Goal: Task Accomplishment & Management: Complete application form

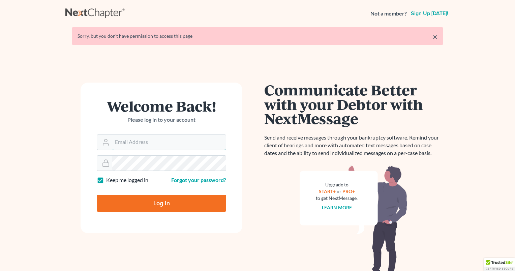
type input "[EMAIL_ADDRESS][DOMAIN_NAME]"
click at [152, 208] on input "Log In" at bounding box center [161, 203] width 129 height 17
type input "Thinking..."
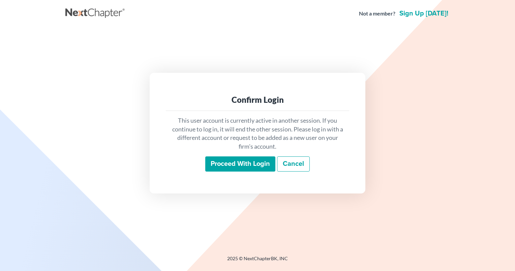
click at [232, 166] on input "Proceed with login" at bounding box center [240, 164] width 70 height 16
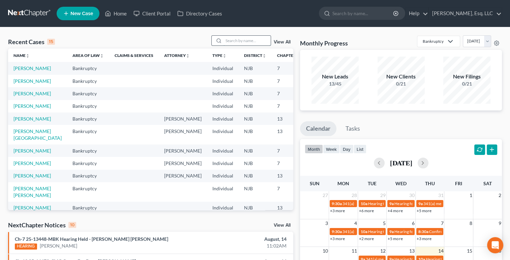
click at [257, 41] on input "search" at bounding box center [247, 41] width 47 height 10
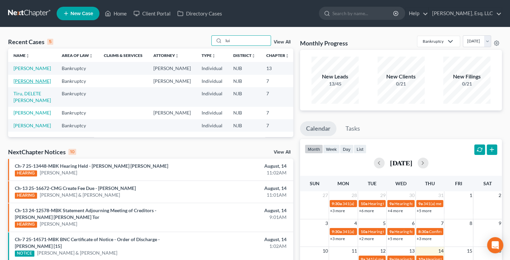
type input "lui"
click at [26, 79] on link "Rodriguez, Luisa" at bounding box center [31, 81] width 37 height 6
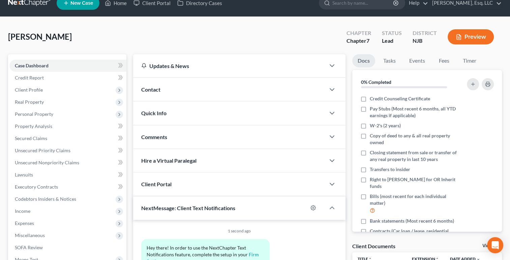
scroll to position [17, 0]
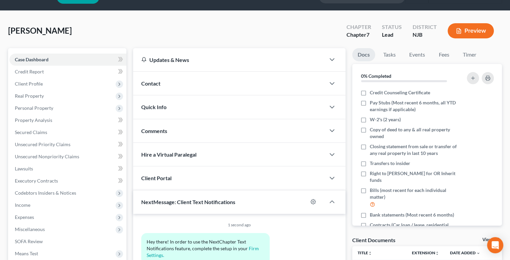
click at [177, 109] on div "Quick Info" at bounding box center [229, 106] width 192 height 23
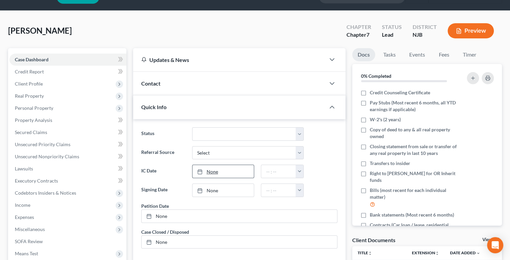
click at [239, 173] on link "None" at bounding box center [224, 171] width 62 height 13
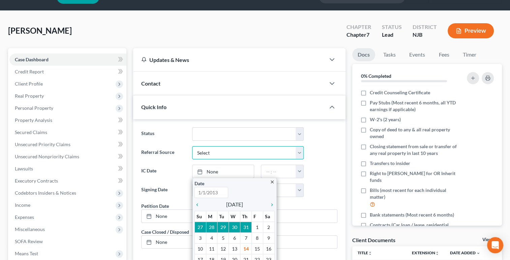
click at [219, 150] on select "Select Word Of Mouth Previous Clients Direct Mail Website Google Search Modern …" at bounding box center [248, 152] width 112 height 13
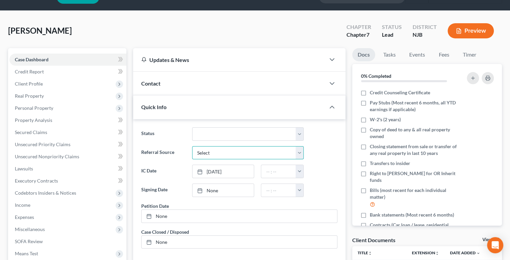
select select "0"
click at [192, 146] on select "Select Word Of Mouth Previous Clients Direct Mail Website Google Search Modern …" at bounding box center [248, 152] width 112 height 13
click at [224, 169] on link "8/14/2025" at bounding box center [224, 171] width 62 height 13
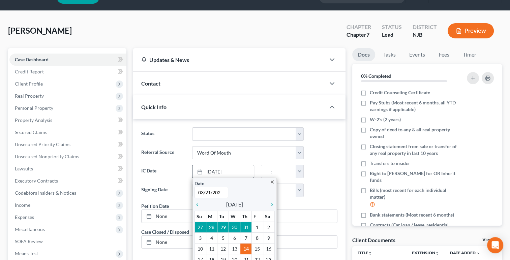
type input "03/21/2025"
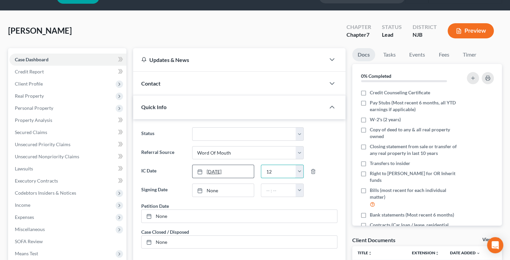
type input "12"
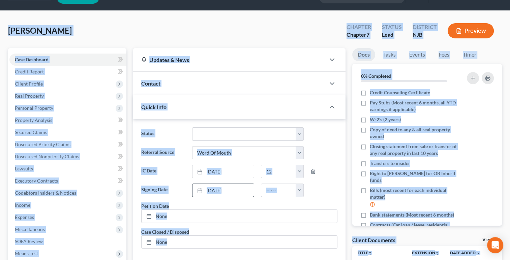
click at [247, 188] on link "8/14/2025" at bounding box center [224, 190] width 62 height 13
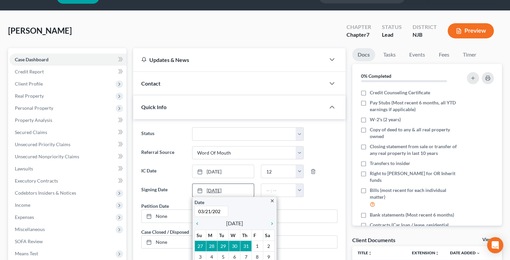
type input "03/21/2025"
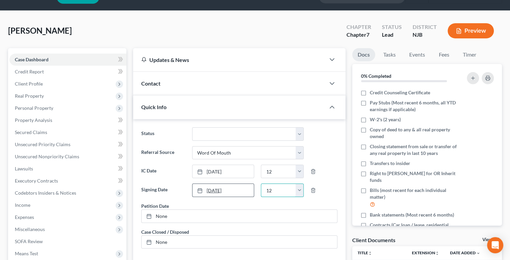
type input "12"
click at [166, 217] on link "None" at bounding box center [240, 216] width 196 height 13
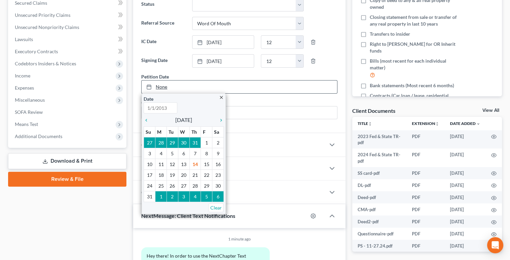
scroll to position [144, 0]
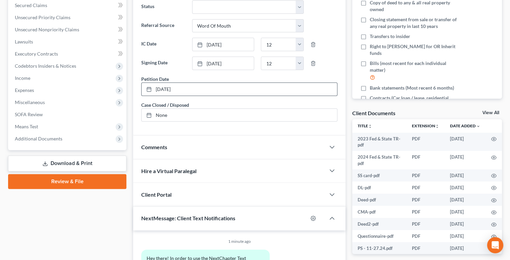
click at [95, 210] on div "Case Dashboard Payments Invoices Payments Payments Credit Report Client Profile" at bounding box center [67, 108] width 125 height 374
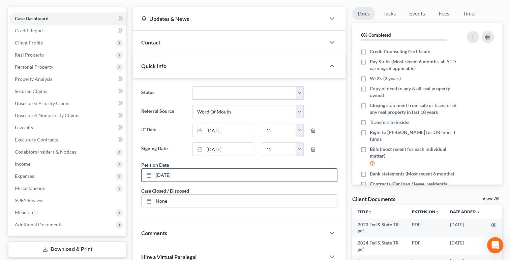
scroll to position [55, 0]
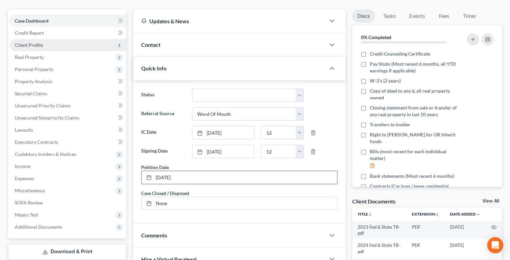
click at [33, 47] on span "Client Profile" at bounding box center [29, 45] width 28 height 6
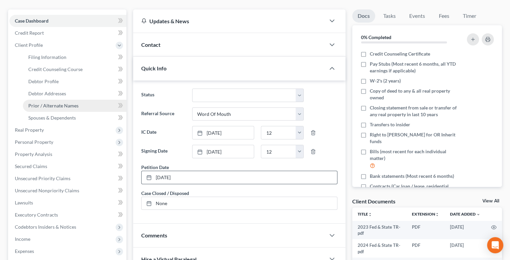
click at [59, 103] on span "Prior / Alternate Names" at bounding box center [53, 106] width 50 height 6
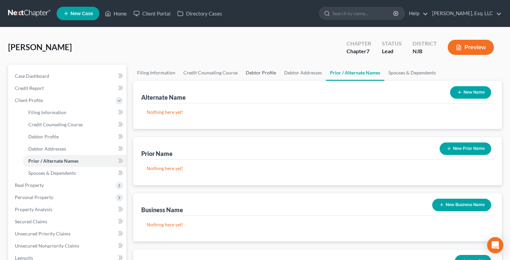
click at [262, 67] on link "Debtor Profile" at bounding box center [261, 73] width 38 height 16
select select "0"
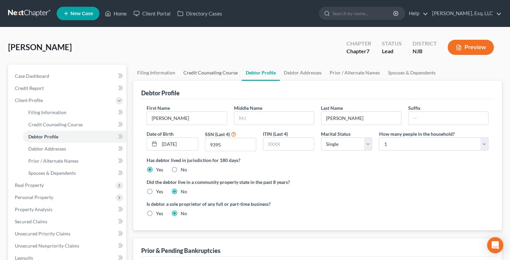
click at [222, 72] on link "Credit Counseling Course" at bounding box center [210, 73] width 62 height 16
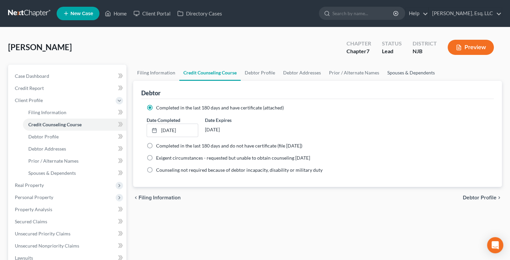
click at [400, 73] on link "Spouses & Dependents" at bounding box center [411, 73] width 56 height 16
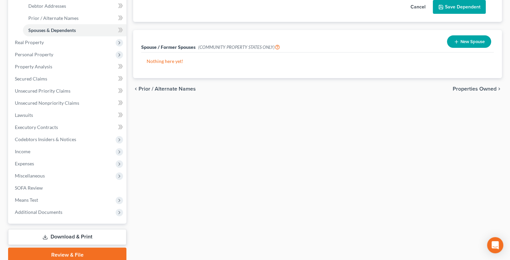
scroll to position [143, 0]
click at [20, 165] on span "Expenses" at bounding box center [24, 164] width 19 height 6
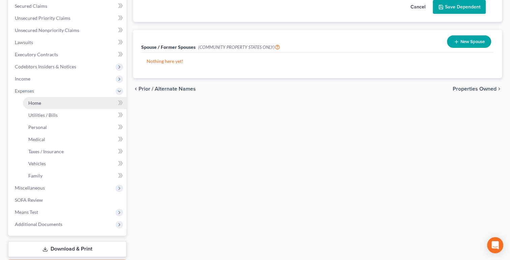
click at [30, 105] on span "Home" at bounding box center [34, 103] width 13 height 6
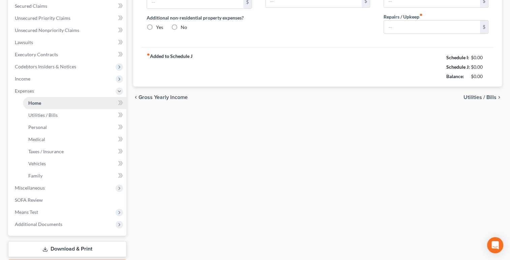
type input "803.13"
type input "0.00"
radio input "true"
type input "0.00"
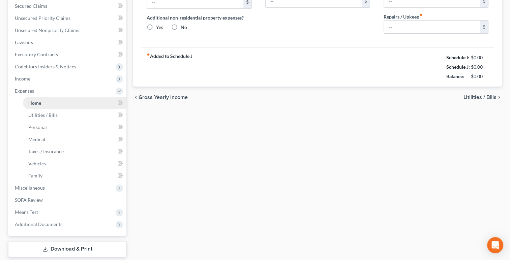
type input "0.00"
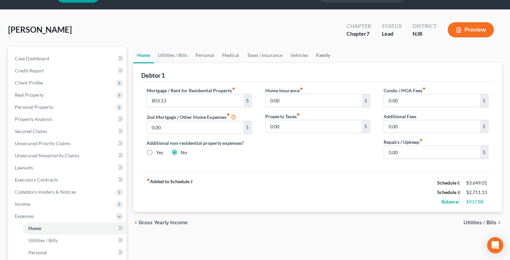
click at [314, 50] on link "Family" at bounding box center [323, 55] width 22 height 16
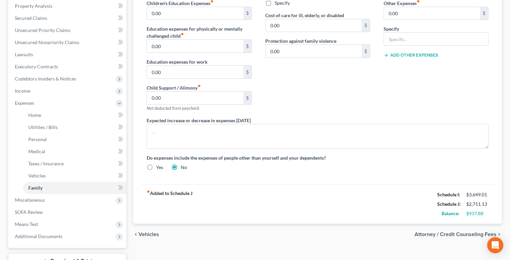
scroll to position [134, 0]
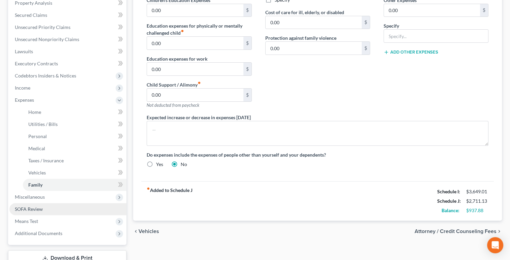
click at [17, 203] on link "SOFA Review" at bounding box center [67, 209] width 117 height 12
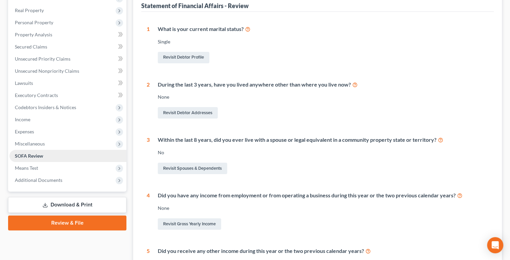
scroll to position [102, 0]
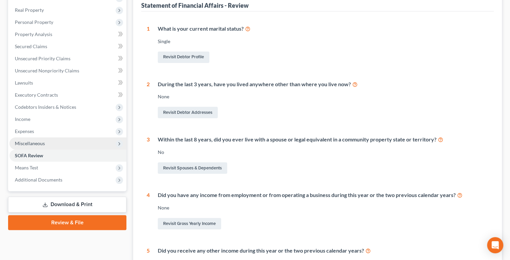
click at [27, 145] on span "Miscellaneous" at bounding box center [30, 144] width 30 height 6
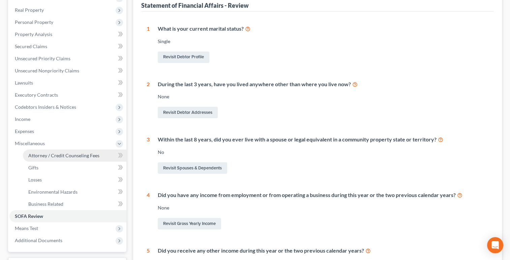
click at [34, 157] on span "Attorney / Credit Counseling Fees" at bounding box center [63, 156] width 71 height 6
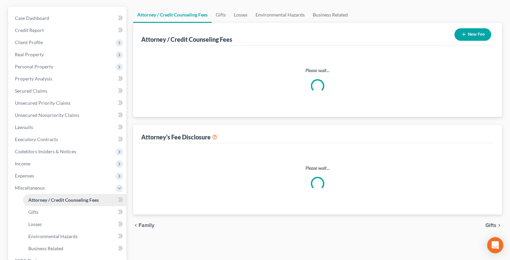
select select "0"
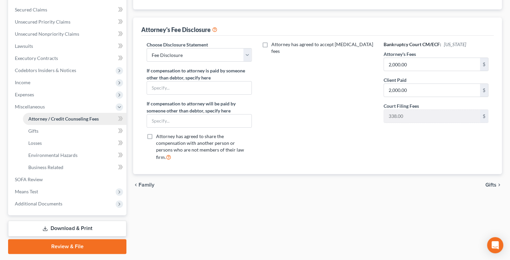
scroll to position [158, 0]
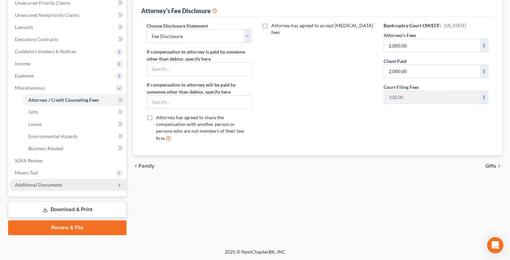
click at [10, 185] on span "Additional Documents" at bounding box center [67, 185] width 117 height 12
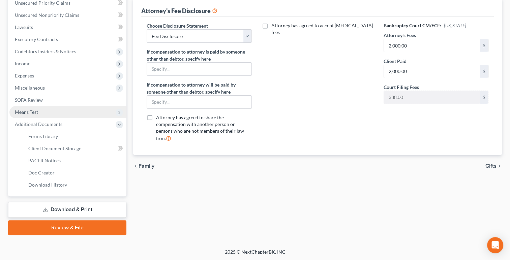
click at [22, 113] on span "Means Test" at bounding box center [26, 112] width 23 height 6
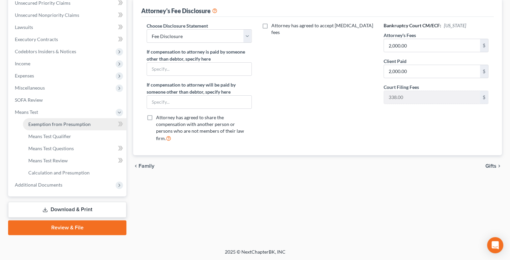
click at [31, 128] on link "Exemption from Presumption" at bounding box center [75, 124] width 104 height 12
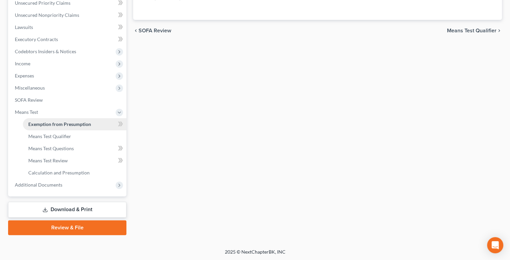
radio input "true"
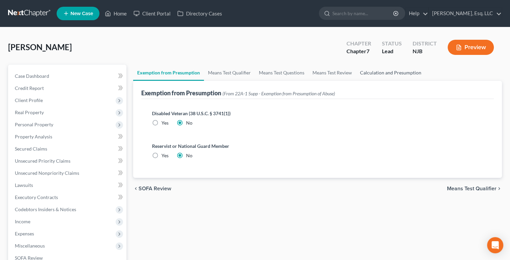
click at [375, 80] on link "Calculation and Presumption" at bounding box center [390, 73] width 69 height 16
click at [371, 72] on link "Calculation and Presumption" at bounding box center [390, 73] width 69 height 16
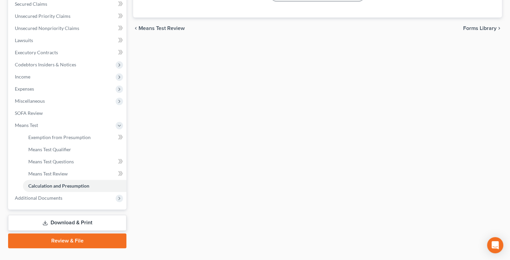
scroll to position [146, 0]
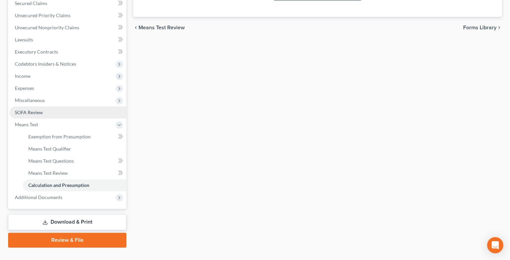
click at [22, 111] on span "SOFA Review" at bounding box center [29, 113] width 28 height 6
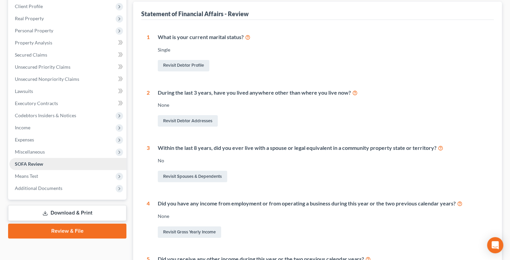
scroll to position [95, 0]
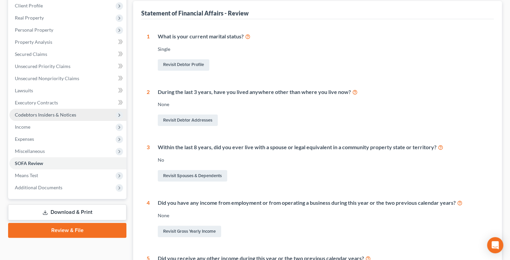
click at [10, 117] on span "Codebtors Insiders & Notices" at bounding box center [67, 115] width 117 height 12
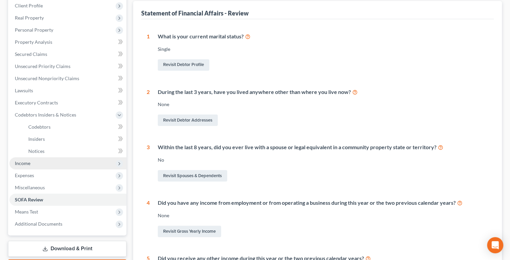
click at [15, 160] on span "Income" at bounding box center [23, 163] width 16 height 6
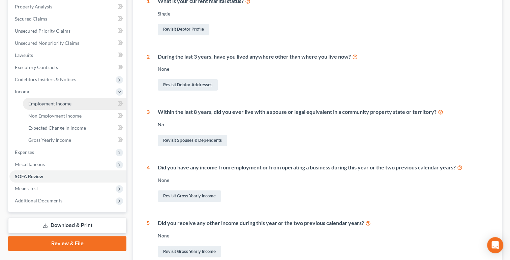
click at [37, 103] on span "Employment Income" at bounding box center [49, 104] width 43 height 6
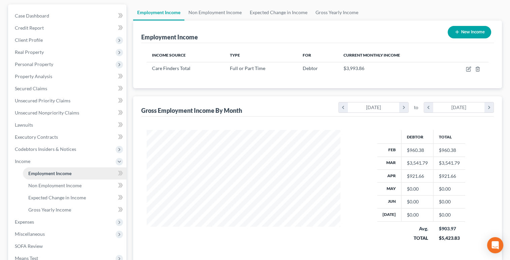
scroll to position [59, 0]
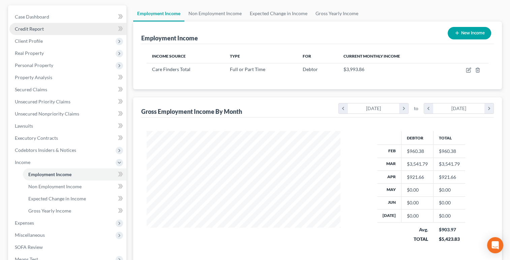
click at [24, 28] on span "Credit Report" at bounding box center [29, 29] width 29 height 6
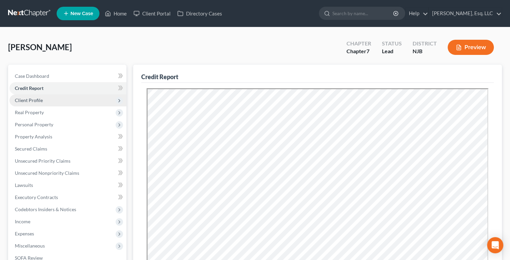
click at [23, 100] on span "Client Profile" at bounding box center [29, 100] width 28 height 6
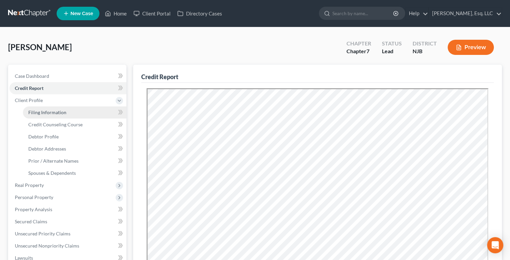
click at [32, 113] on span "Filing Information" at bounding box center [47, 113] width 38 height 6
select select "1"
select select "0"
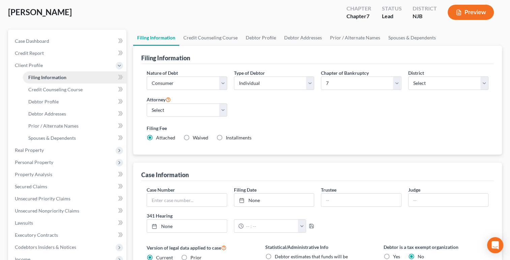
scroll to position [35, 0]
click at [31, 94] on link "Credit Counseling Course" at bounding box center [75, 90] width 104 height 12
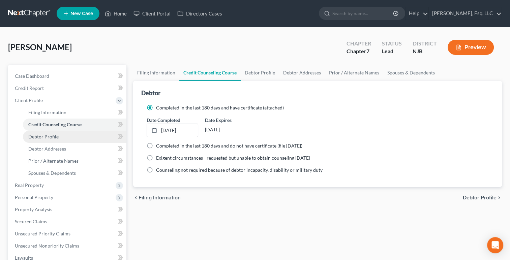
click at [31, 136] on span "Debtor Profile" at bounding box center [43, 137] width 30 height 6
select select "0"
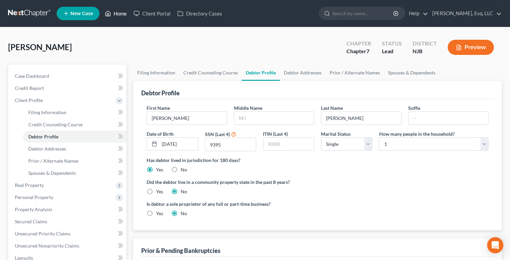
click at [117, 16] on link "Home" at bounding box center [115, 13] width 29 height 12
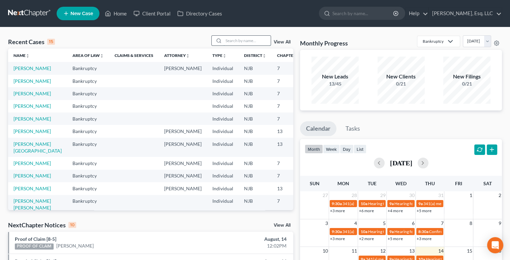
click at [251, 42] on input "search" at bounding box center [247, 41] width 47 height 10
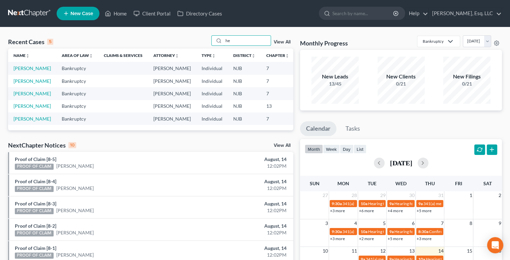
type input "h"
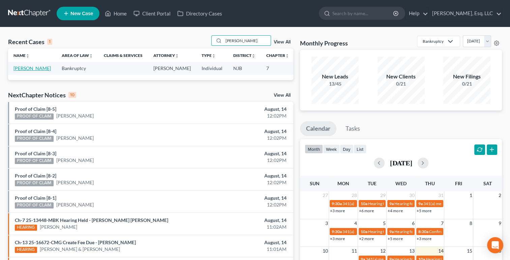
type input "luisa"
click at [22, 66] on link "Rodriguez, Luisa" at bounding box center [31, 68] width 37 height 6
select select "0"
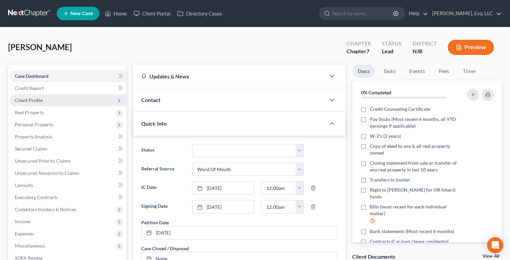
click at [25, 96] on span "Client Profile" at bounding box center [67, 100] width 117 height 12
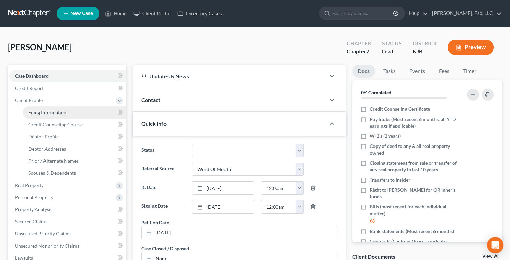
click at [36, 114] on span "Filing Information" at bounding box center [47, 113] width 38 height 6
select select "1"
select select "0"
select select "51"
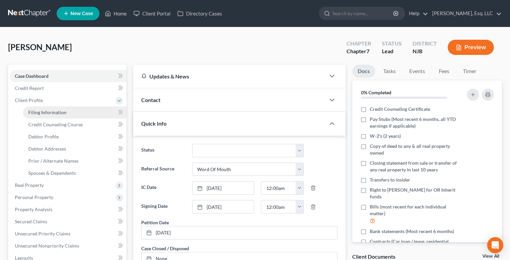
select select "0"
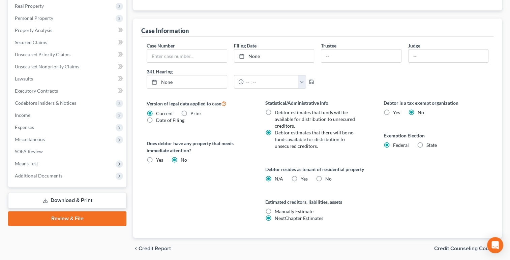
scroll to position [180, 0]
click at [325, 175] on label "No" at bounding box center [328, 178] width 6 height 7
click at [328, 175] on input "No" at bounding box center [330, 177] width 4 height 4
radio input "true"
radio input "false"
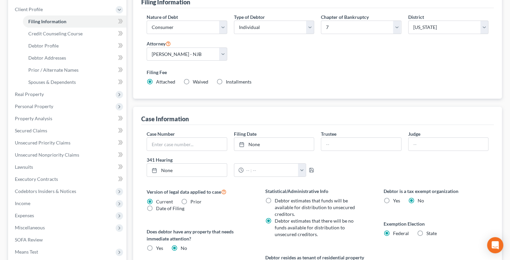
scroll to position [90, 0]
click at [34, 38] on link "Credit Counseling Course" at bounding box center [75, 34] width 104 height 12
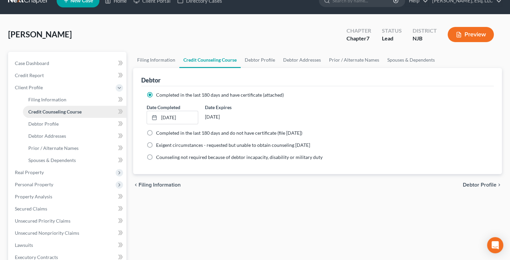
scroll to position [16, 0]
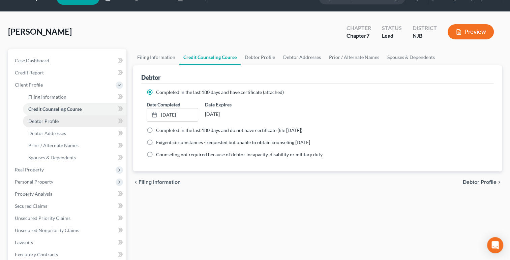
click at [32, 119] on span "Debtor Profile" at bounding box center [43, 121] width 30 height 6
select select "0"
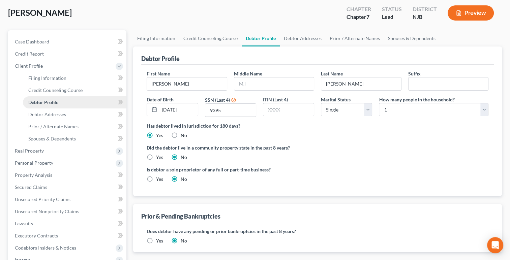
scroll to position [37, 0]
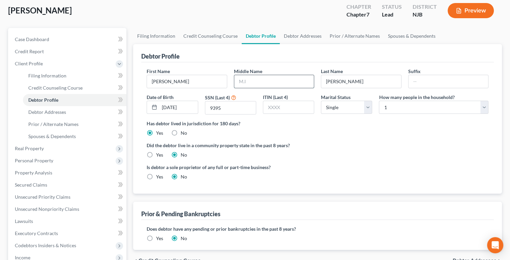
click at [268, 82] on input "text" at bounding box center [274, 81] width 80 height 13
type input "Maria"
click at [327, 80] on input "Rodriguez" at bounding box center [361, 81] width 80 height 13
click at [360, 83] on input "Rodriguez" at bounding box center [361, 81] width 80 height 13
type input "Rodriguez-Hernandez"
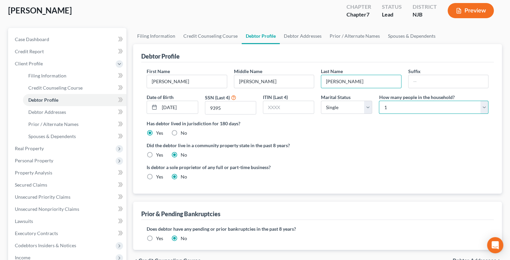
click at [482, 108] on select "Select 1 2 3 4 5 6 7 8 9 10 11 12 13 14 15 16 17 18 19 20" at bounding box center [434, 107] width 110 height 13
select select "3"
click at [379, 101] on select "Select 1 2 3 4 5 6 7 8 9 10 11 12 13 14 15 16 17 18 19 20" at bounding box center [434, 107] width 110 height 13
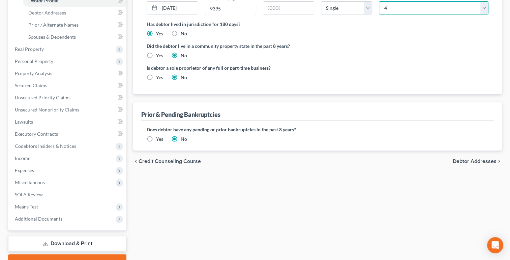
scroll to position [139, 0]
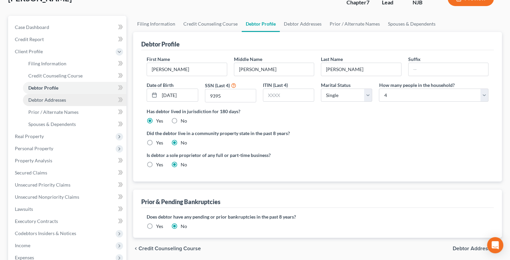
click at [32, 101] on span "Debtor Addresses" at bounding box center [47, 100] width 38 height 6
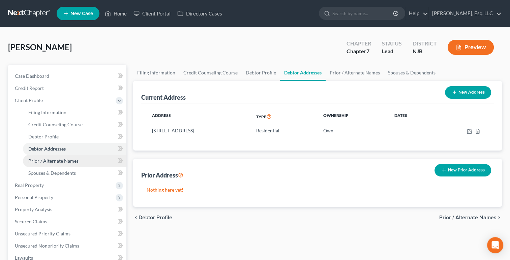
click at [32, 163] on span "Prior / Alternate Names" at bounding box center [53, 161] width 50 height 6
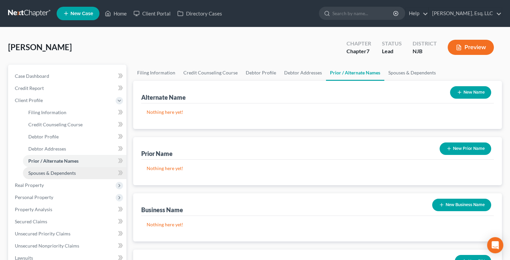
click at [34, 176] on link "Spouses & Dependents" at bounding box center [75, 173] width 104 height 12
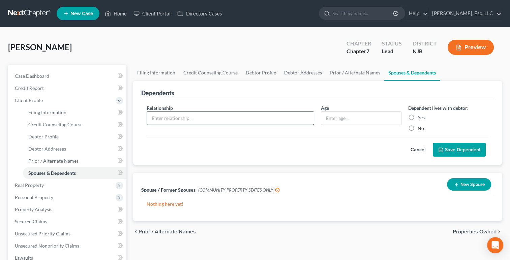
click at [184, 114] on input "text" at bounding box center [230, 118] width 167 height 13
type input "Daughter"
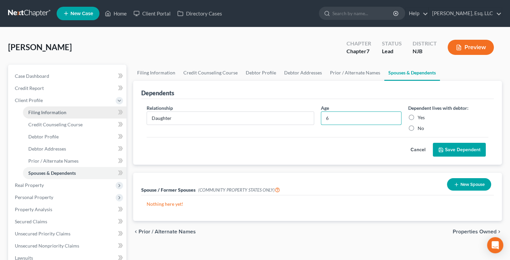
type input "6"
click at [418, 116] on label "Yes" at bounding box center [421, 117] width 7 height 7
click at [420, 116] on input "Yes" at bounding box center [422, 116] width 4 height 4
radio input "true"
click at [454, 149] on button "Save Dependent" at bounding box center [459, 150] width 53 height 14
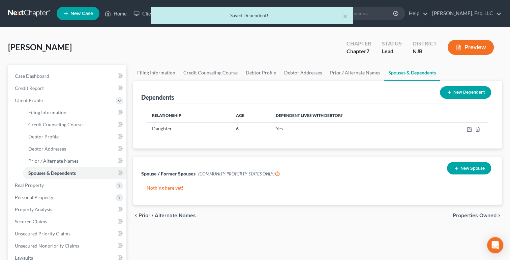
click at [466, 94] on button "New Dependent" at bounding box center [465, 92] width 51 height 12
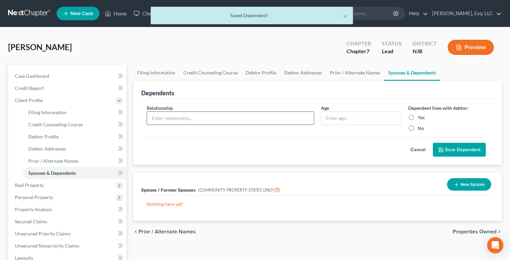
click at [214, 120] on input "text" at bounding box center [230, 118] width 167 height 13
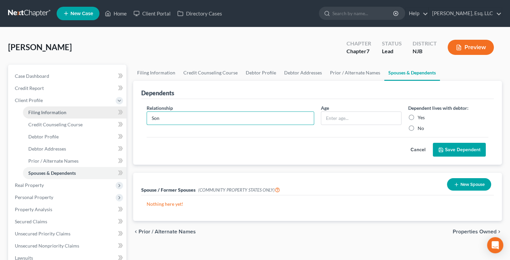
type input "Son"
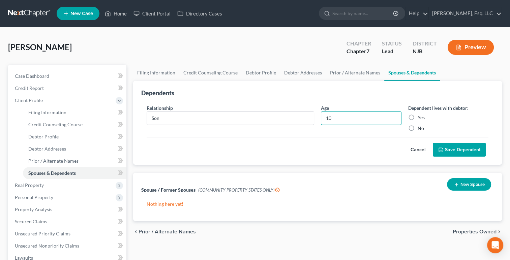
type input "10"
click at [418, 115] on label "Yes" at bounding box center [421, 117] width 7 height 7
click at [420, 115] on input "Yes" at bounding box center [422, 116] width 4 height 4
radio input "true"
click at [452, 151] on button "Save Dependent" at bounding box center [459, 150] width 53 height 14
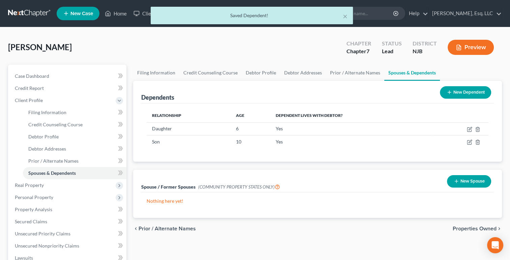
click at [461, 92] on button "New Dependent" at bounding box center [465, 92] width 51 height 12
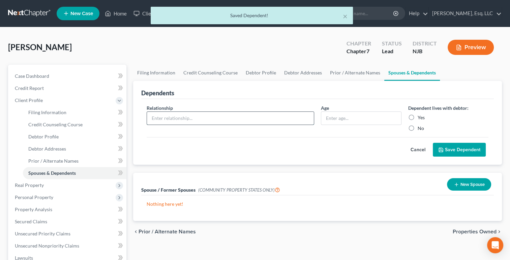
click at [202, 119] on input "text" at bounding box center [230, 118] width 167 height 13
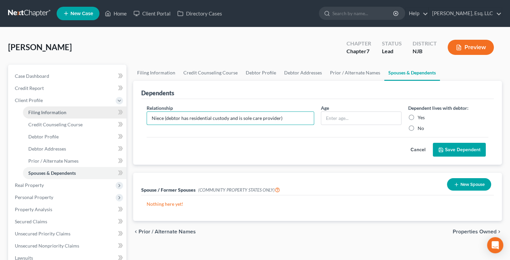
type input "Niece (debtor has residential custody and is sole care provider)"
type input "8"
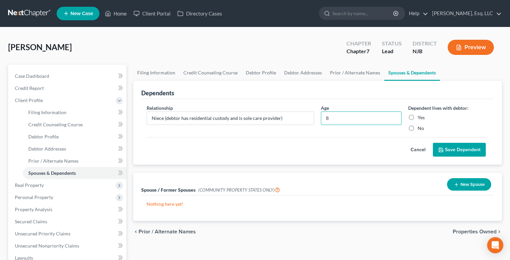
click at [418, 116] on label "Yes" at bounding box center [421, 117] width 7 height 7
click at [420, 116] on input "Yes" at bounding box center [422, 116] width 4 height 4
radio input "true"
click at [456, 148] on button "Save Dependent" at bounding box center [459, 150] width 53 height 14
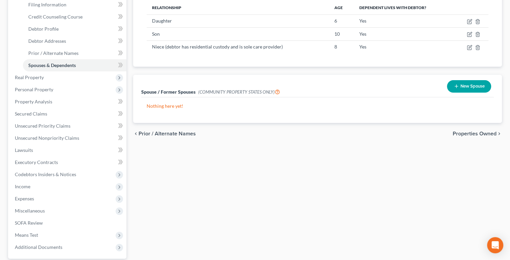
scroll to position [112, 0]
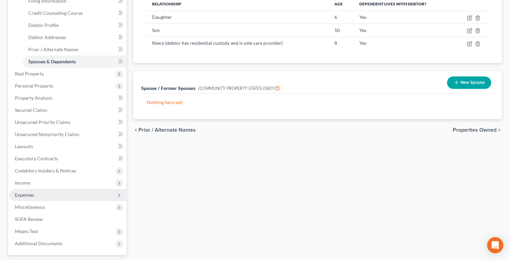
click at [20, 195] on span "Expenses" at bounding box center [24, 195] width 19 height 6
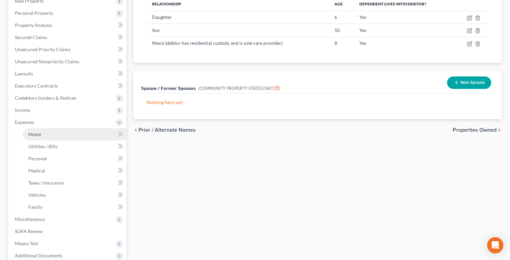
click at [34, 138] on link "Home" at bounding box center [75, 134] width 104 height 12
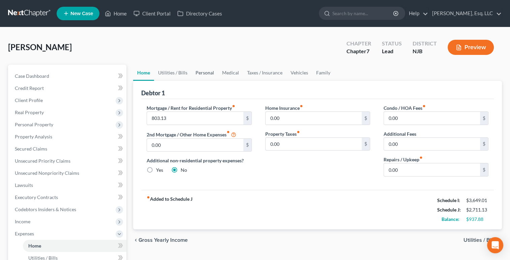
click at [201, 74] on link "Personal" at bounding box center [205, 73] width 27 height 16
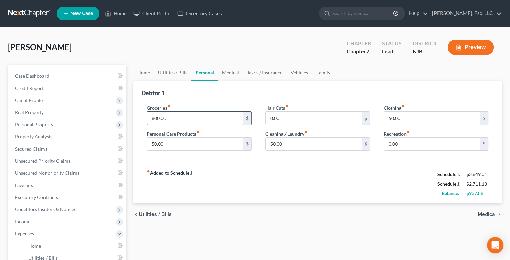
click at [167, 120] on input "800.00" at bounding box center [195, 118] width 96 height 13
click at [256, 72] on link "Taxes / Insurance" at bounding box center [264, 73] width 43 height 16
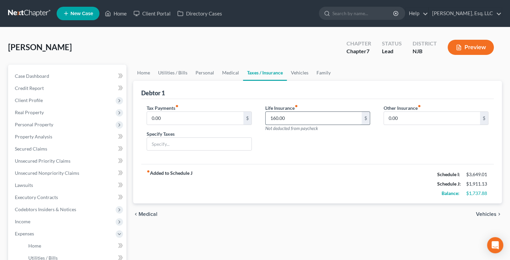
click at [276, 114] on input "160.00" at bounding box center [314, 118] width 96 height 13
click at [320, 71] on link "Family" at bounding box center [324, 73] width 22 height 16
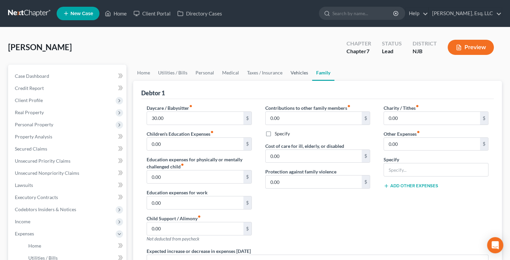
click at [295, 73] on link "Vehicles" at bounding box center [300, 73] width 26 height 16
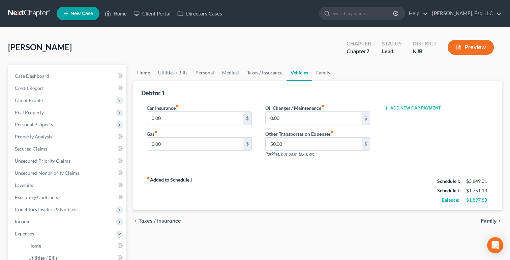
click at [141, 73] on link "Home" at bounding box center [143, 73] width 21 height 16
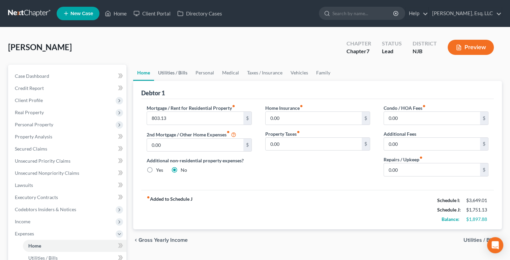
click at [175, 71] on link "Utilities / Bills" at bounding box center [172, 73] width 37 height 16
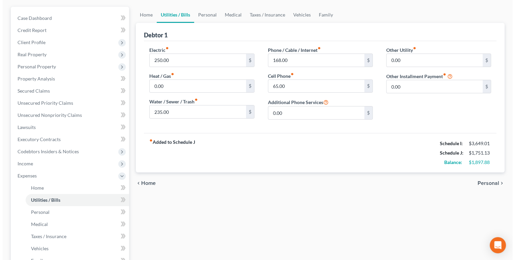
scroll to position [78, 0]
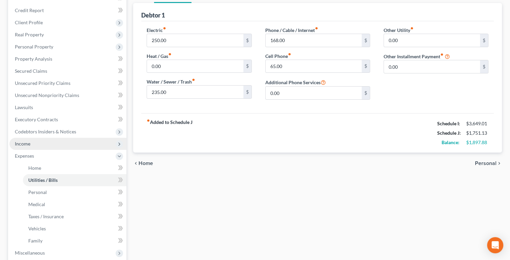
click at [21, 147] on span "Income" at bounding box center [67, 144] width 117 height 12
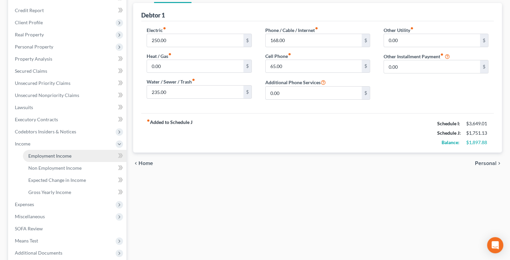
click at [38, 157] on span "Employment Income" at bounding box center [49, 156] width 43 height 6
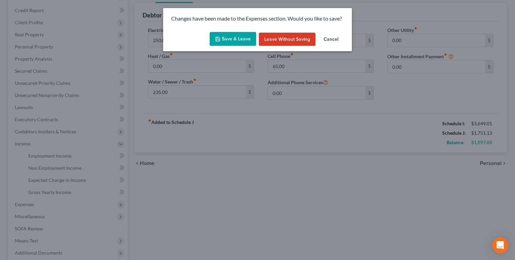
click at [230, 40] on button "Save & Leave" at bounding box center [233, 39] width 47 height 14
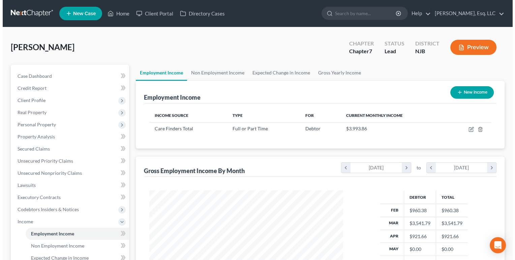
scroll to position [120, 207]
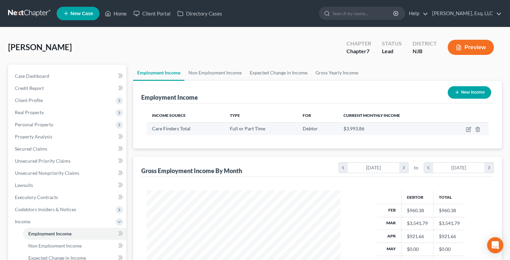
click at [460, 133] on td at bounding box center [466, 128] width 44 height 13
click at [469, 128] on icon "button" at bounding box center [469, 128] width 3 height 3
select select "0"
select select "3"
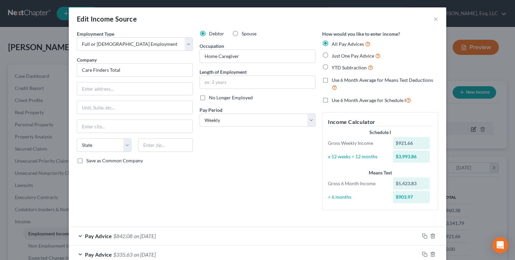
scroll to position [0, 0]
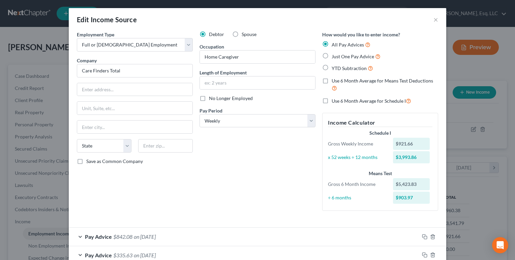
click at [209, 96] on label "No Longer Employed" at bounding box center [231, 98] width 44 height 7
click at [212, 96] on input "No Longer Employed" at bounding box center [214, 97] width 4 height 4
checkbox input "true"
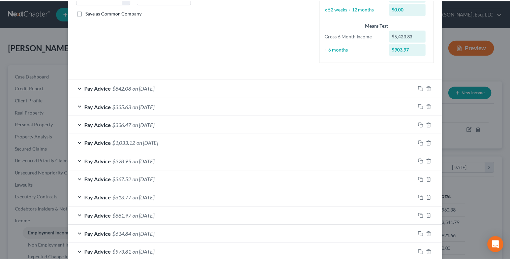
scroll to position [241, 0]
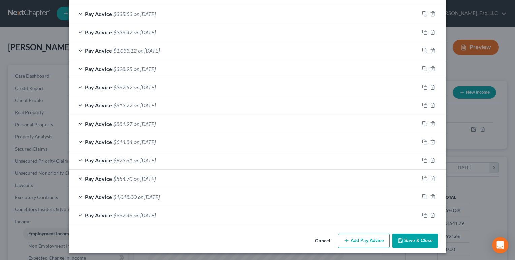
click at [409, 240] on button "Save & Close" at bounding box center [415, 241] width 46 height 14
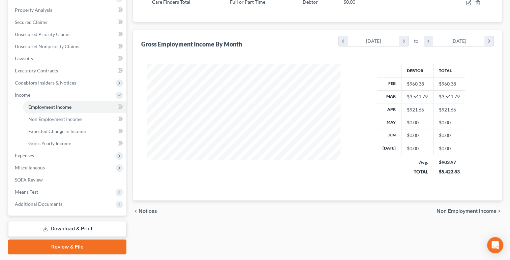
scroll to position [130, 0]
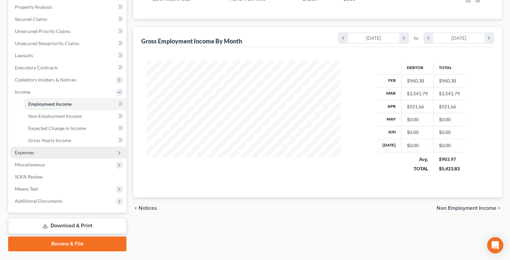
click at [22, 153] on span "Expenses" at bounding box center [24, 153] width 19 height 6
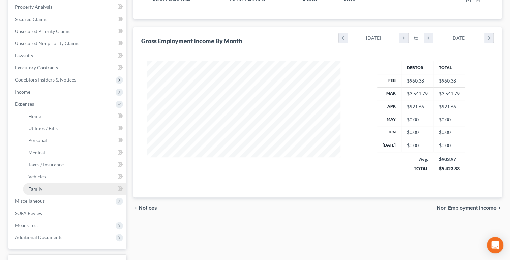
click at [33, 193] on link "Family" at bounding box center [75, 189] width 104 height 12
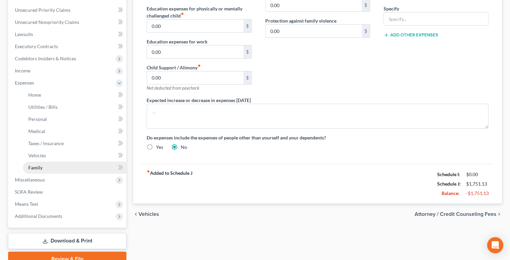
scroll to position [152, 0]
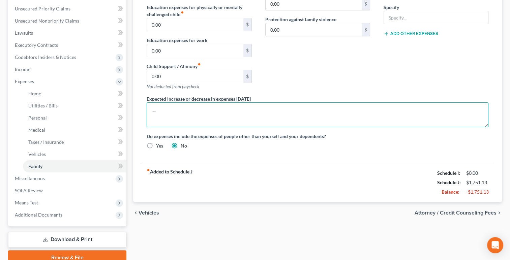
click at [161, 113] on textarea at bounding box center [318, 114] width 342 height 25
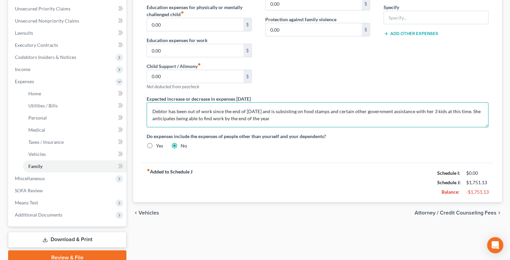
click at [276, 120] on textarea "Debtor has been out of work since the end of May 2025 and is subsisting on food…" at bounding box center [318, 114] width 342 height 25
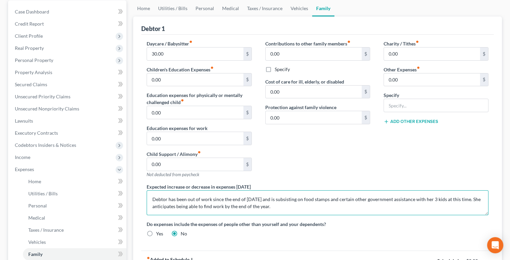
scroll to position [63, 0]
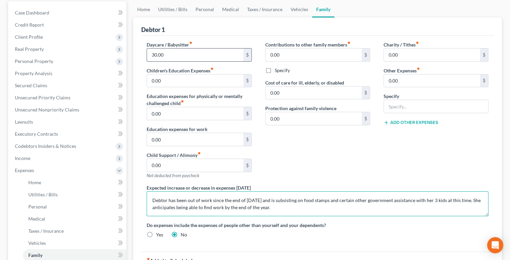
type textarea "Debtor has been out of work since the end of May 2025 and is subsisting on food…"
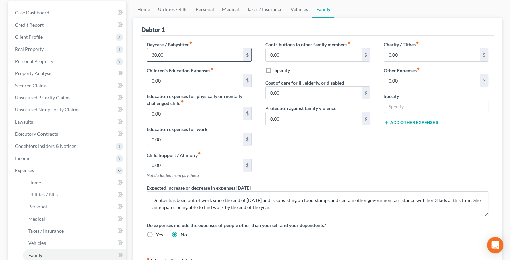
click at [160, 53] on input "30.00" at bounding box center [195, 55] width 96 height 13
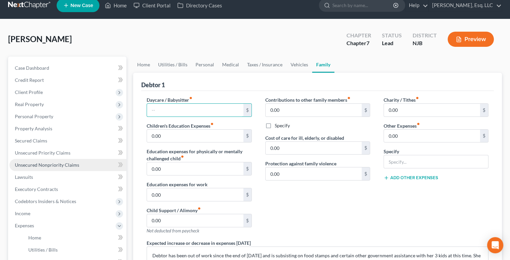
scroll to position [0, 0]
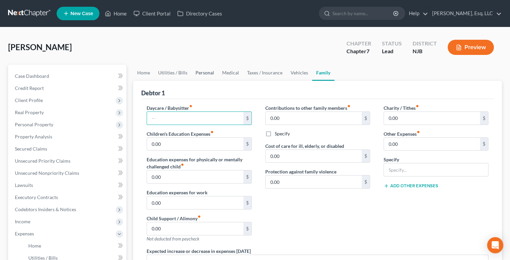
click at [205, 74] on link "Personal" at bounding box center [205, 73] width 27 height 16
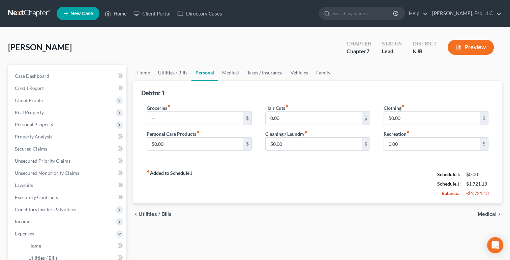
click at [176, 74] on link "Utilities / Bills" at bounding box center [172, 73] width 37 height 16
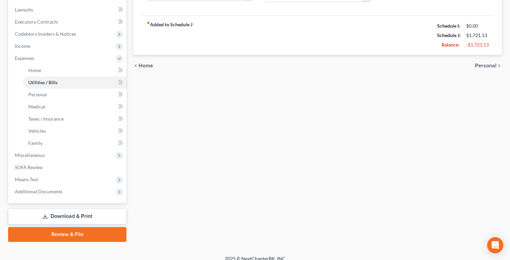
scroll to position [182, 0]
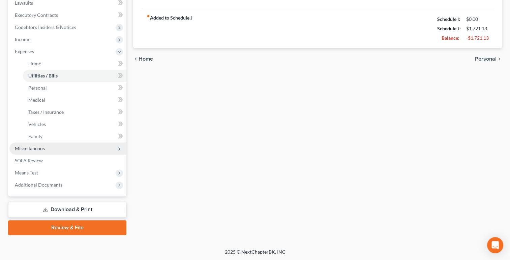
click at [19, 150] on span "Miscellaneous" at bounding box center [30, 149] width 30 height 6
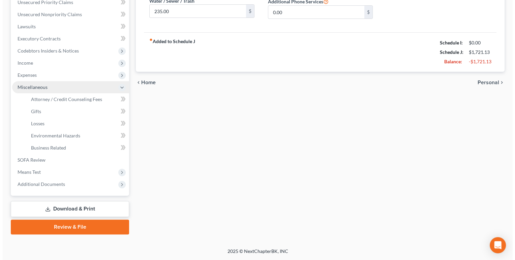
scroll to position [158, 0]
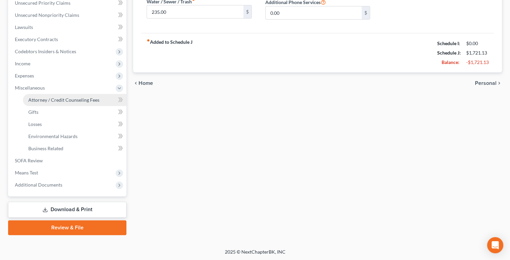
click at [38, 102] on span "Attorney / Credit Counseling Fees" at bounding box center [63, 100] width 71 height 6
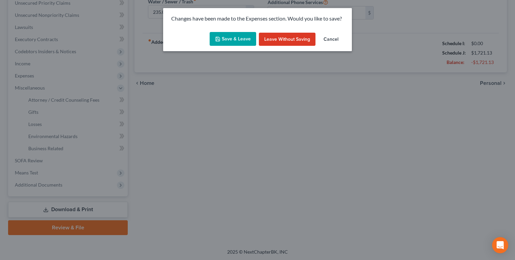
click at [221, 36] on icon "button" at bounding box center [217, 38] width 5 height 5
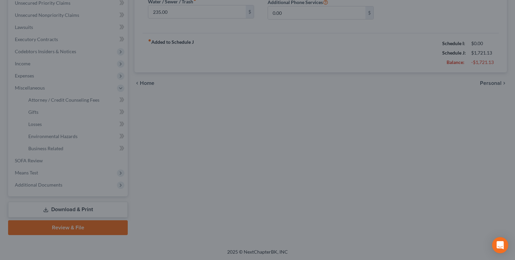
select select "0"
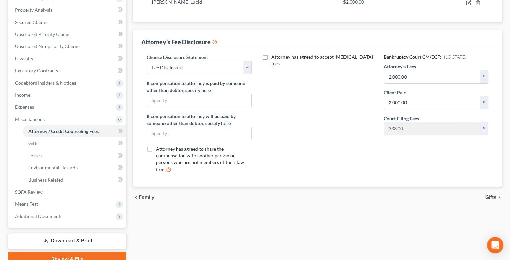
scroll to position [158, 0]
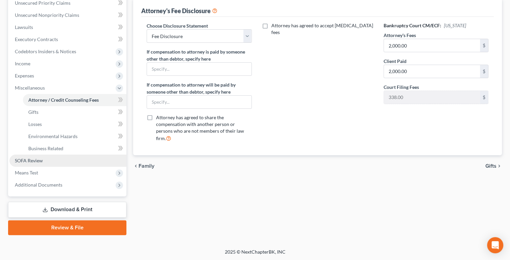
click at [19, 163] on link "SOFA Review" at bounding box center [67, 161] width 117 height 12
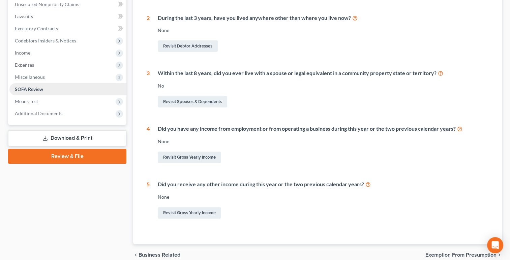
scroll to position [170, 0]
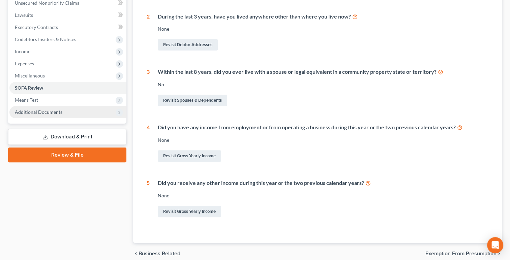
click at [20, 113] on span "Additional Documents" at bounding box center [39, 112] width 48 height 6
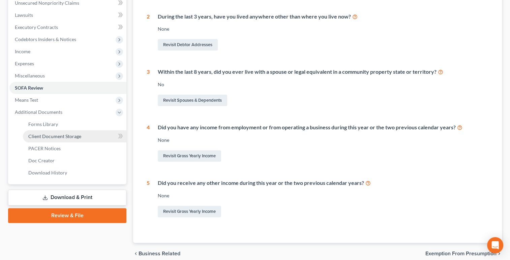
click at [32, 137] on span "Client Document Storage" at bounding box center [54, 137] width 53 height 6
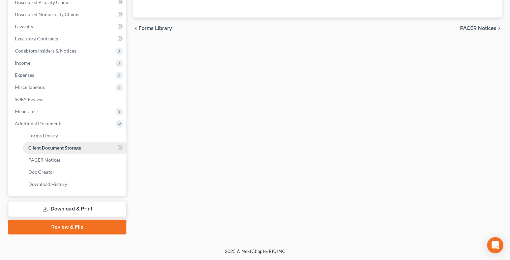
scroll to position [158, 0]
select select "9"
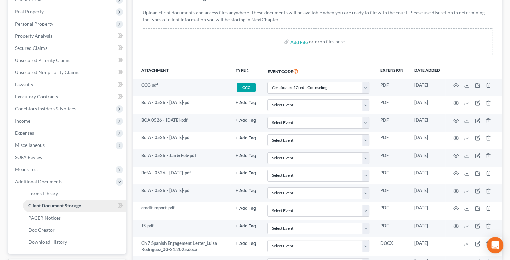
scroll to position [100, 0]
click at [17, 25] on span "Personal Property" at bounding box center [34, 24] width 38 height 6
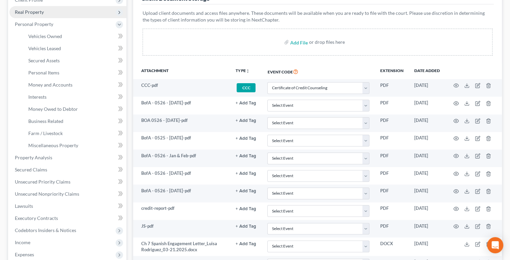
click at [23, 12] on span "Real Property" at bounding box center [29, 12] width 29 height 6
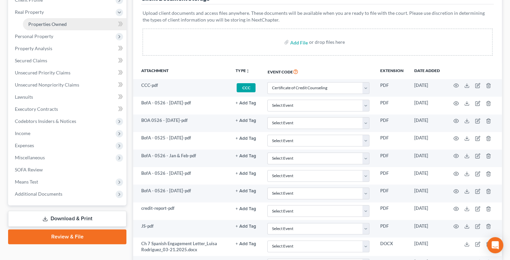
click at [36, 27] on link "Properties Owned" at bounding box center [75, 24] width 104 height 12
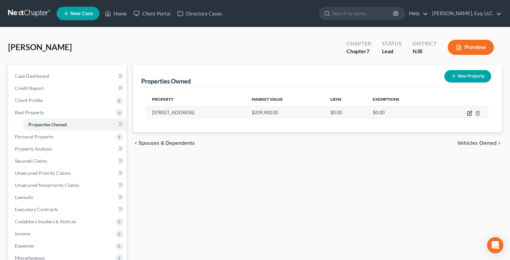
click at [470, 113] on icon "button" at bounding box center [469, 113] width 5 height 5
select select "33"
select select "0"
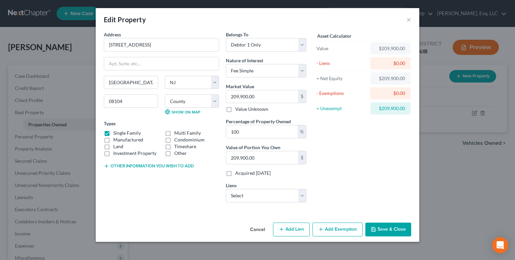
click at [333, 229] on button "Add Exemption" at bounding box center [338, 230] width 50 height 14
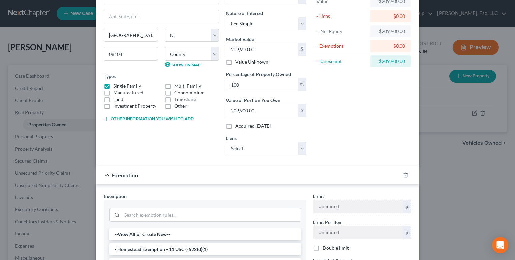
scroll to position [96, 0]
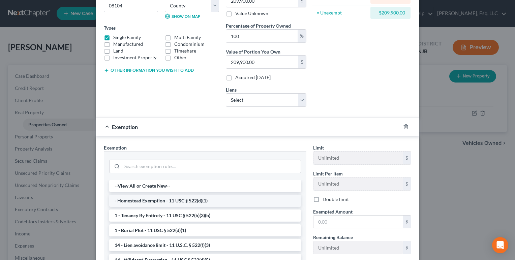
click at [194, 199] on li "- Homestead Exemption - 11 USC § 522(d)(1)" at bounding box center [205, 201] width 192 height 12
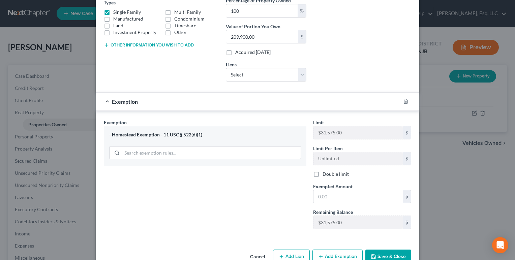
scroll to position [137, 0]
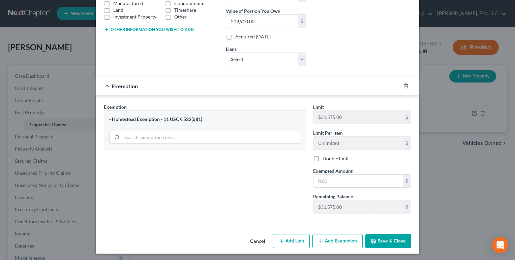
click at [388, 243] on button "Save & Close" at bounding box center [388, 241] width 46 height 14
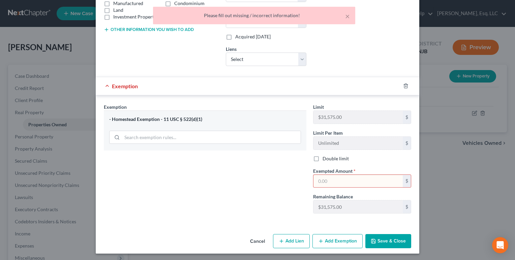
click at [322, 179] on input "text" at bounding box center [358, 181] width 89 height 13
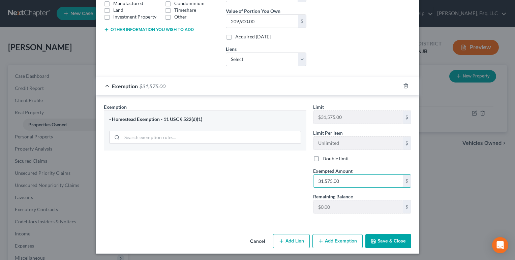
type input "31,575.00"
click at [392, 240] on button "Save & Close" at bounding box center [388, 241] width 46 height 14
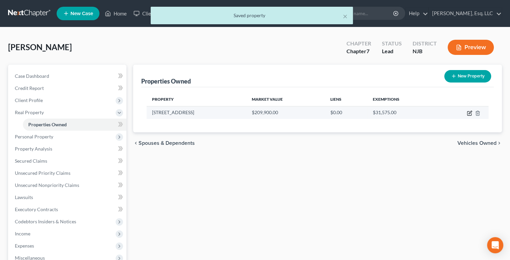
click at [469, 114] on icon "button" at bounding box center [470, 112] width 3 height 3
select select "33"
select select "3"
select select "0"
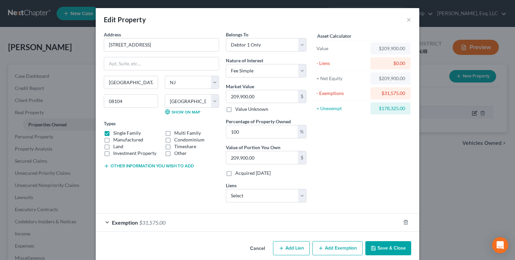
scroll to position [8, 0]
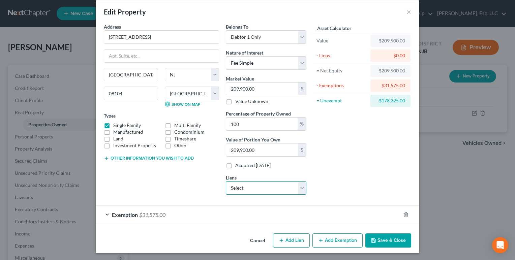
click at [250, 187] on select "Select Wfbna Hl - $95,847.00" at bounding box center [266, 187] width 81 height 13
select select "9"
select select "0"
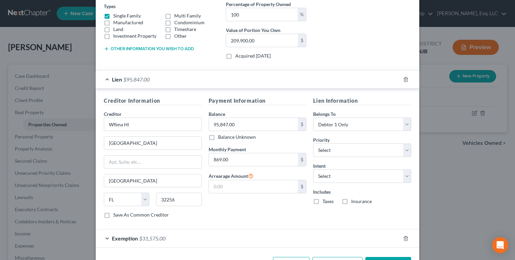
scroll to position [120, 0]
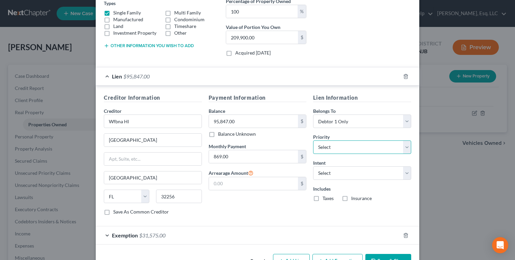
click at [335, 146] on select "Select 1st 2nd 3rd 4th 5th 6th 7th 8th 9th 10th 11th 12th 13th 14th 15th 16th 1…" at bounding box center [362, 147] width 98 height 13
select select "0"
click at [313, 141] on select "Select 1st 2nd 3rd 4th 5th 6th 7th 8th 9th 10th 11th 12th 13th 14th 15th 16th 1…" at bounding box center [362, 147] width 98 height 13
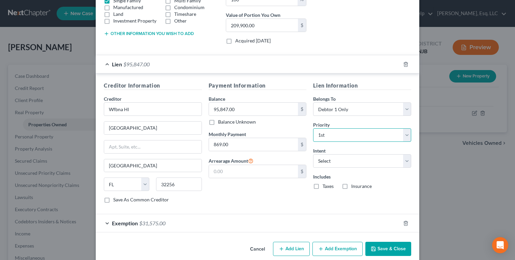
scroll to position [140, 0]
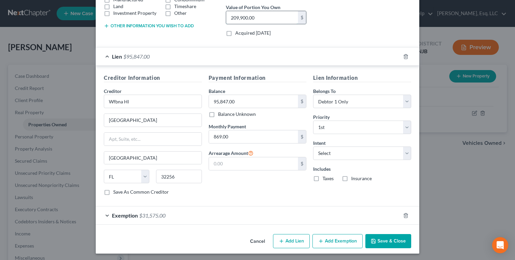
click at [267, 16] on input "209,900.00" at bounding box center [262, 17] width 72 height 13
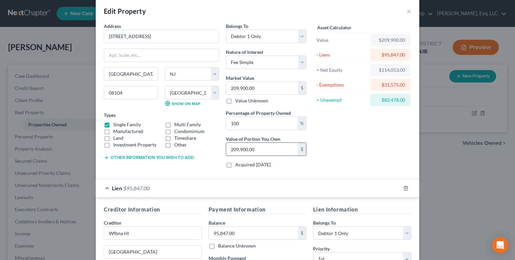
scroll to position [8, 0]
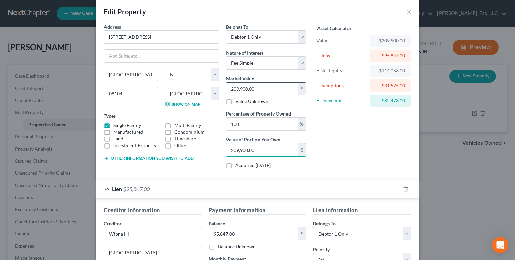
click at [260, 88] on input "209,900.00" at bounding box center [262, 89] width 72 height 13
type input "1"
type input "1.00"
type input "14"
type input "14.00"
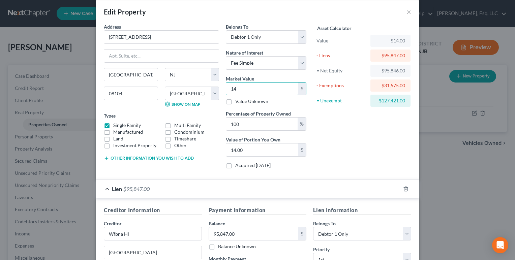
type input "140"
type input "140.00"
type input "1400"
type input "1,400.00"
type input "1,4000"
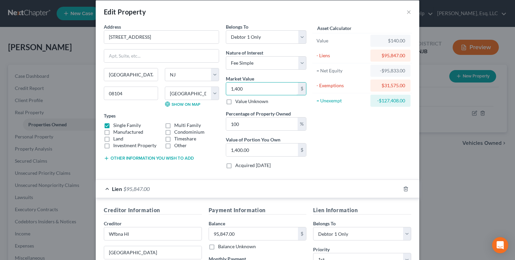
type input "14,000.00"
type input "14,0000"
type input "140,000.00"
type input "140,000"
click at [344, 151] on div "Asset Calculator Value $140,000.00 - Liens $95,847.00 = Net Equity -$95,707.00 …" at bounding box center [362, 98] width 105 height 151
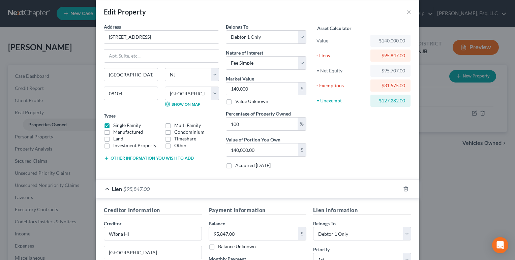
click at [348, 132] on div "Asset Calculator Value $140,000.00 - Liens $95,847.00 = Net Equity -$95,707.00 …" at bounding box center [362, 98] width 105 height 151
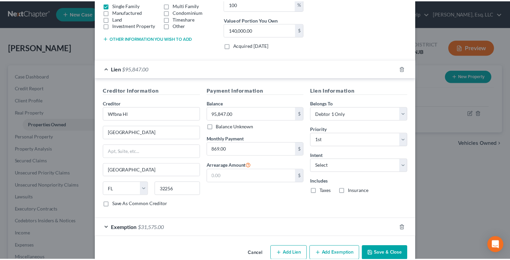
scroll to position [140, 0]
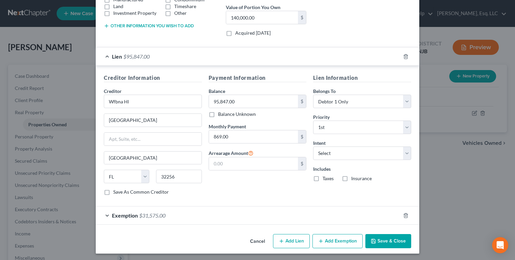
click at [380, 242] on button "Save & Close" at bounding box center [388, 241] width 46 height 14
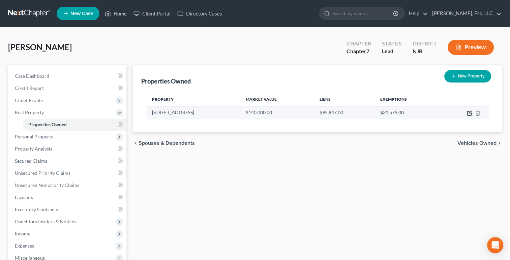
click at [468, 113] on icon "button" at bounding box center [469, 113] width 5 height 5
select select "33"
select select "3"
select select "0"
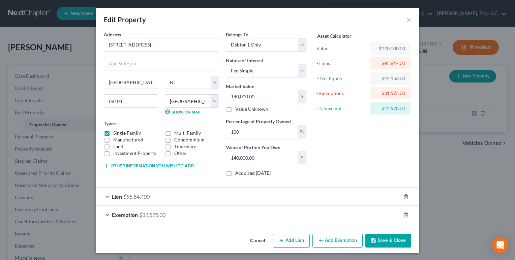
click at [378, 240] on button "Save & Close" at bounding box center [388, 241] width 46 height 14
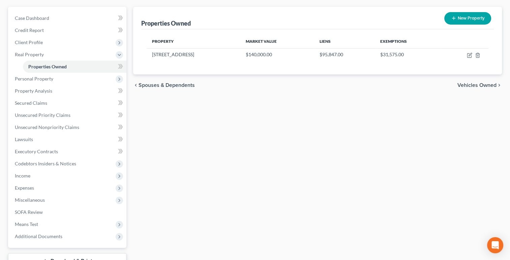
scroll to position [110, 0]
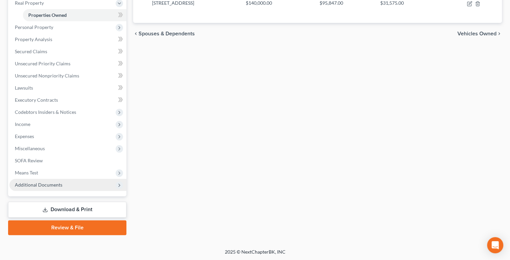
click at [59, 184] on span "Additional Documents" at bounding box center [39, 185] width 48 height 6
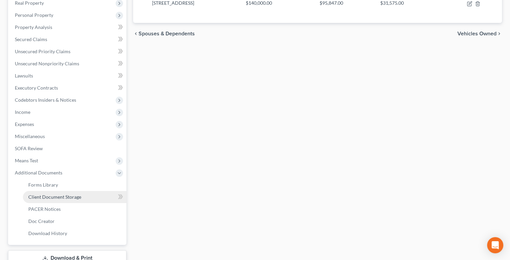
click at [78, 197] on span "Client Document Storage" at bounding box center [54, 197] width 53 height 6
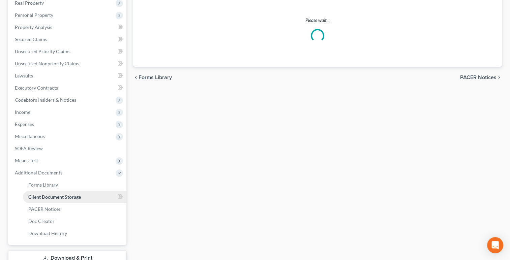
scroll to position [108, 0]
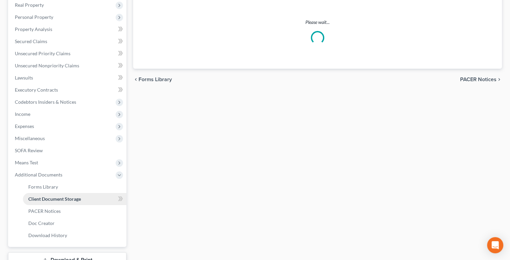
select select "9"
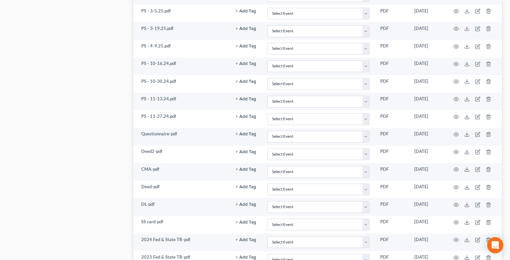
scroll to position [442, 0]
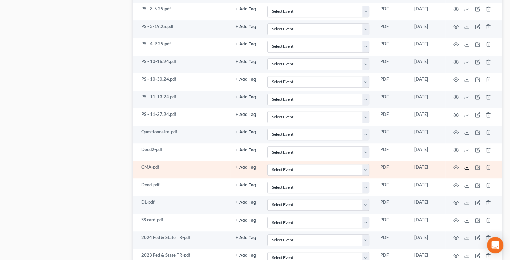
click at [466, 165] on icon at bounding box center [466, 167] width 5 height 5
click at [489, 165] on icon "button" at bounding box center [488, 167] width 5 height 5
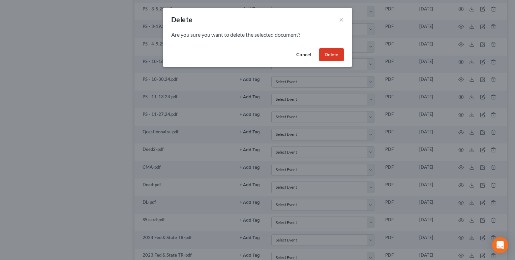
click at [304, 52] on button "Cancel" at bounding box center [304, 54] width 26 height 13
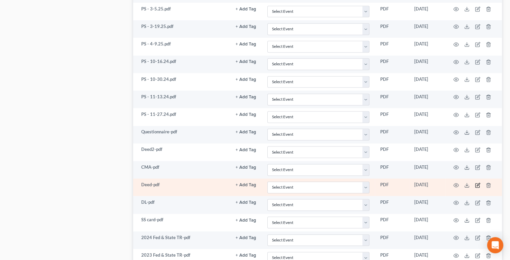
click at [477, 183] on icon "button" at bounding box center [478, 184] width 3 height 3
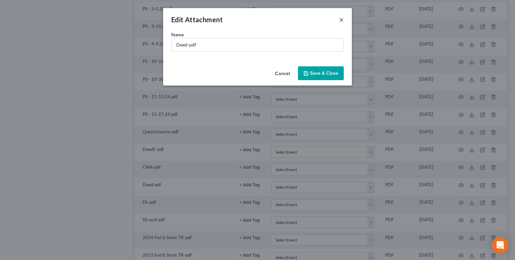
click at [343, 16] on button "×" at bounding box center [341, 20] width 5 height 8
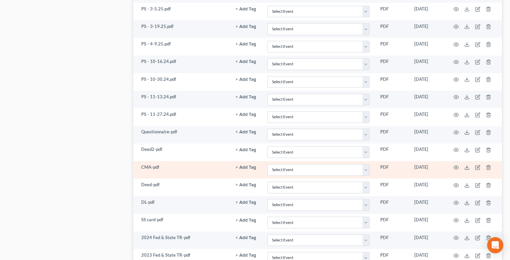
click at [190, 167] on td "CMA-pdf" at bounding box center [181, 170] width 97 height 18
click at [477, 166] on icon "button" at bounding box center [477, 167] width 5 height 5
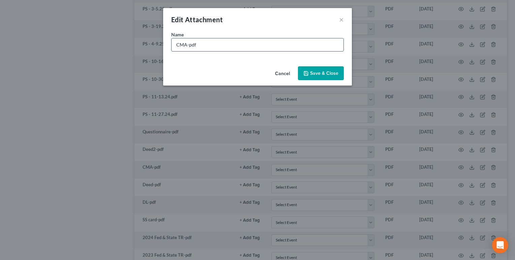
click at [218, 46] on input "CMA-pdf" at bounding box center [258, 44] width 172 height 13
click at [201, 43] on input "CMA_Old Do not use" at bounding box center [258, 44] width 172 height 13
type input "CMA_Old_Do not use"
click at [322, 75] on span "Save & Close" at bounding box center [324, 73] width 28 height 6
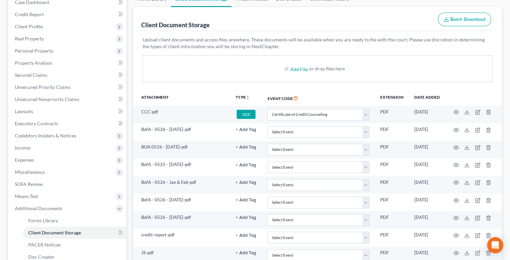
scroll to position [0, 0]
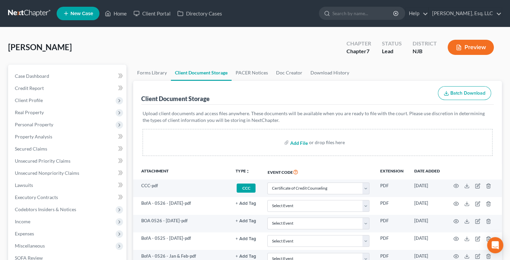
click at [301, 143] on input "file" at bounding box center [298, 143] width 16 height 12
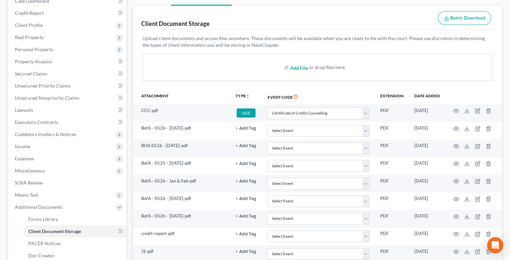
scroll to position [76, 0]
click at [23, 136] on span "Codebtors Insiders & Notices" at bounding box center [45, 134] width 61 height 6
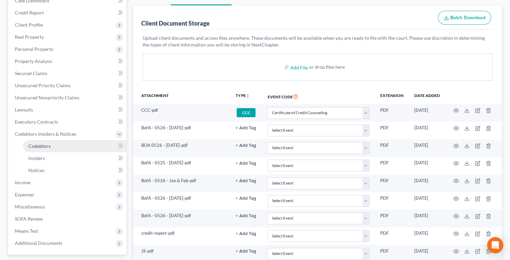
click at [36, 150] on link "Codebtors" at bounding box center [75, 146] width 104 height 12
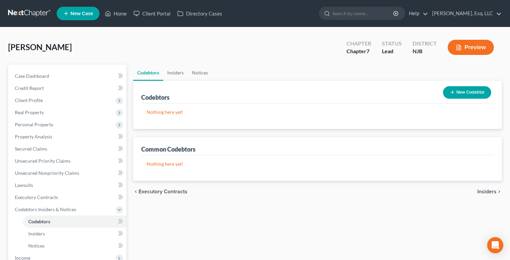
click at [469, 92] on button "New Codebtor" at bounding box center [467, 92] width 48 height 12
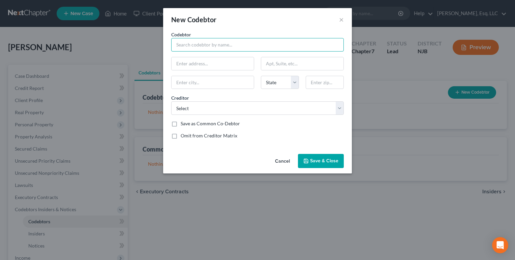
click at [226, 42] on input "text" at bounding box center [257, 44] width 173 height 13
type input "Rosa Hernandez"
type input "901 Ferry Ave."
type input "Apt. 206"
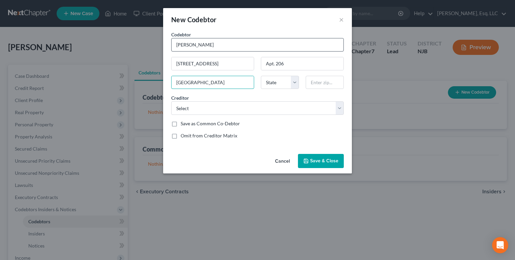
type input "Camden"
select select "33"
type input "08104"
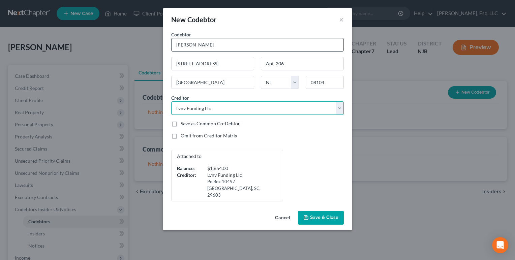
select select "5"
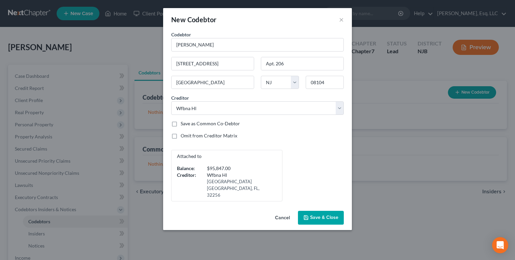
click at [319, 215] on span "Save & Close" at bounding box center [324, 218] width 28 height 6
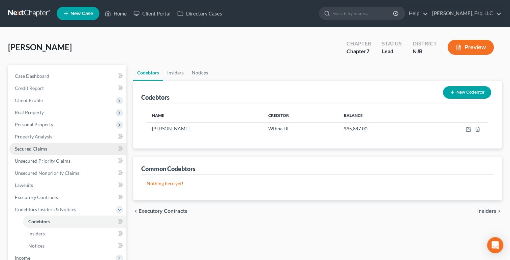
click at [19, 149] on span "Secured Claims" at bounding box center [31, 149] width 32 height 6
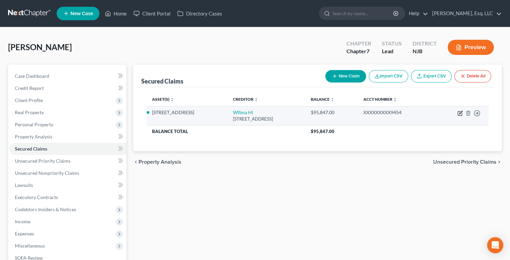
drag, startPoint x: 457, startPoint y: 116, endPoint x: 461, endPoint y: 112, distance: 5.7
click at [461, 112] on td "Move to E Move to F Move to G Move to Notice Only" at bounding box center [461, 115] width 56 height 19
click at [461, 112] on icon "button" at bounding box center [460, 113] width 5 height 5
select select "9"
select select "0"
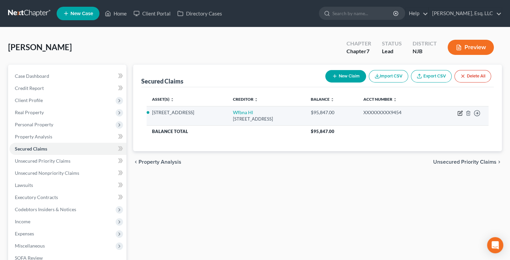
select select "0"
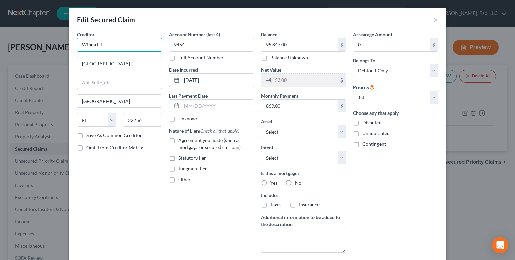
click at [93, 46] on input "Wfbna Hl" at bounding box center [119, 44] width 85 height 13
type input "Wells Fargo Home Mortgage"
click at [270, 180] on label "Yes" at bounding box center [273, 183] width 7 height 7
click at [273, 180] on input "Yes" at bounding box center [275, 182] width 4 height 4
radio input "true"
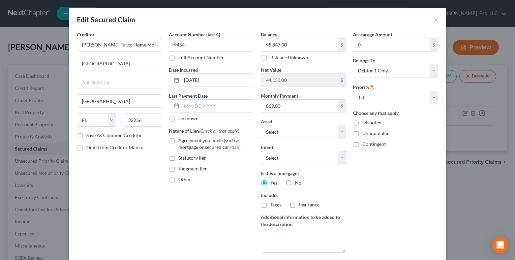
click at [265, 155] on select "Select Surrender Redeem Reaffirm Avoid Other" at bounding box center [303, 157] width 85 height 13
click at [242, 181] on div "Other" at bounding box center [211, 179] width 85 height 7
click at [270, 204] on label "Taxes" at bounding box center [275, 205] width 11 height 7
click at [273, 204] on input "Taxes" at bounding box center [275, 204] width 4 height 4
checkbox input "true"
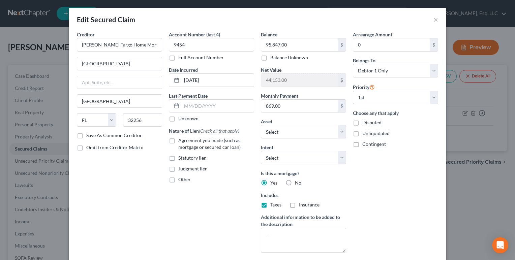
click at [299, 202] on label "Insurance" at bounding box center [309, 205] width 21 height 7
click at [302, 202] on input "Insurance" at bounding box center [304, 204] width 4 height 4
checkbox input "true"
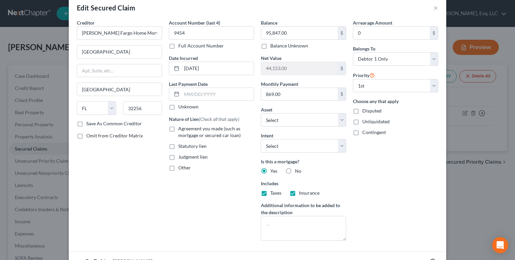
scroll to position [12, 0]
click at [359, 61] on select "Select Debtor 1 Only Debtor 2 Only Debtor 1 And Debtor 2 Only At Least One Of T…" at bounding box center [395, 58] width 85 height 13
select select "3"
click at [353, 52] on select "Select Debtor 1 Only Debtor 2 Only Debtor 1 And Debtor 2 Only At Least One Of T…" at bounding box center [395, 58] width 85 height 13
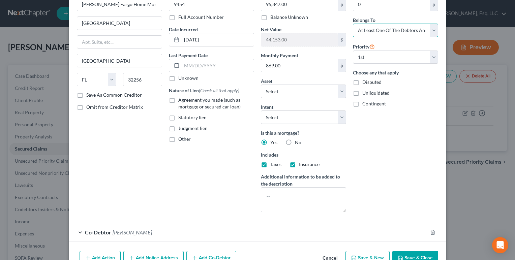
scroll to position [40, 0]
click at [189, 62] on input "text" at bounding box center [218, 65] width 72 height 13
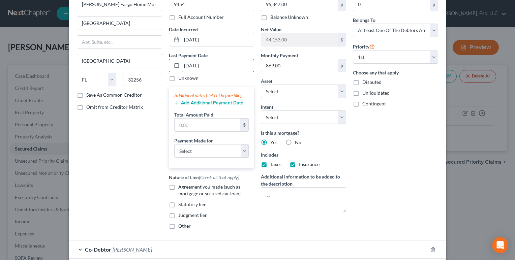
click at [184, 65] on input "05/27/2025" at bounding box center [218, 65] width 72 height 13
type input "06/27/2025"
click at [147, 130] on div "Creditor * Wells Fargo Home Mortgage 7255 Baymeadows Wa Jacksonville State AL A…" at bounding box center [120, 113] width 92 height 244
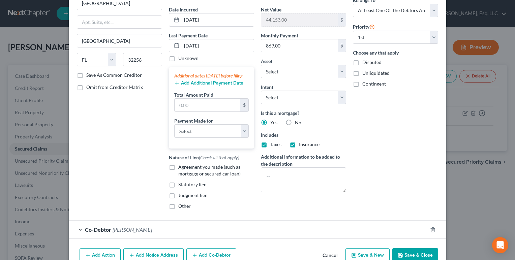
scroll to position [61, 0]
click at [178, 171] on label "Agreement you made (such as mortgage or secured car loan)" at bounding box center [216, 170] width 76 height 13
click at [181, 168] on input "Agreement you made (such as mortgage or secured car loan)" at bounding box center [183, 166] width 4 height 4
checkbox input "true"
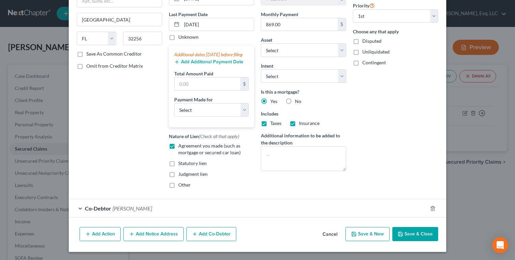
click at [148, 231] on button "Add Notice Address" at bounding box center [153, 234] width 60 height 14
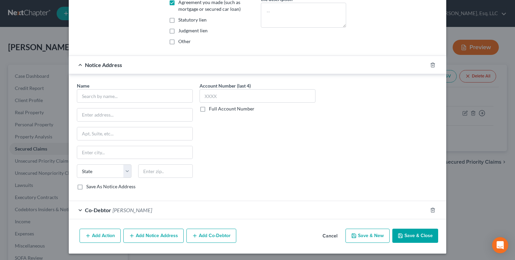
scroll to position [232, 0]
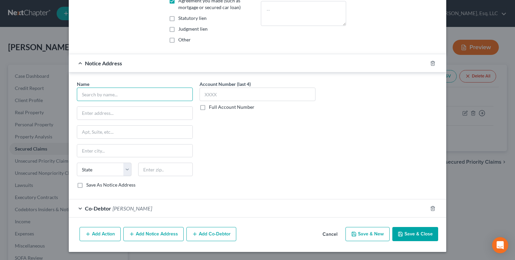
click at [94, 95] on input "text" at bounding box center [135, 94] width 116 height 13
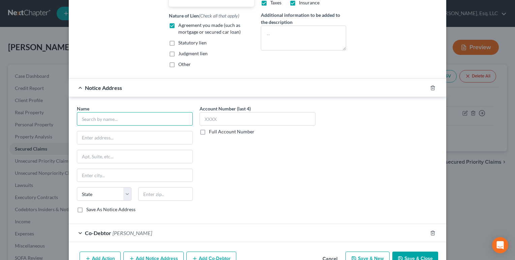
scroll to position [205, 0]
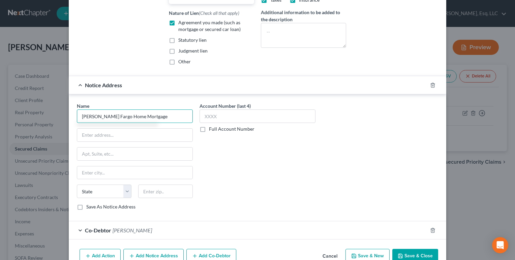
type input "Wells Fargo Home Mortgage"
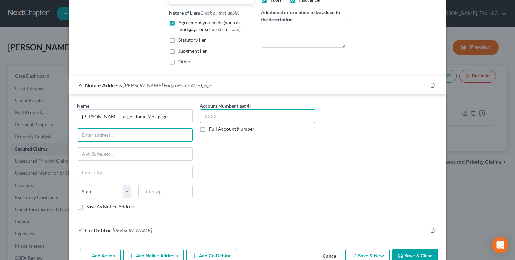
click at [251, 123] on input "text" at bounding box center [258, 116] width 116 height 13
type input "9454"
click at [83, 142] on input "text" at bounding box center [134, 135] width 115 height 13
type input "PO BOX 14411"
click at [120, 176] on input "text" at bounding box center [134, 173] width 115 height 13
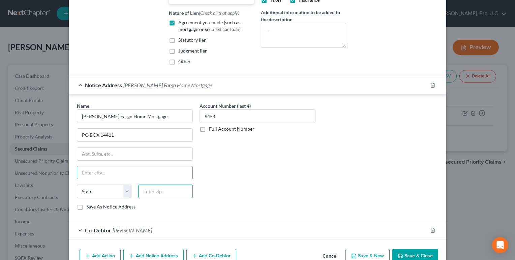
click at [159, 198] on input "text" at bounding box center [165, 191] width 55 height 13
type input "50306-3411"
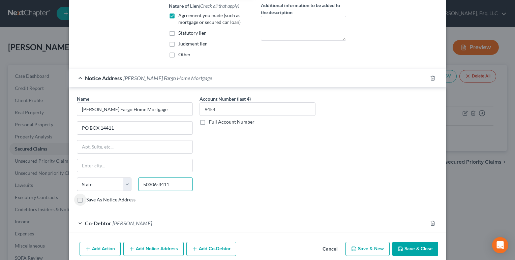
click at [173, 191] on input "50306-3411" at bounding box center [165, 184] width 55 height 13
click at [86, 172] on input "text" at bounding box center [134, 165] width 115 height 13
type input "Des Moines"
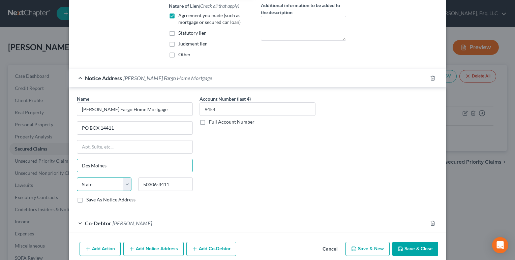
click at [85, 191] on select "State AL AK AR AZ CA CO CT DE DC FL GA GU HI ID IL IN IA KS KY LA ME MD MA MI M…" at bounding box center [104, 184] width 55 height 13
select select "16"
click at [77, 183] on select "State AL AK AR AZ CA CO CT DE DC FL GA GU HI ID IL IN IA KS KY LA ME MD MA MI M…" at bounding box center [104, 184] width 55 height 13
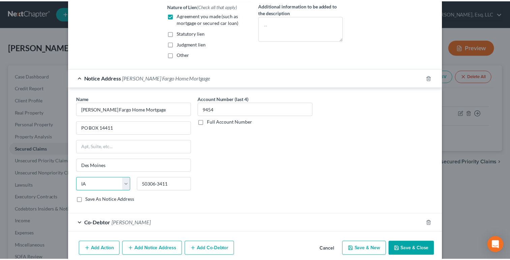
scroll to position [232, 0]
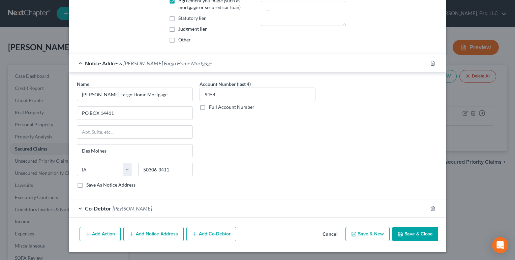
click at [417, 231] on button "Save & Close" at bounding box center [415, 234] width 46 height 14
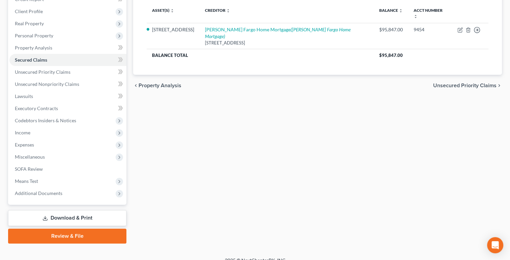
scroll to position [90, 0]
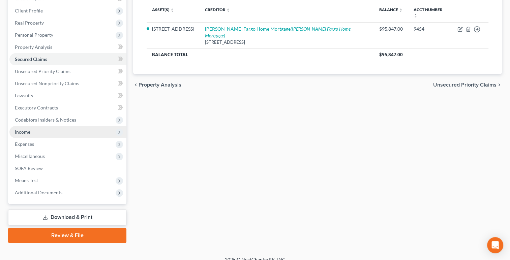
click at [27, 133] on span "Income" at bounding box center [23, 132] width 16 height 6
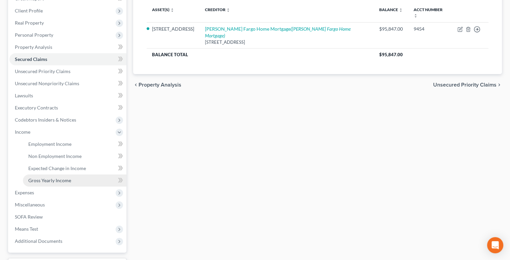
click at [58, 181] on span "Gross Yearly Income" at bounding box center [49, 181] width 43 height 6
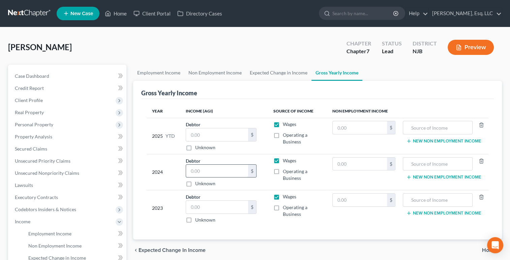
click at [196, 170] on input "text" at bounding box center [217, 171] width 62 height 13
type input "20,498"
click at [193, 208] on input "text" at bounding box center [217, 207] width 62 height 13
type input "20,354"
click at [196, 132] on input "text" at bounding box center [217, 134] width 62 height 13
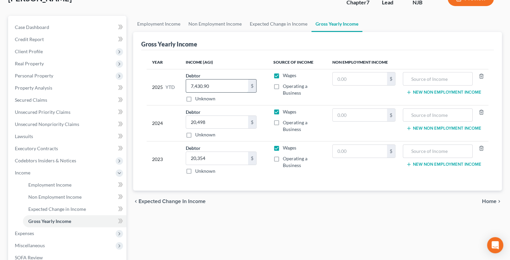
scroll to position [50, 0]
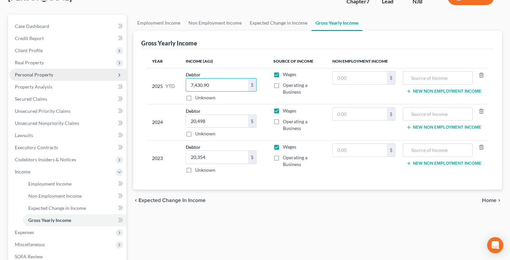
type input "7,430.90"
click at [25, 76] on span "Personal Property" at bounding box center [34, 75] width 38 height 6
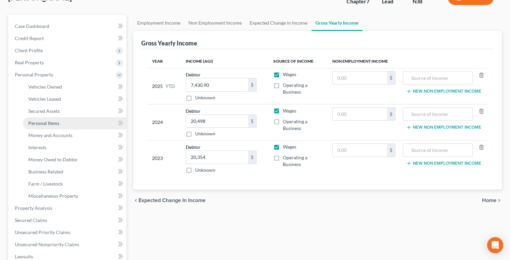
click at [40, 124] on span "Personal Items" at bounding box center [43, 123] width 31 height 6
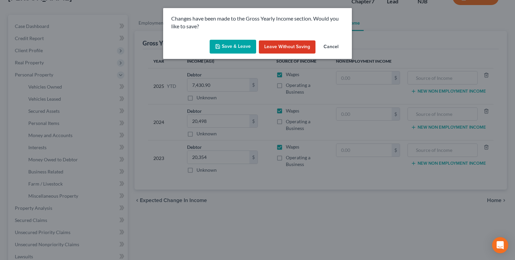
click at [229, 49] on button "Save & Leave" at bounding box center [233, 47] width 47 height 14
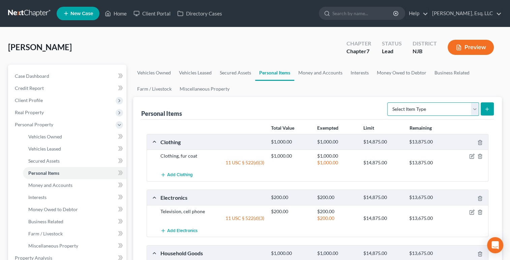
click at [414, 109] on select "Select Item Type Clothing (A/B: 11) Collectibles Of Value (A/B: 8) Electronics …" at bounding box center [433, 108] width 92 height 13
select select "pets"
click at [388, 102] on select "Select Item Type Clothing (A/B: 11) Collectibles Of Value (A/B: 8) Electronics …" at bounding box center [433, 108] width 92 height 13
click at [488, 111] on icon "submit" at bounding box center [487, 109] width 5 height 5
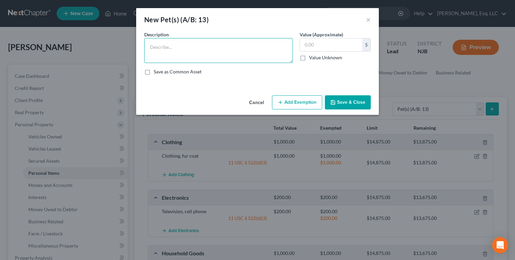
click at [231, 48] on textarea at bounding box center [218, 50] width 149 height 25
type textarea "dog shitzu mix"
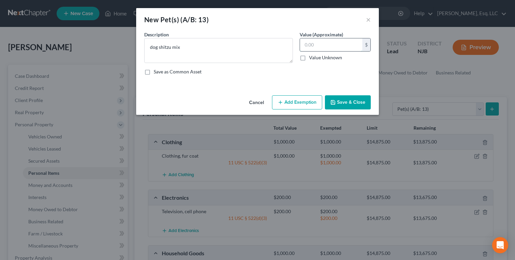
click at [326, 47] on input "text" at bounding box center [331, 44] width 62 height 13
type input "0"
click at [353, 103] on button "Save & Close" at bounding box center [348, 102] width 46 height 14
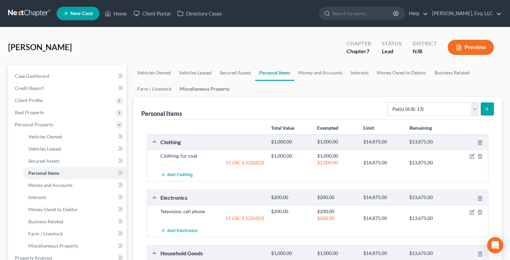
drag, startPoint x: 353, startPoint y: 103, endPoint x: 207, endPoint y: 87, distance: 146.8
click at [207, 87] on link "Miscellaneous Property" at bounding box center [205, 89] width 58 height 16
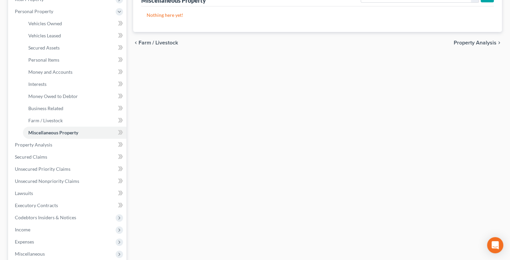
scroll to position [115, 0]
click at [207, 87] on div "Vehicles Owned Vehicles Leased Secured Assets Personal Items Money and Accounts…" at bounding box center [318, 144] width 376 height 389
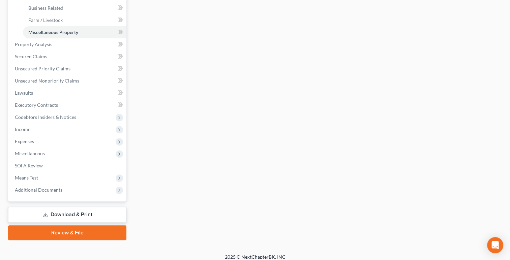
scroll to position [219, 0]
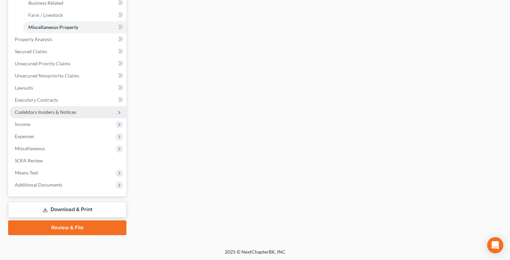
click at [24, 113] on span "Codebtors Insiders & Notices" at bounding box center [45, 112] width 61 height 6
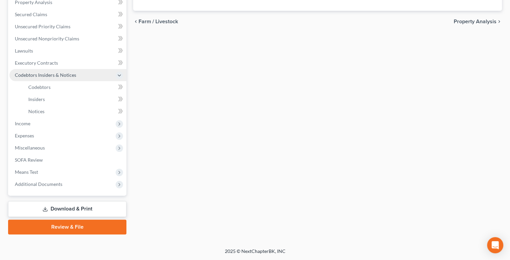
scroll to position [134, 0]
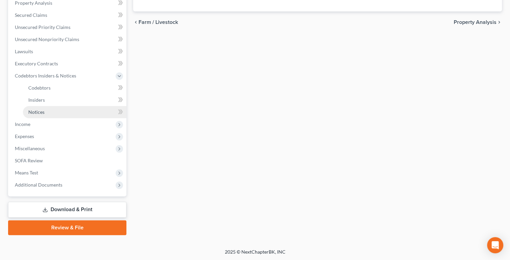
click at [33, 111] on span "Notices" at bounding box center [36, 112] width 16 height 6
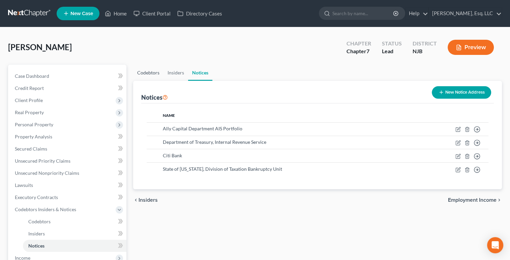
click at [142, 72] on link "Codebtors" at bounding box center [148, 73] width 30 height 16
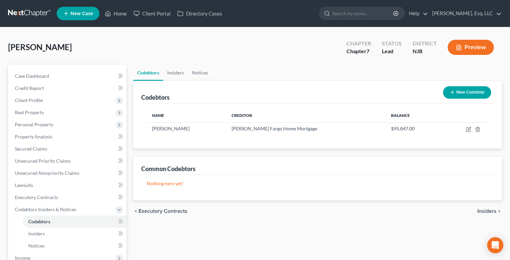
click at [166, 81] on div "Codebtors New Codebtor" at bounding box center [317, 92] width 353 height 23
click at [175, 75] on link "Insiders" at bounding box center [175, 73] width 25 height 16
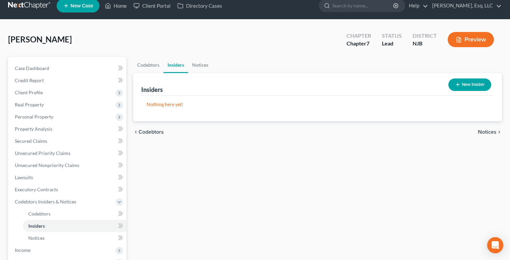
scroll to position [47, 0]
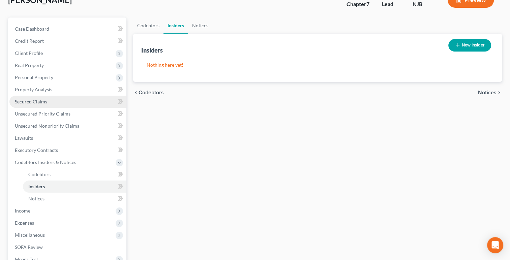
click at [19, 102] on span "Secured Claims" at bounding box center [31, 102] width 32 height 6
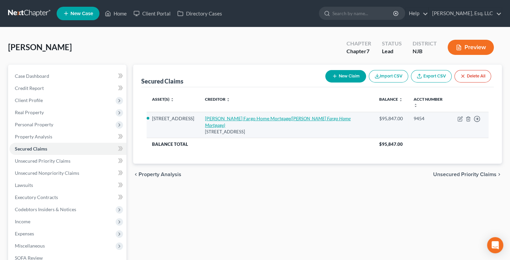
click at [250, 116] on link "Wells Fargo Home Mortgage (Wells Fargo Home Mortgage)" at bounding box center [278, 122] width 146 height 12
select select "9"
select select "3"
select select "0"
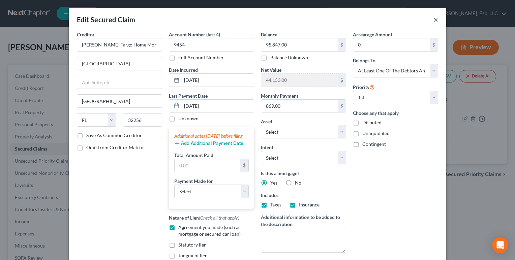
click at [434, 22] on button "×" at bounding box center [436, 20] width 5 height 8
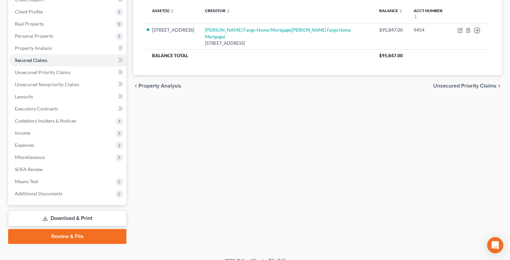
scroll to position [97, 0]
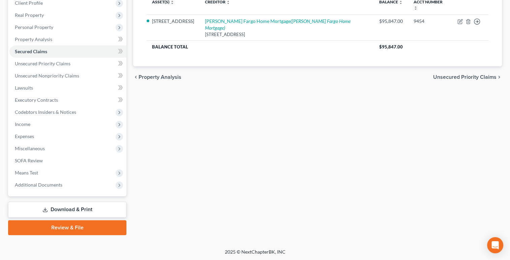
click at [54, 208] on link "Download & Print" at bounding box center [67, 210] width 118 height 16
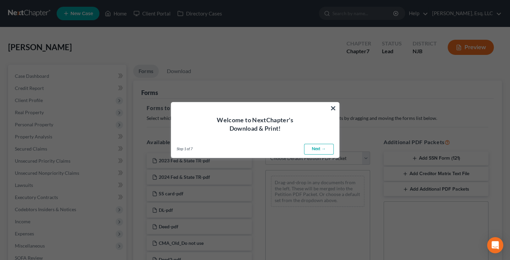
click at [316, 148] on link "Next →" at bounding box center [319, 149] width 30 height 11
select select "0"
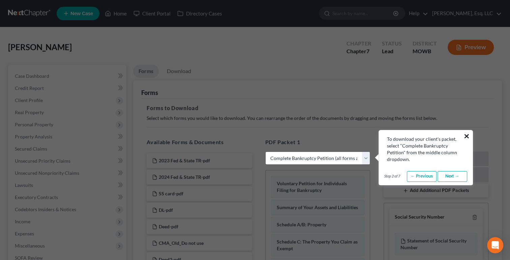
click at [465, 135] on button "×" at bounding box center [467, 136] width 6 height 11
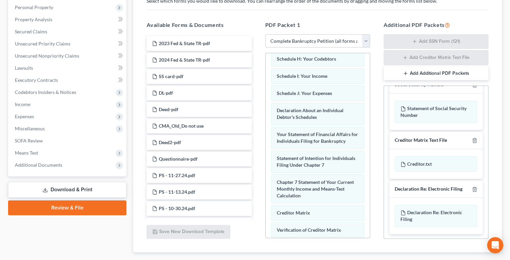
scroll to position [258, 0]
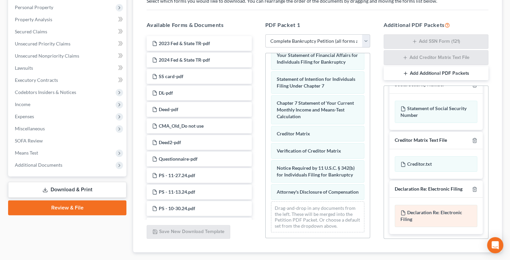
click at [419, 210] on span "Declaration Re: Electronic Filing" at bounding box center [432, 216] width 62 height 12
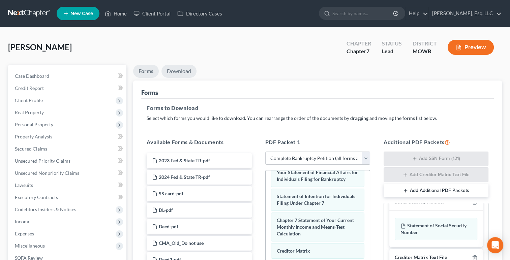
click at [182, 69] on link "Download" at bounding box center [179, 71] width 35 height 13
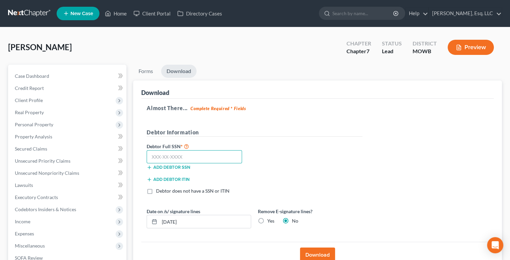
click at [176, 156] on input "text" at bounding box center [194, 156] width 95 height 13
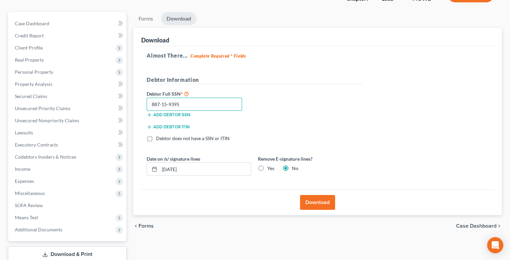
scroll to position [54, 0]
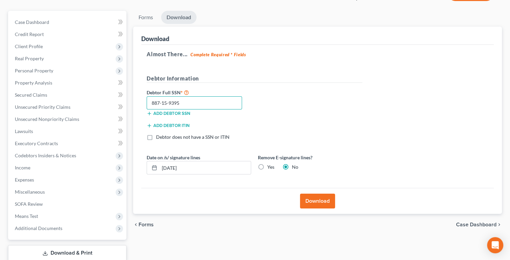
type input "887-15-9395"
click at [318, 200] on button "Download" at bounding box center [317, 201] width 35 height 15
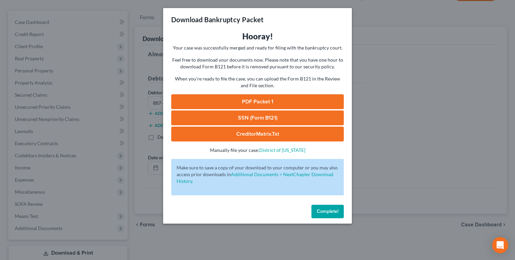
click at [230, 106] on link "PDF Packet 1" at bounding box center [257, 101] width 173 height 15
click at [252, 133] on link "CreditorMatrix.txt" at bounding box center [257, 134] width 173 height 15
click at [326, 205] on button "Complete!" at bounding box center [328, 211] width 32 height 13
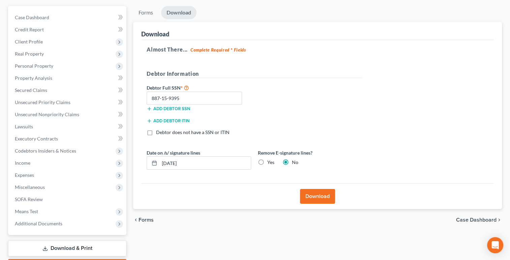
scroll to position [97, 0]
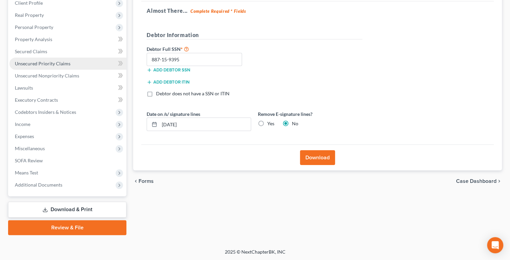
click at [21, 66] on link "Unsecured Priority Claims" at bounding box center [67, 64] width 117 height 12
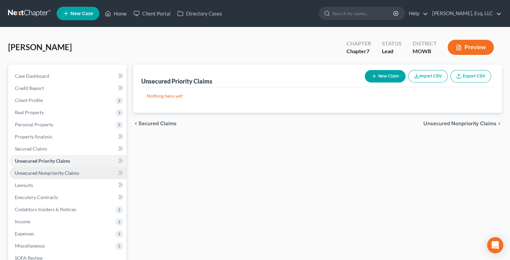
click at [33, 175] on span "Unsecured Nonpriority Claims" at bounding box center [47, 173] width 64 height 6
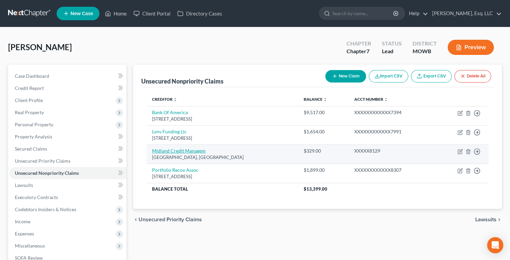
click at [181, 153] on link "Midland Credit Managem" at bounding box center [179, 151] width 54 height 6
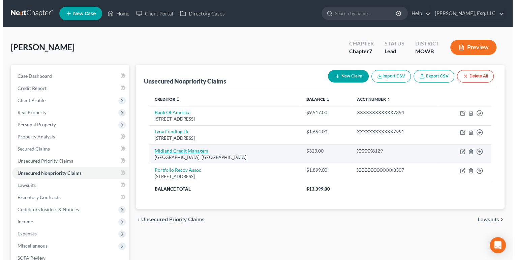
select select "4"
select select "0"
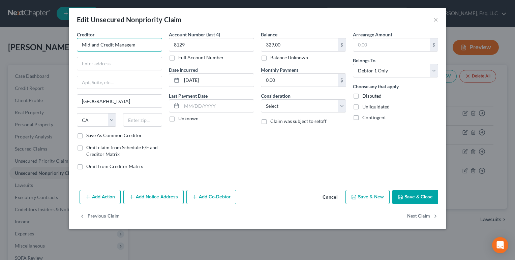
click at [142, 45] on input "Midland Credit Managem" at bounding box center [119, 44] width 85 height 13
type input "Credit One Bank, N.A. d/b/a Midland Credit Management"
type input "350 Camino De La Reina"
type input "Suite 100"
type input "92108"
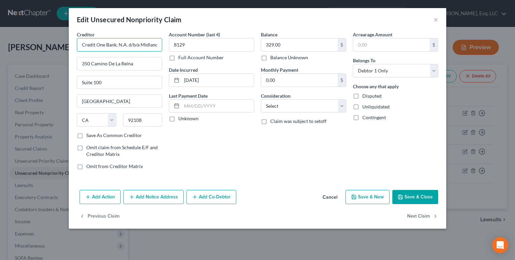
click at [155, 47] on input "Credit One Bank, N.A. d/b/a Midland Credit Management" at bounding box center [119, 44] width 85 height 13
click at [415, 195] on button "Save & Close" at bounding box center [415, 197] width 46 height 14
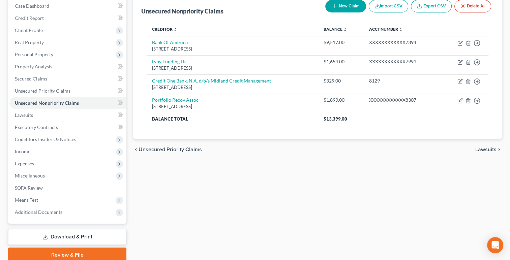
scroll to position [75, 0]
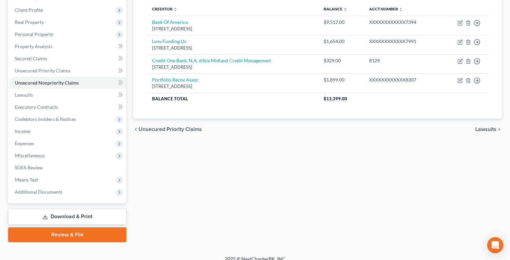
click at [61, 215] on link "Download & Print" at bounding box center [67, 217] width 118 height 16
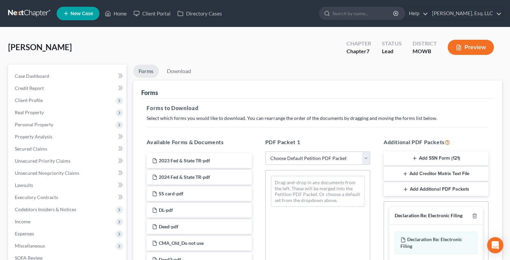
click at [274, 152] on select "Choose Default Petition PDF Packet Complete Bankruptcy Petition (all forms and …" at bounding box center [317, 158] width 105 height 13
select select "0"
click at [265, 152] on select "Choose Default Petition PDF Packet Complete Bankruptcy Petition (all forms and …" at bounding box center [317, 158] width 105 height 13
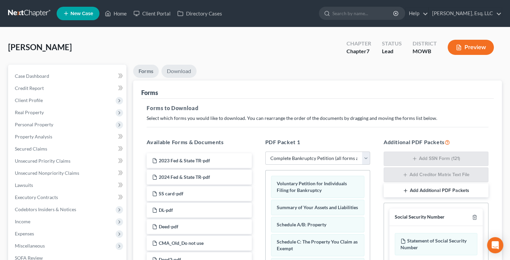
click at [182, 73] on link "Download" at bounding box center [179, 71] width 35 height 13
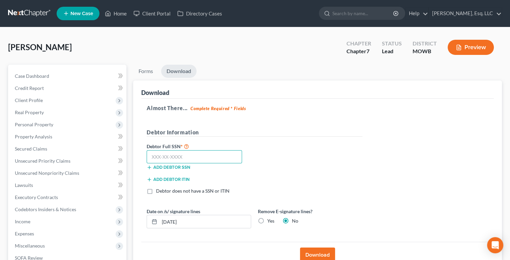
click at [196, 155] on input "text" at bounding box center [194, 156] width 95 height 13
paste input "887-15-9395"
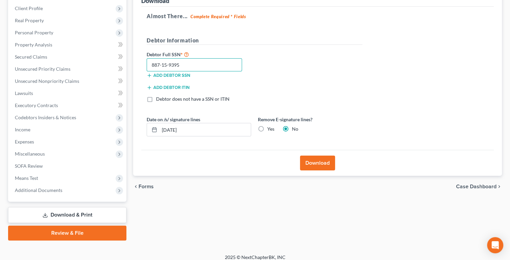
scroll to position [97, 0]
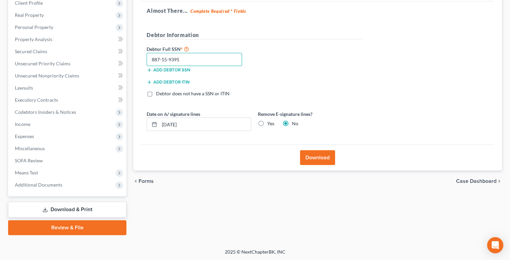
type input "887-15-9395"
click at [315, 157] on button "Download" at bounding box center [317, 157] width 35 height 15
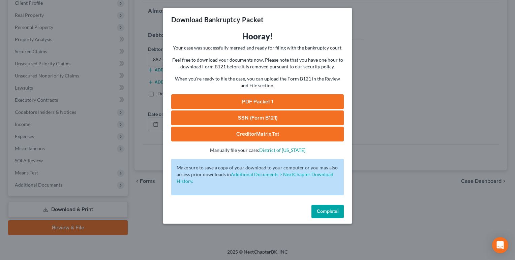
click at [330, 213] on span "Complete!" at bounding box center [328, 212] width 22 height 6
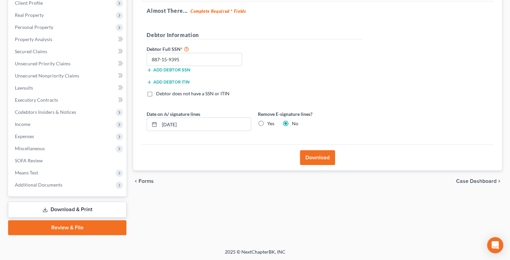
click at [86, 231] on link "Review & File" at bounding box center [67, 228] width 118 height 15
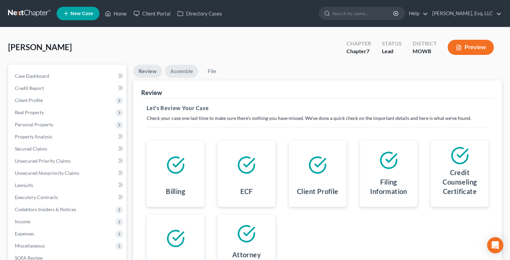
click at [188, 70] on link "Assemble" at bounding box center [181, 71] width 33 height 13
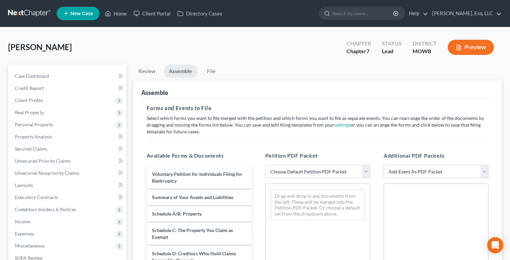
click at [291, 172] on select "Choose Default Petition PDF Packet Complete Bankruptcy Petition (all forms and …" at bounding box center [317, 171] width 105 height 13
select select "0"
click at [265, 165] on select "Choose Default Petition PDF Packet Complete Bankruptcy Petition (all forms and …" at bounding box center [317, 171] width 105 height 13
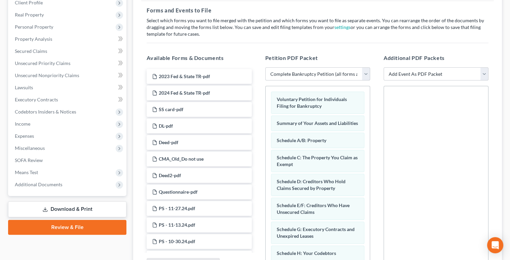
scroll to position [98, 0]
click at [414, 76] on select "Add Event As PDF Packet Affidavit re: NO Tax Returns Amended Matrix Adding Cred…" at bounding box center [436, 73] width 105 height 13
click at [472, 54] on h5 "Additional PDF Packets" at bounding box center [436, 58] width 105 height 8
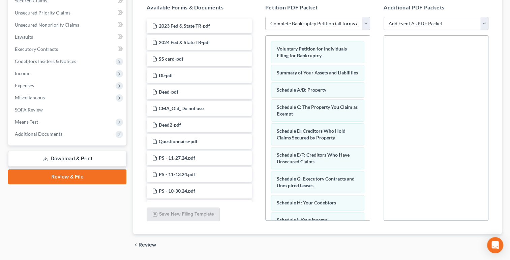
scroll to position [169, 0]
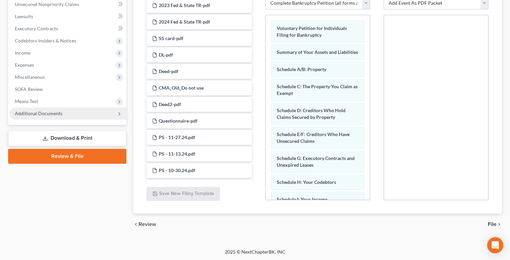
click at [51, 113] on span "Additional Documents" at bounding box center [39, 114] width 48 height 6
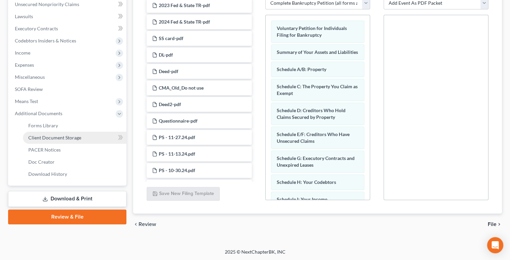
click at [72, 138] on span "Client Document Storage" at bounding box center [54, 138] width 53 height 6
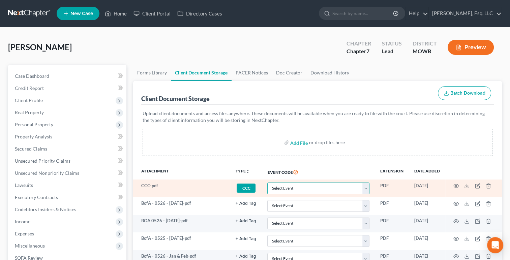
click at [307, 186] on select "Select Event 20 Largest Unsecured Creditors Affidavit re: NO Tax Returns Amende…" at bounding box center [318, 189] width 102 height 12
select select "5"
click at [267, 183] on select "Select Event 20 Largest Unsecured Creditors Affidavit re: NO Tax Returns Amende…" at bounding box center [318, 189] width 102 height 12
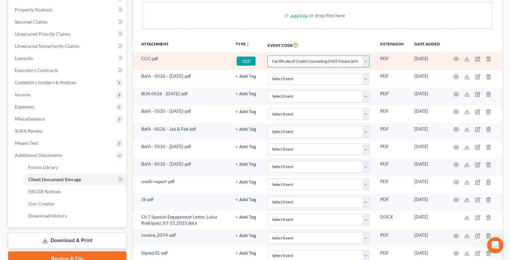
scroll to position [141, 0]
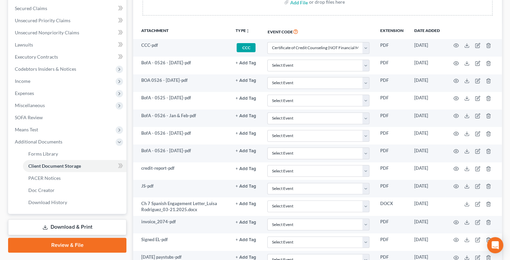
click at [59, 246] on link "Review & File" at bounding box center [67, 245] width 118 height 15
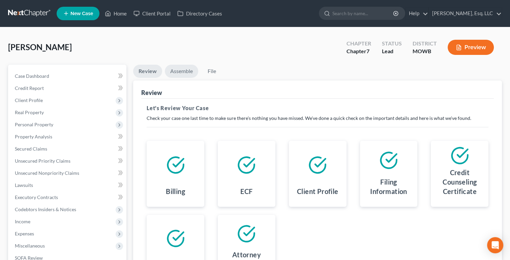
click at [176, 68] on link "Assemble" at bounding box center [181, 71] width 33 height 13
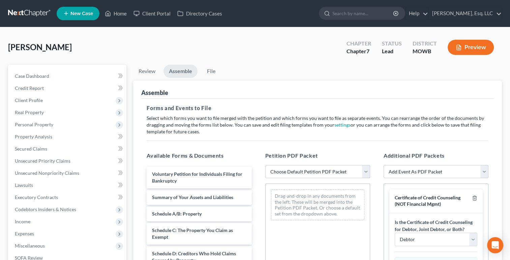
click at [280, 167] on select "Choose Default Petition PDF Packet Complete Bankruptcy Petition (all forms and …" at bounding box center [317, 171] width 105 height 13
select select "0"
click at [265, 165] on select "Choose Default Petition PDF Packet Complete Bankruptcy Petition (all forms and …" at bounding box center [317, 171] width 105 height 13
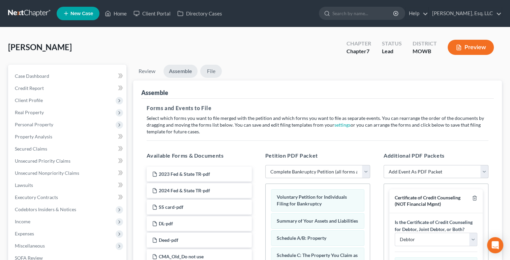
click at [209, 72] on link "File" at bounding box center [211, 71] width 22 height 13
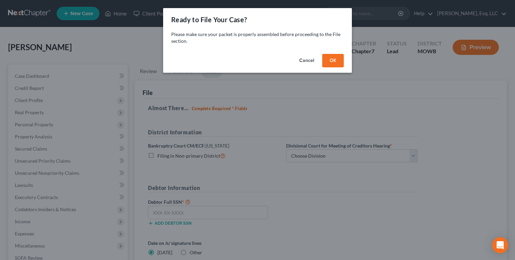
click at [304, 56] on button "Cancel" at bounding box center [307, 60] width 26 height 13
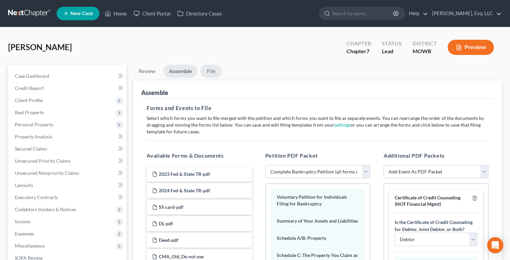
click at [213, 69] on link "File" at bounding box center [211, 71] width 22 height 13
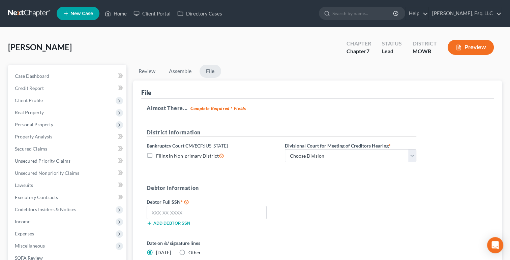
click at [158, 200] on label "Debtor Full SSN *" at bounding box center [212, 202] width 138 height 8
click at [161, 210] on input "text" at bounding box center [207, 212] width 120 height 13
paste input "887-15-9395"
type input "887-15-9395"
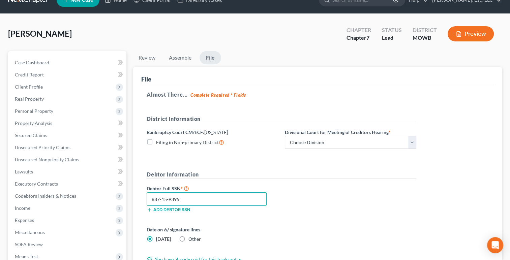
scroll to position [13, 0]
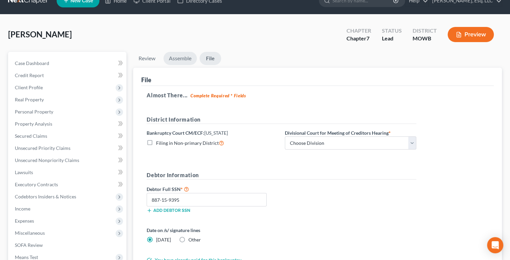
click at [180, 63] on link "Assemble" at bounding box center [180, 58] width 33 height 13
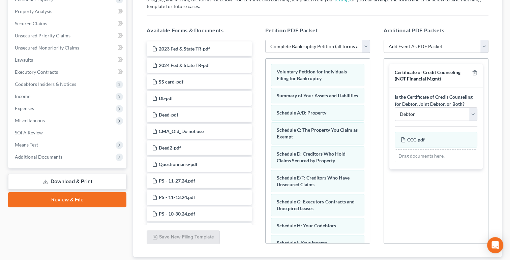
scroll to position [124, 0]
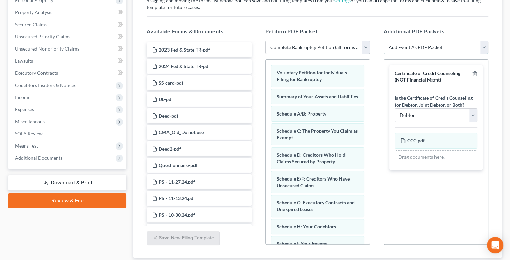
click at [486, 46] on select "Add Event As PDF Packet Affidavit re: NO Tax Returns Amended Matrix Adding Cred…" at bounding box center [436, 47] width 105 height 13
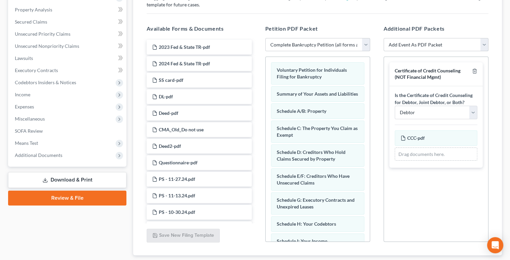
scroll to position [130, 0]
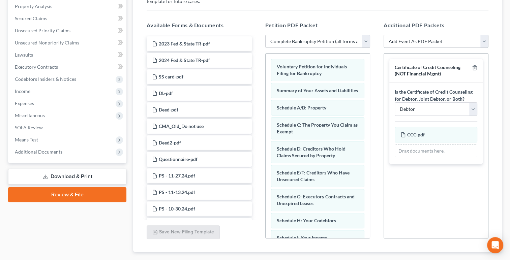
click at [476, 43] on select "Add Event As PDF Packet Affidavit re: NO Tax Returns Amended Matrix Adding Cred…" at bounding box center [436, 41] width 105 height 13
click at [28, 150] on span "Additional Documents" at bounding box center [39, 152] width 48 height 6
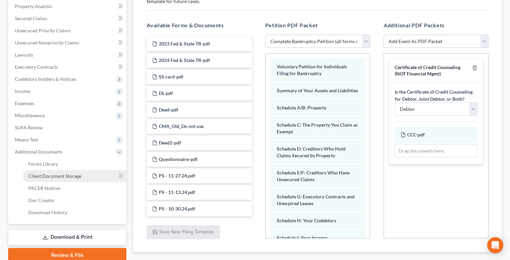
click at [38, 177] on span "Client Document Storage" at bounding box center [54, 176] width 53 height 6
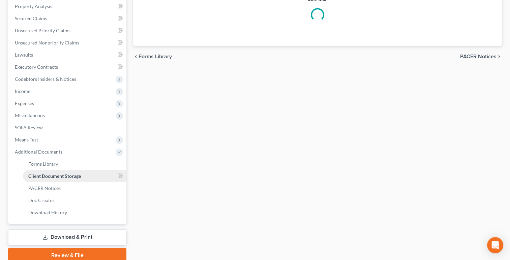
select select "5"
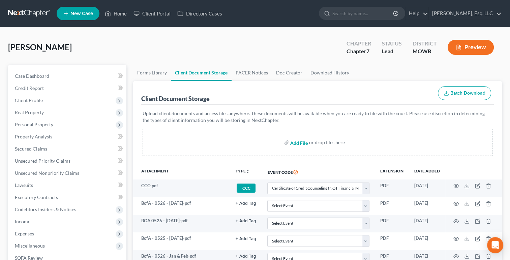
click at [298, 144] on input "file" at bounding box center [298, 143] width 16 height 12
type input "C:\fakepath\Official Form 121_7.14.2025.pdf"
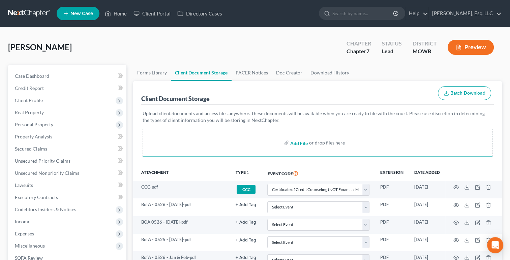
select select "5"
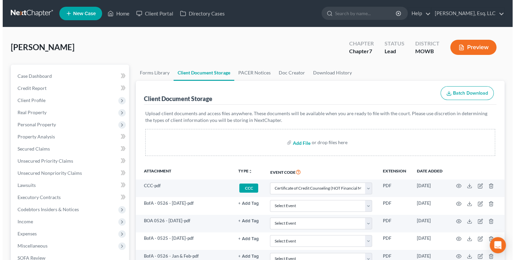
scroll to position [515, 0]
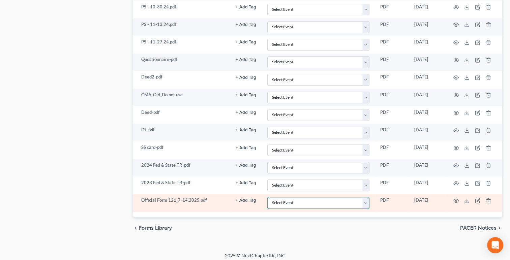
click at [280, 201] on select "Select Event 20 Largest Unsecured Creditors Affidavit re: NO Tax Returns Amende…" at bounding box center [318, 203] width 102 height 12
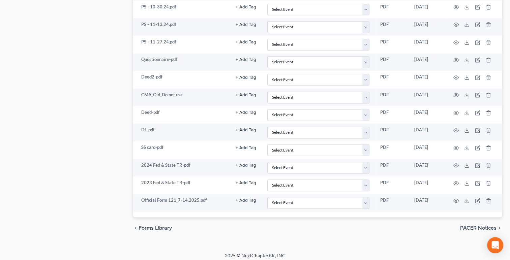
click at [213, 226] on div "chevron_left Forms Library PACER Notices chevron_right" at bounding box center [317, 228] width 369 height 22
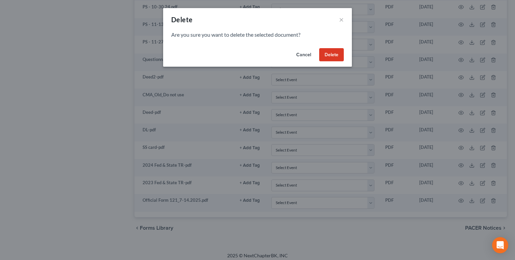
click at [326, 55] on button "Delete" at bounding box center [331, 54] width 25 height 13
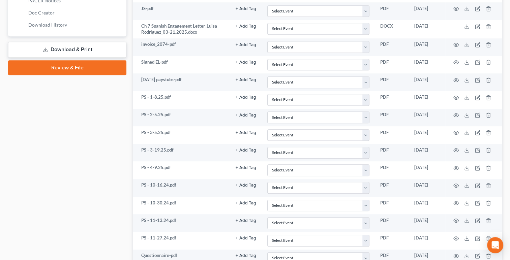
scroll to position [308, 0]
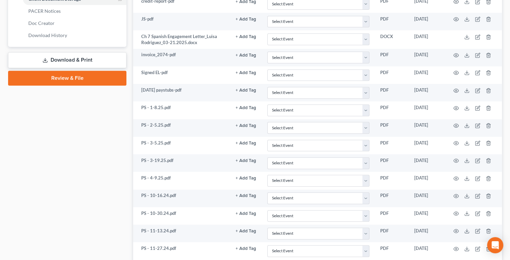
click at [59, 59] on link "Download & Print" at bounding box center [67, 60] width 118 height 16
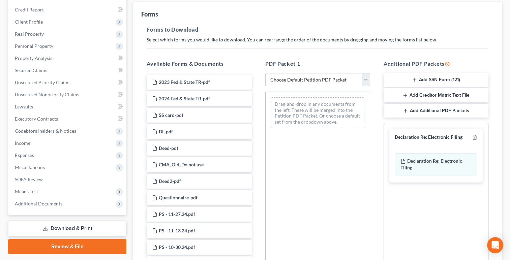
scroll to position [70, 0]
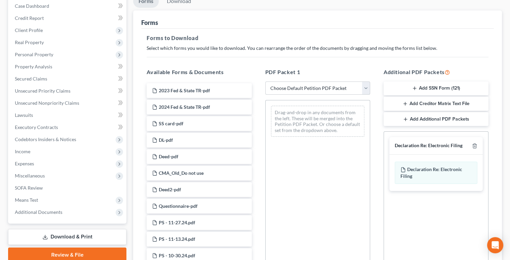
click at [280, 86] on select "Choose Default Petition PDF Packet Complete Bankruptcy Petition (all forms and …" at bounding box center [317, 88] width 105 height 13
select select "0"
click at [265, 82] on select "Choose Default Petition PDF Packet Complete Bankruptcy Petition (all forms and …" at bounding box center [317, 88] width 105 height 13
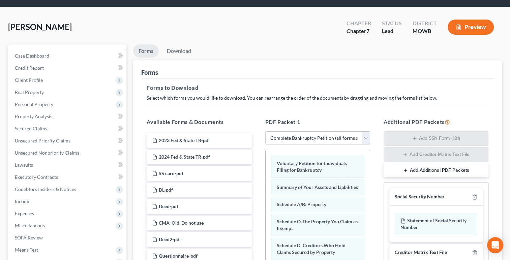
scroll to position [20, 0]
click at [177, 48] on link "Download" at bounding box center [179, 51] width 35 height 13
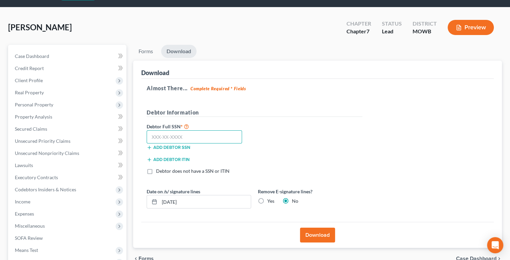
click at [203, 134] on input "text" at bounding box center [194, 136] width 95 height 13
paste input "887-15-9395"
type input "887-15-9395"
click at [310, 228] on button "Download" at bounding box center [317, 235] width 35 height 15
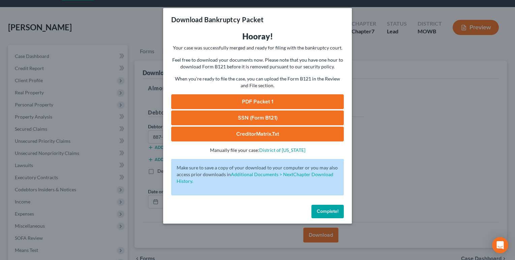
click at [273, 121] on link "SSN (Form B121)" at bounding box center [257, 118] width 173 height 15
click at [330, 212] on span "Complete!" at bounding box center [328, 212] width 22 height 6
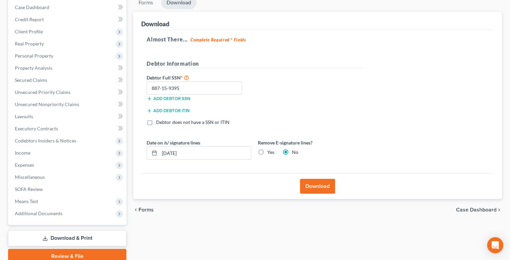
scroll to position [97, 0]
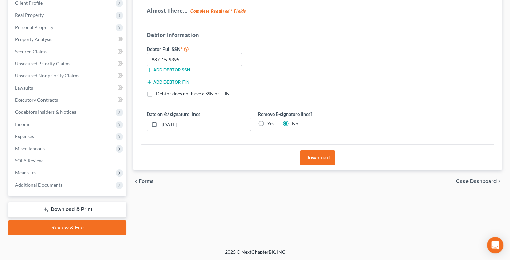
click at [59, 229] on link "Review & File" at bounding box center [67, 228] width 118 height 15
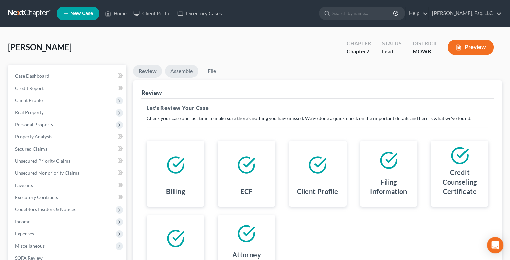
click at [176, 72] on link "Assemble" at bounding box center [181, 71] width 33 height 13
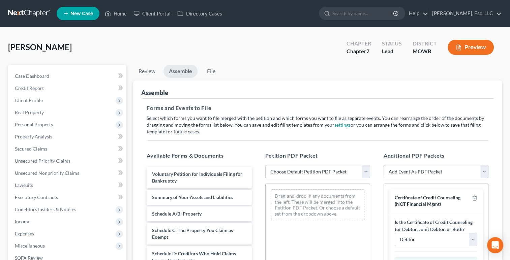
click at [299, 157] on span "Petition PDF Packet" at bounding box center [291, 155] width 53 height 6
click at [298, 165] on select "Choose Default Petition PDF Packet Complete Bankruptcy Petition (all forms and …" at bounding box center [317, 171] width 105 height 13
select select "0"
click at [265, 165] on select "Choose Default Petition PDF Packet Complete Bankruptcy Petition (all forms and …" at bounding box center [317, 171] width 105 height 13
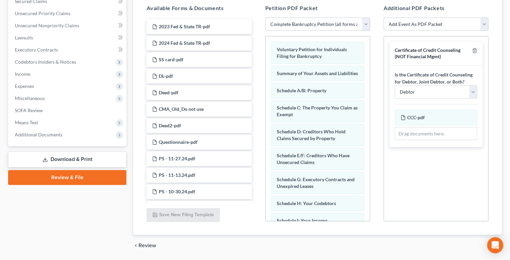
scroll to position [148, 0]
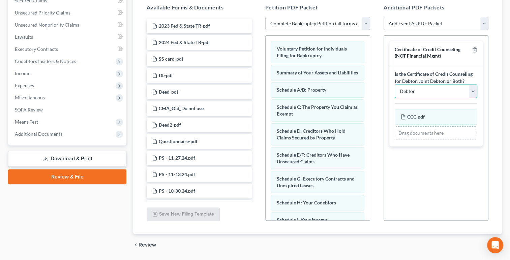
click at [417, 95] on select "Debtor Joint Debtor Debtor and Joint Debtor" at bounding box center [436, 91] width 83 height 13
click at [395, 85] on select "Debtor Joint Debtor Debtor and Joint Debtor" at bounding box center [436, 91] width 83 height 13
click at [420, 164] on div "Certificate of Credit Counseling (NOT Financial Mgmt) Is the Certificate of Cre…" at bounding box center [436, 127] width 105 height 185
click at [432, 24] on select "Add Event As PDF Packet Affidavit re: NO Tax Returns Amended Matrix Adding Cred…" at bounding box center [436, 23] width 105 height 13
click at [421, 221] on div "Additional PDF Packets Add Event As PDF Packet Affidavit re: NO Tax Returns Ame…" at bounding box center [436, 112] width 118 height 229
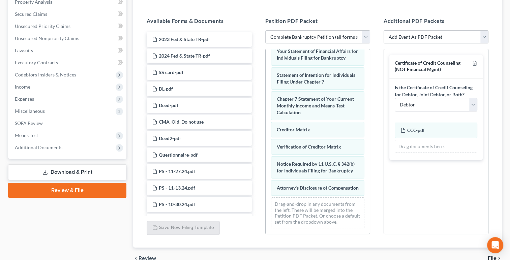
scroll to position [0, 0]
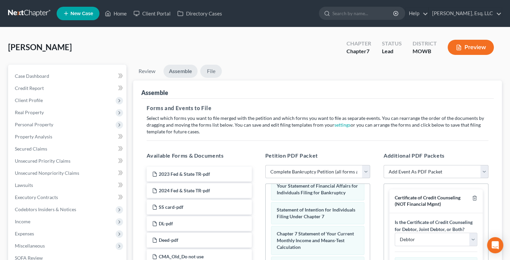
click at [209, 72] on link "File" at bounding box center [211, 71] width 22 height 13
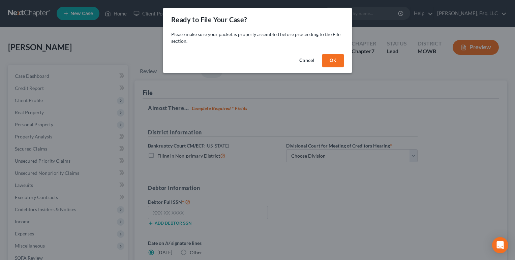
click at [333, 63] on button "OK" at bounding box center [333, 60] width 22 height 13
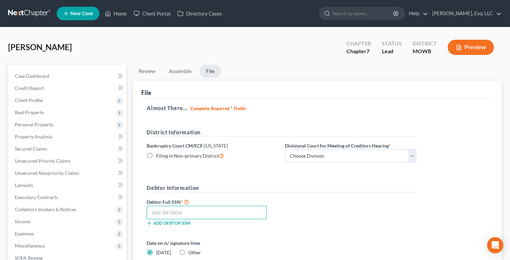
click at [186, 209] on input "text" at bounding box center [207, 212] width 120 height 13
paste input "887-15-9395"
type input "887-15-9395"
click at [303, 156] on select "Choose Division Central Southern Southwestern St. Joseph Western" at bounding box center [350, 155] width 131 height 13
click at [422, 49] on div "MOWB" at bounding box center [425, 52] width 24 height 8
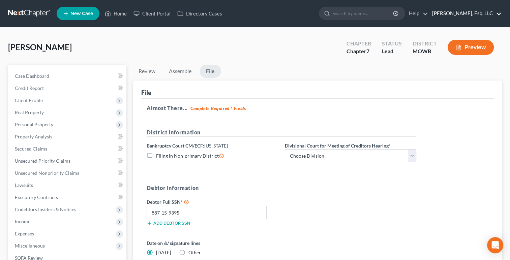
click at [453, 14] on link "[PERSON_NAME], Esq. LLC" at bounding box center [465, 13] width 73 height 12
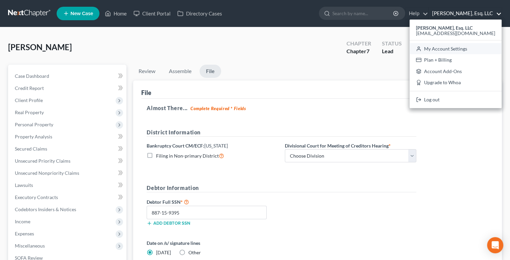
click at [450, 51] on link "My Account Settings" at bounding box center [456, 48] width 92 height 11
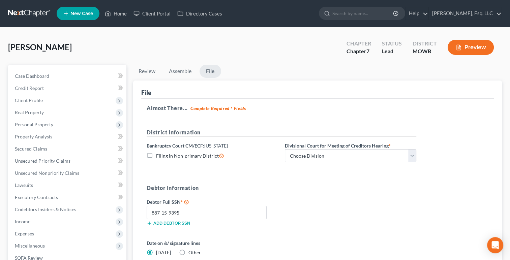
select select "51"
select select "24"
select select "33"
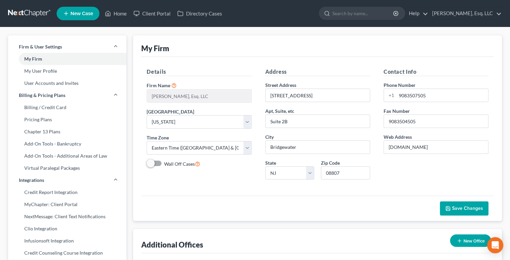
click at [200, 170] on div "Details Firm Name * Karina Pia Lucid, Esq. LLC Primary District Select Alabama …" at bounding box center [199, 126] width 118 height 117
click at [163, 200] on div "Save Changes" at bounding box center [317, 208] width 353 height 25
click at [176, 124] on select "Select Alabama - Middle Alabama - Northern Alabama - Southern Alaska Arizona Ar…" at bounding box center [199, 121] width 105 height 13
click at [147, 115] on select "Select Alabama - Middle Alabama - Northern Alabama - Southern Alaska Arizona Ar…" at bounding box center [199, 121] width 105 height 13
click at [178, 201] on div "Save Changes" at bounding box center [317, 208] width 353 height 25
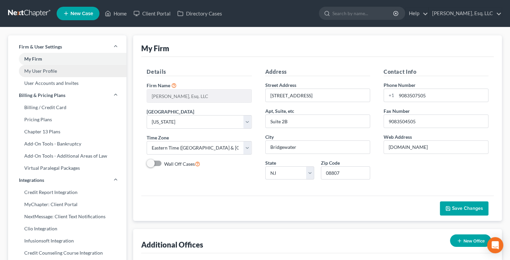
click at [26, 72] on link "My User Profile" at bounding box center [67, 71] width 118 height 12
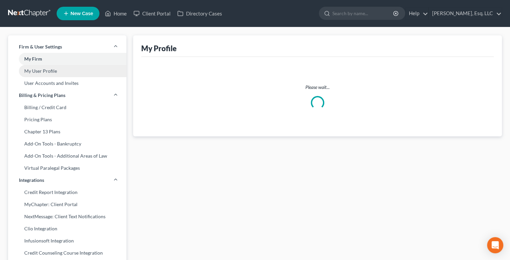
select select "33"
select select "51"
select select "attorney"
select select "1"
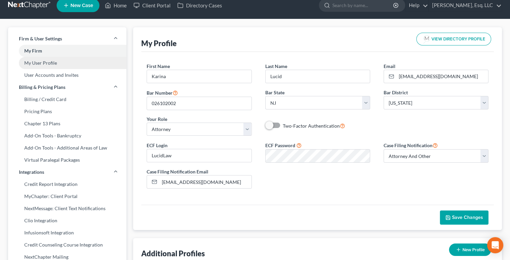
scroll to position [4, 0]
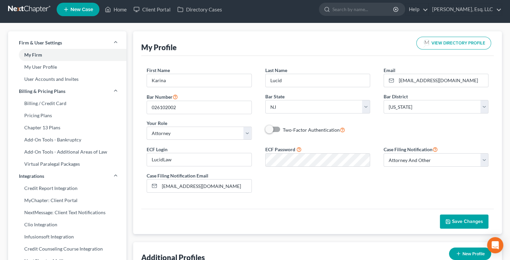
click at [457, 41] on span "VIEW DIRECTORY PROFILE" at bounding box center [459, 43] width 54 height 4
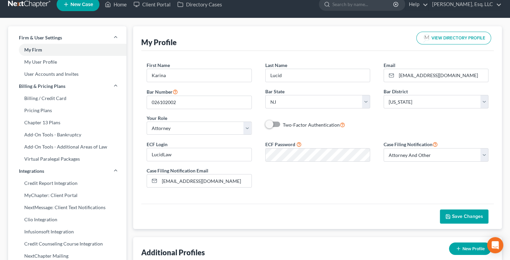
scroll to position [6, 0]
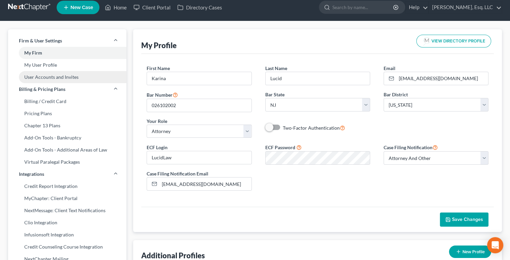
click at [30, 81] on link "User Accounts and Invites" at bounding box center [67, 77] width 118 height 12
select select "0"
select select "1"
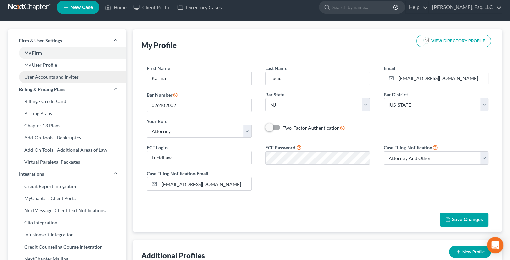
select select "2"
select select "1"
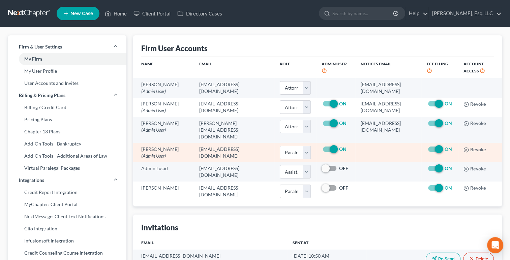
click at [339, 148] on label "ON" at bounding box center [342, 149] width 7 height 7
click at [342, 148] on input "ON" at bounding box center [344, 148] width 4 height 4
checkbox input "false"
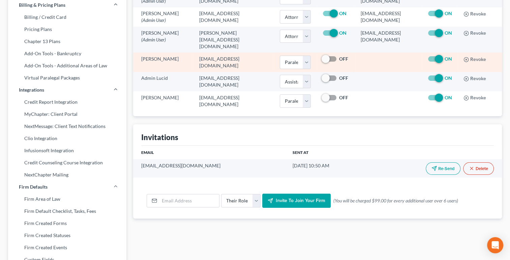
scroll to position [91, 0]
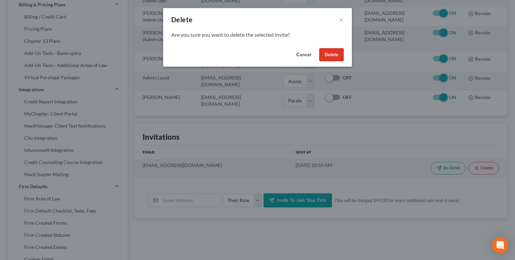
click at [338, 50] on button "Delete" at bounding box center [331, 54] width 25 height 13
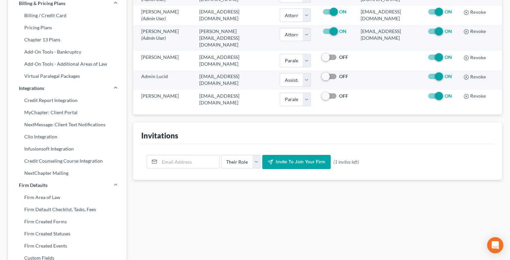
scroll to position [0, 0]
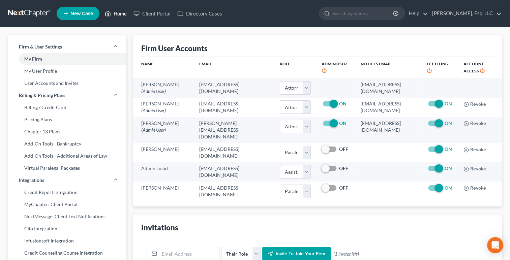
click at [117, 14] on link "Home" at bounding box center [115, 13] width 29 height 12
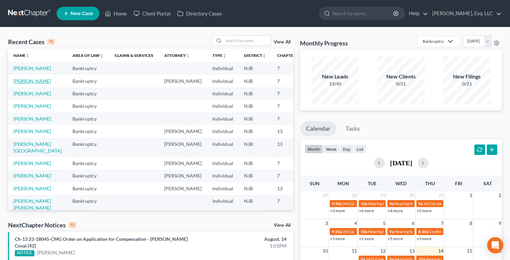
click at [20, 84] on link "Rodriguez-Hernandez, Luisa" at bounding box center [31, 81] width 37 height 6
select select "0"
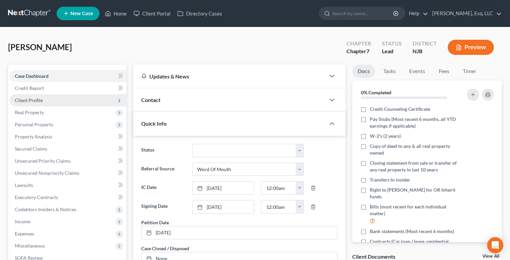
click at [19, 102] on span "Client Profile" at bounding box center [29, 100] width 28 height 6
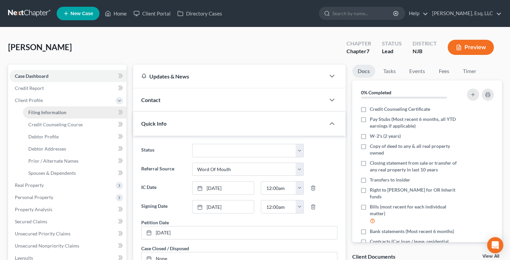
click at [35, 115] on span "Filing Information" at bounding box center [47, 113] width 38 height 6
select select "1"
select select "0"
select select "51"
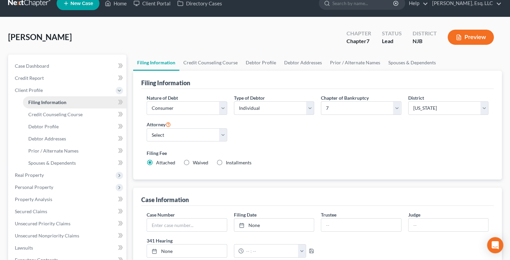
scroll to position [10, 0]
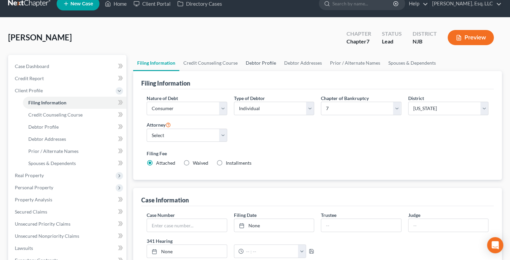
click at [258, 62] on link "Debtor Profile" at bounding box center [261, 63] width 38 height 16
select select "0"
select select "3"
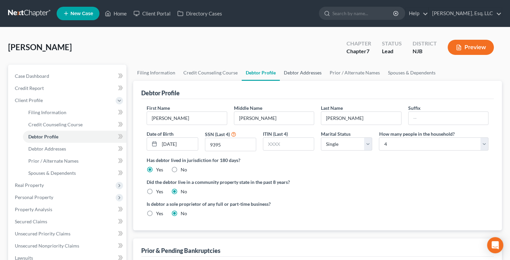
click at [295, 77] on link "Debtor Addresses" at bounding box center [303, 73] width 46 height 16
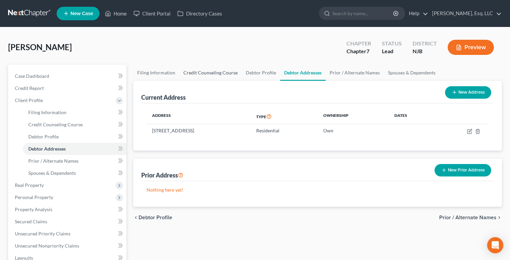
click at [210, 70] on link "Credit Counseling Course" at bounding box center [210, 73] width 62 height 16
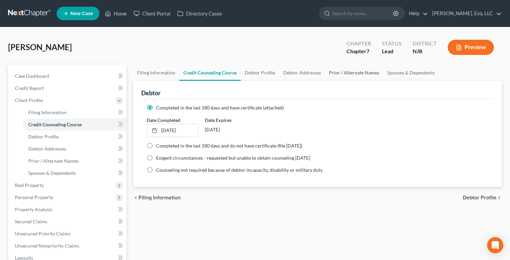
click at [359, 72] on link "Prior / Alternate Names" at bounding box center [354, 73] width 58 height 16
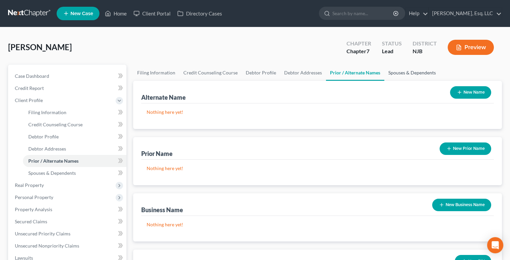
click at [409, 75] on link "Spouses & Dependents" at bounding box center [412, 73] width 56 height 16
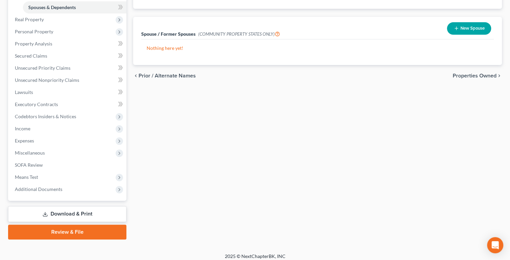
scroll to position [170, 0]
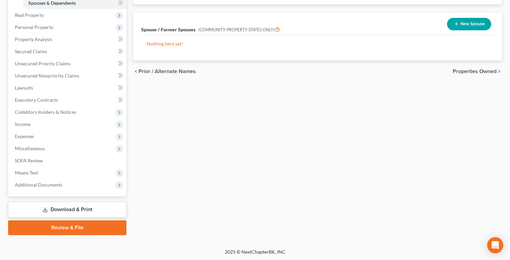
click at [52, 211] on link "Download & Print" at bounding box center [67, 210] width 118 height 16
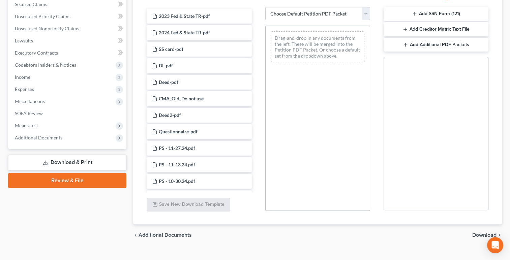
click at [70, 183] on link "Review & File" at bounding box center [67, 180] width 118 height 15
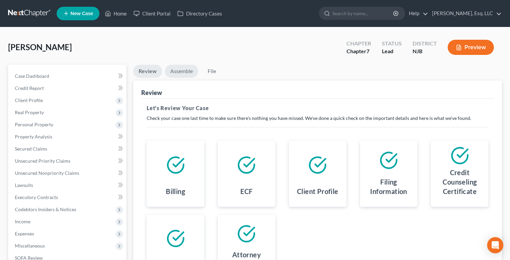
click at [188, 73] on link "Assemble" at bounding box center [181, 71] width 33 height 13
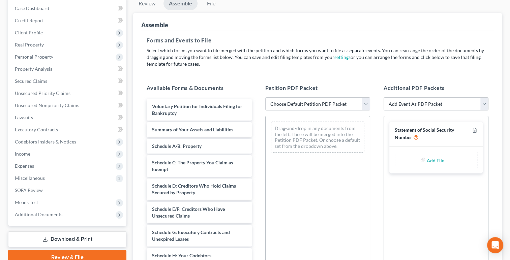
scroll to position [70, 0]
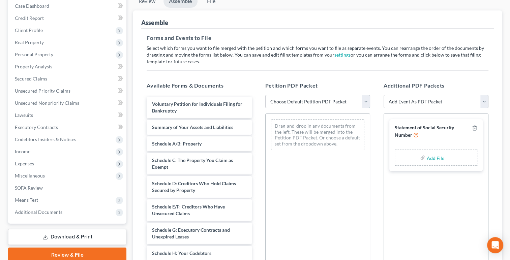
click at [275, 100] on select "Choose Default Petition PDF Packet Complete Bankruptcy Petition (all forms and …" at bounding box center [317, 101] width 105 height 13
select select "0"
click at [265, 95] on select "Choose Default Petition PDF Packet Complete Bankruptcy Petition (all forms and …" at bounding box center [317, 101] width 105 height 13
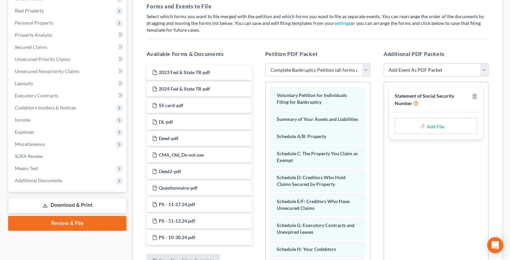
scroll to position [96, 0]
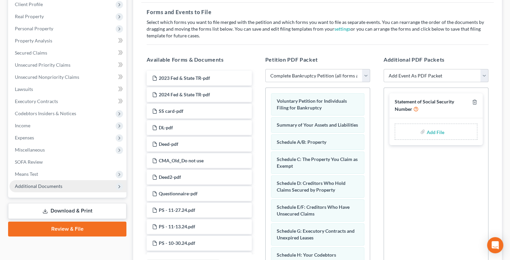
click at [25, 187] on span "Additional Documents" at bounding box center [39, 186] width 48 height 6
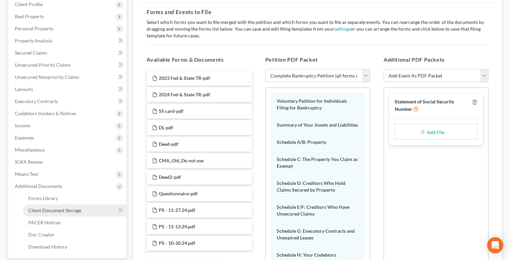
click at [32, 211] on span "Client Document Storage" at bounding box center [54, 211] width 53 height 6
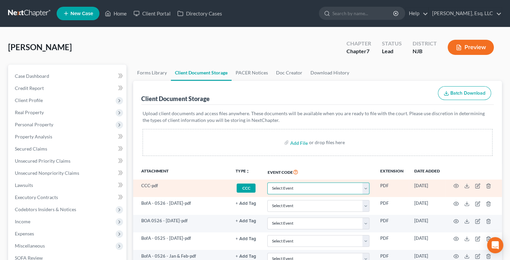
click at [277, 184] on select "Select Event 20 Largest Unsecured Creditors Amended Attorney Compensation State…" at bounding box center [318, 189] width 102 height 12
select select "9"
click at [267, 183] on select "Select Event 20 Largest Unsecured Creditors Amended Attorney Compensation State…" at bounding box center [318, 189] width 102 height 12
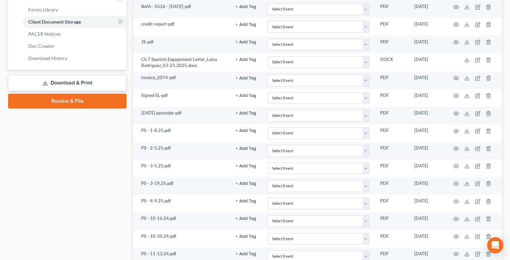
scroll to position [286, 0]
click at [62, 101] on link "Review & File" at bounding box center [67, 100] width 118 height 15
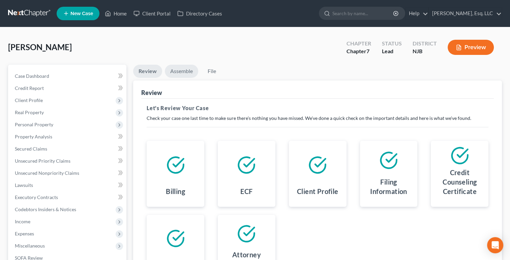
click at [179, 73] on link "Assemble" at bounding box center [181, 71] width 33 height 13
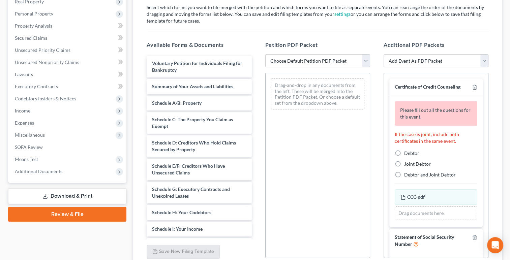
scroll to position [111, 0]
click at [404, 151] on label "Debtor" at bounding box center [411, 153] width 15 height 7
click at [407, 151] on input "Debtor" at bounding box center [409, 152] width 4 height 4
radio input "true"
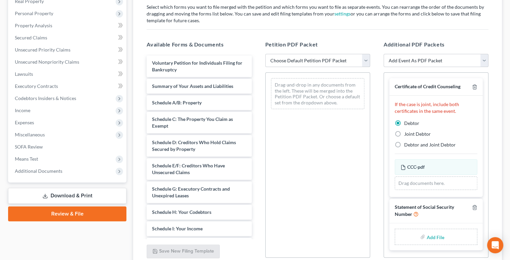
click at [285, 58] on select "Choose Default Petition PDF Packet Complete Bankruptcy Petition (all forms and …" at bounding box center [317, 60] width 105 height 13
select select "0"
click at [265, 54] on select "Choose Default Petition PDF Packet Complete Bankruptcy Petition (all forms and …" at bounding box center [317, 60] width 105 height 13
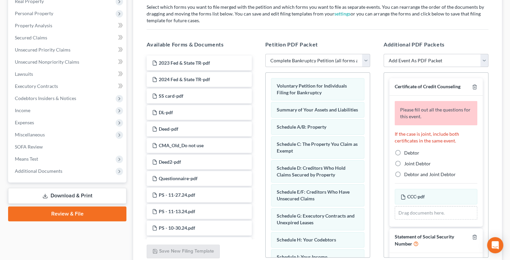
click at [404, 151] on label "Debtor" at bounding box center [411, 153] width 15 height 7
click at [407, 151] on input "Debtor" at bounding box center [409, 152] width 4 height 4
radio input "true"
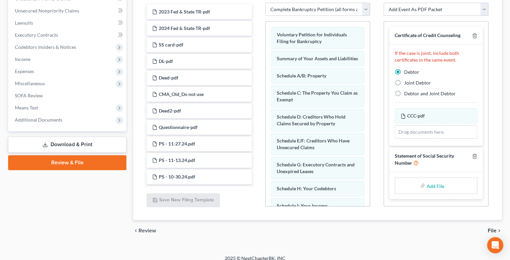
scroll to position [169, 0]
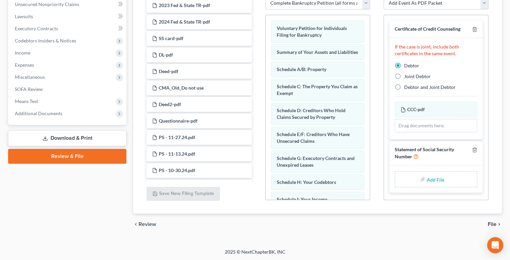
click at [437, 175] on input "file" at bounding box center [435, 179] width 16 height 12
type input "C:\fakepath\Official Form 121_esigned 8.14.25.pdf"
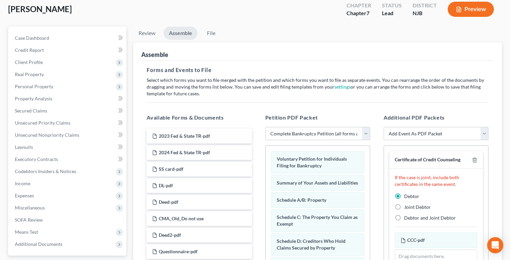
scroll to position [0, 0]
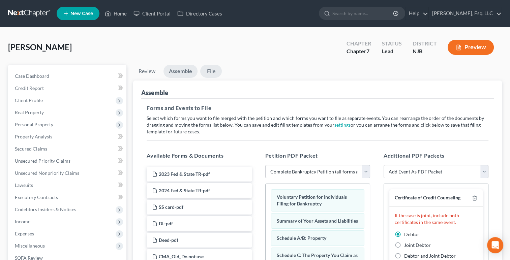
click at [209, 68] on link "File" at bounding box center [211, 71] width 22 height 13
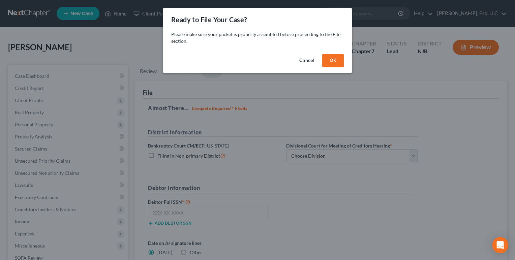
click at [334, 65] on button "OK" at bounding box center [333, 60] width 22 height 13
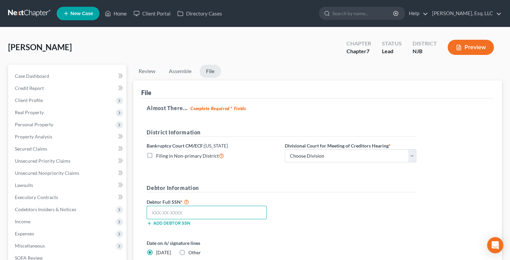
click at [156, 214] on input "text" at bounding box center [207, 212] width 120 height 13
paste input "887-15-9395"
type input "887-15-9395"
click at [305, 156] on select "Choose Division Camden Camden/Trenton Newark Trenton" at bounding box center [350, 155] width 131 height 13
click at [285, 149] on select "Choose Division Camden Camden/Trenton Newark Trenton" at bounding box center [350, 155] width 131 height 13
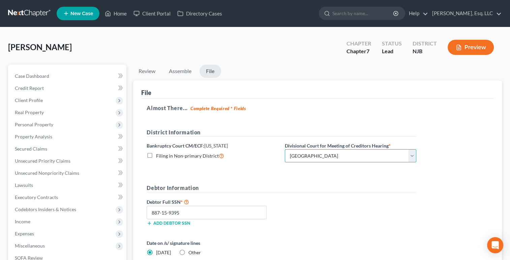
select select "1"
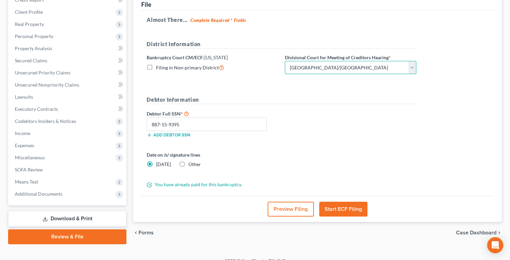
scroll to position [97, 0]
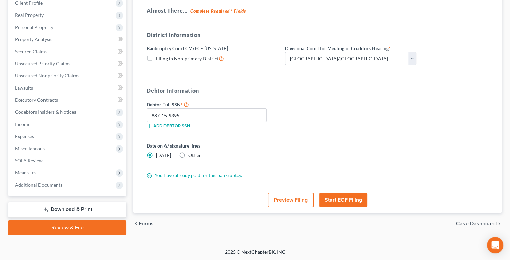
click at [333, 202] on button "Start ECF Filing" at bounding box center [343, 200] width 48 height 15
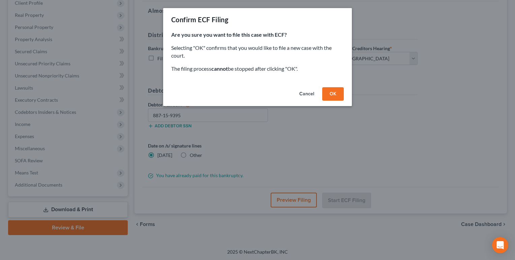
click at [333, 93] on button "OK" at bounding box center [333, 93] width 22 height 13
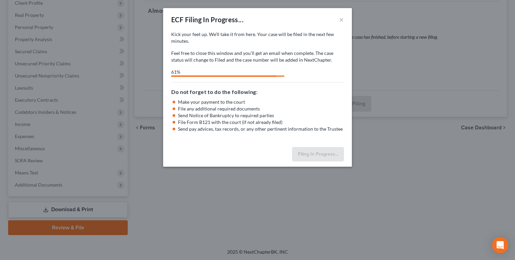
select select "1"
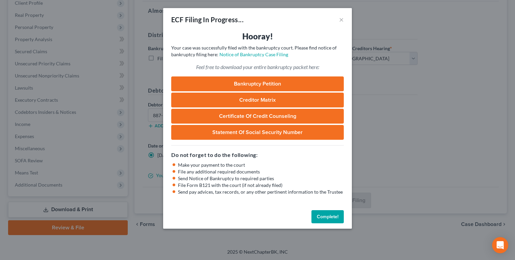
click at [318, 218] on button "Complete!" at bounding box center [328, 216] width 32 height 13
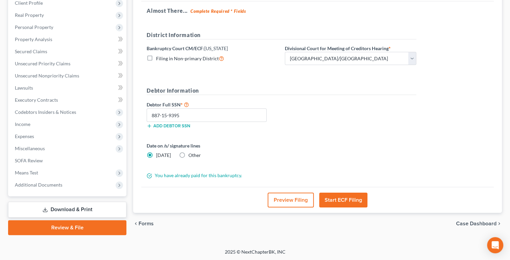
click at [153, 221] on span "Forms" at bounding box center [146, 223] width 15 height 5
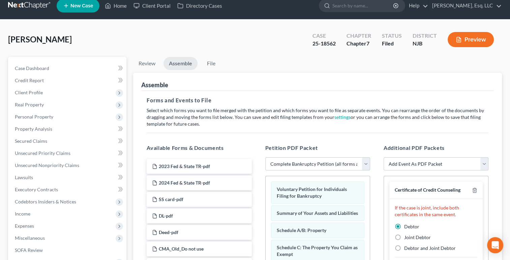
scroll to position [0, 0]
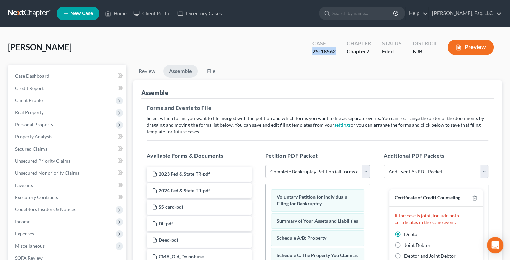
drag, startPoint x: 311, startPoint y: 54, endPoint x: 339, endPoint y: 57, distance: 27.5
click at [339, 57] on div "Case 25-18562" at bounding box center [324, 48] width 34 height 20
copy div "25-18562"
click at [120, 18] on link "Home" at bounding box center [115, 13] width 29 height 12
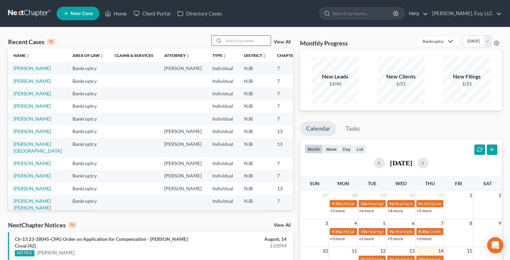
click at [232, 40] on input "search" at bounding box center [247, 41] width 47 height 10
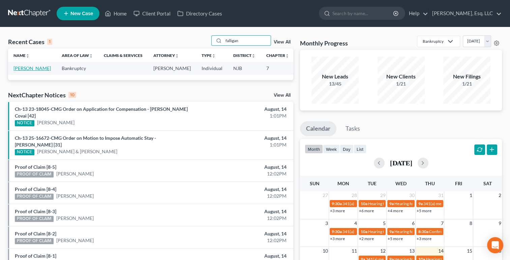
type input "falligan"
click at [24, 67] on link "Falligan, Michael" at bounding box center [31, 68] width 37 height 6
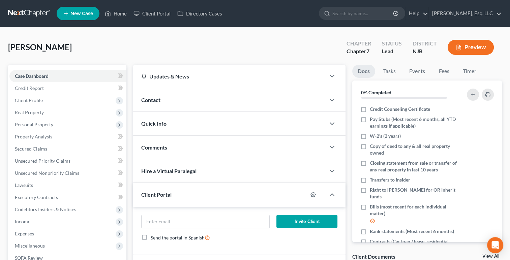
click at [146, 123] on span "Quick Info" at bounding box center [153, 123] width 25 height 6
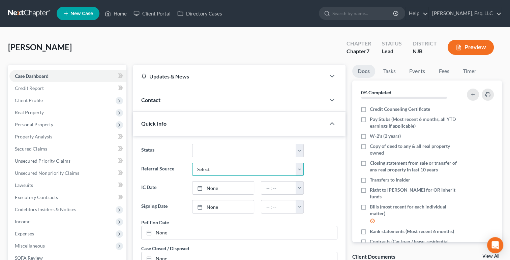
click at [299, 170] on select "Select Word Of Mouth Previous Clients Direct Mail Website Google Search Modern …" at bounding box center [248, 169] width 112 height 13
select select "0"
click at [192, 163] on select "Select Word Of Mouth Previous Clients Direct Mail Website Google Search Modern …" at bounding box center [248, 169] width 112 height 13
click at [230, 192] on link "8/14/2025" at bounding box center [224, 188] width 62 height 13
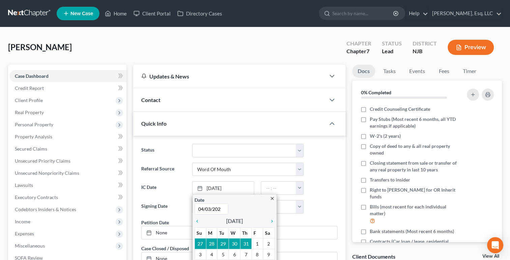
type input "04/03/2025"
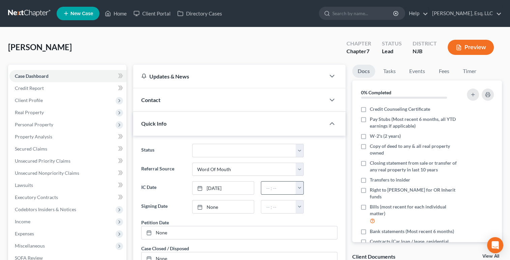
click at [276, 190] on input "text" at bounding box center [278, 188] width 35 height 13
type input "12"
click at [234, 211] on link "8/14/2025" at bounding box center [224, 207] width 62 height 13
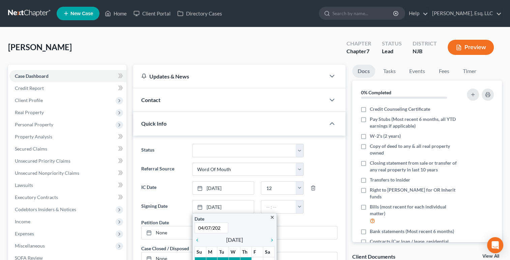
type input "04/07/2025"
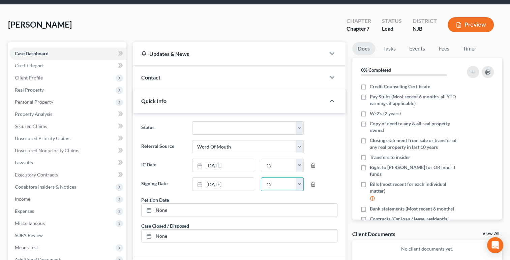
scroll to position [56, 0]
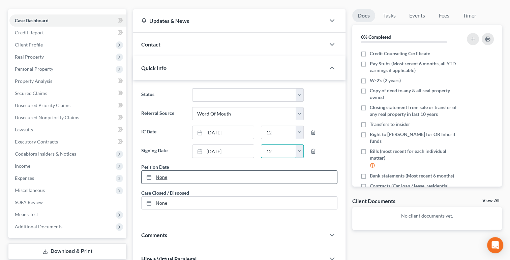
type input "12"
click at [158, 178] on link "None" at bounding box center [240, 177] width 196 height 13
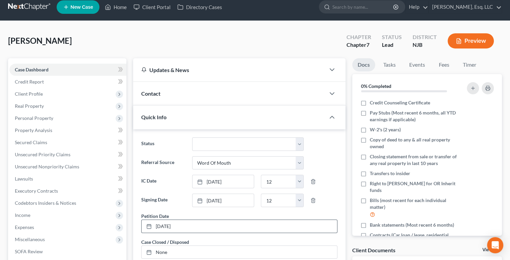
scroll to position [0, 0]
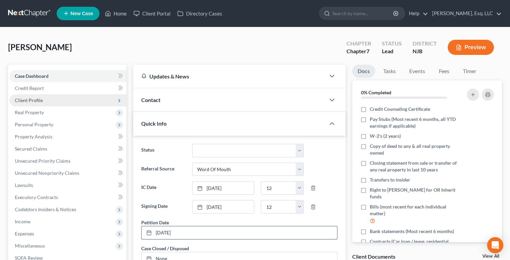
click at [19, 101] on span "Client Profile" at bounding box center [29, 100] width 28 height 6
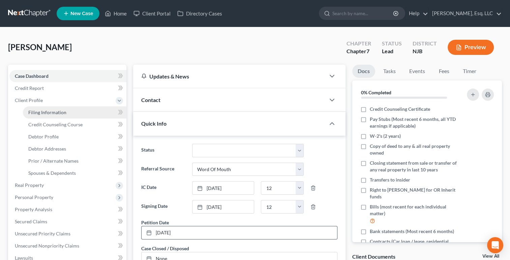
click at [39, 116] on link "Filing Information" at bounding box center [75, 113] width 104 height 12
select select "1"
select select "0"
select select "51"
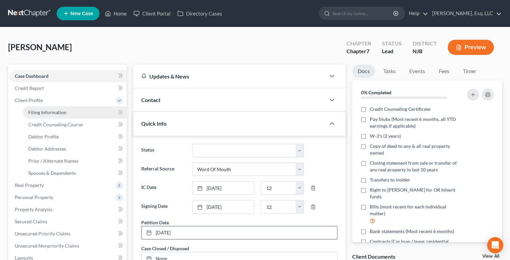
select select "0"
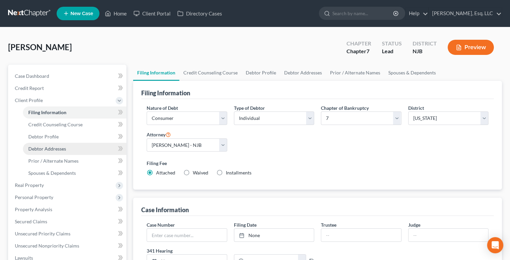
click at [32, 150] on span "Debtor Addresses" at bounding box center [47, 149] width 38 height 6
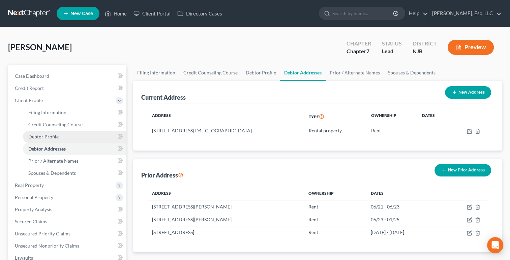
click at [39, 140] on link "Debtor Profile" at bounding box center [75, 137] width 104 height 12
select select "0"
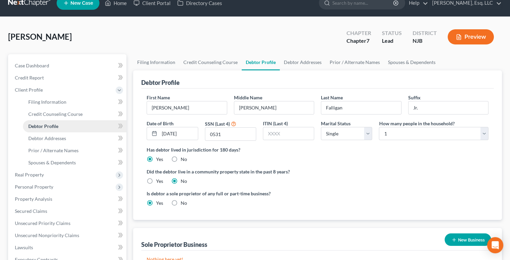
scroll to position [6, 0]
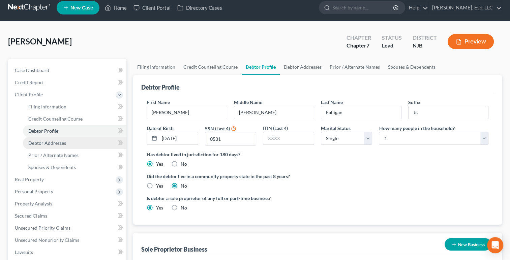
click at [46, 146] on link "Debtor Addresses" at bounding box center [75, 143] width 104 height 12
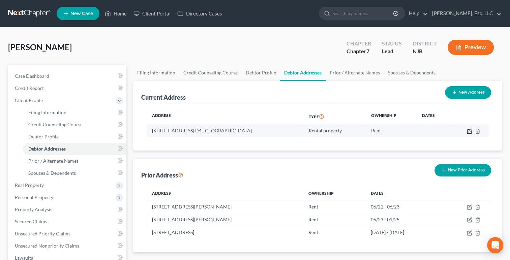
click at [470, 131] on icon "button" at bounding box center [470, 130] width 3 height 3
select select "33"
select select "8"
select select "2"
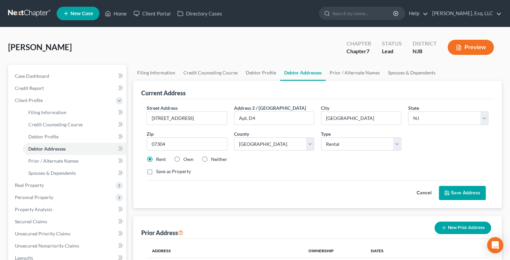
click at [300, 172] on div "Save as Property" at bounding box center [318, 171] width 342 height 7
click at [131, 28] on div "Falligan, Michael Upgraded Chapter Chapter 7 Status Lead District NJB Preview P…" at bounding box center [255, 223] width 510 height 392
click at [38, 74] on span "Case Dashboard" at bounding box center [32, 76] width 34 height 6
select select "0"
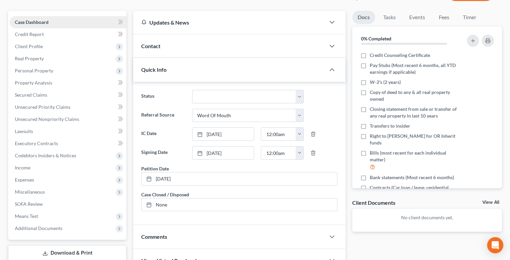
scroll to position [56, 0]
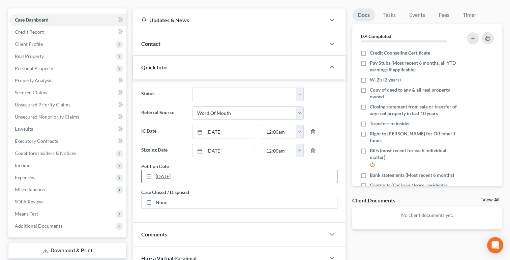
click at [173, 177] on link "8/14/2025" at bounding box center [240, 176] width 196 height 13
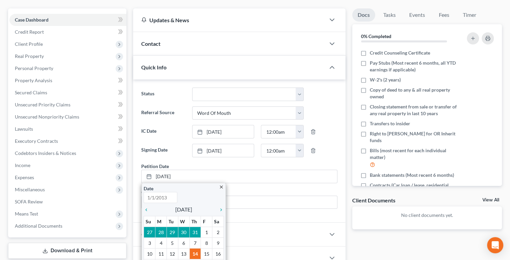
click at [328, 102] on ng-include "Status Discharged Discharged & Reported Discharge Litigation Dismissal Notice D…" at bounding box center [239, 149] width 196 height 122
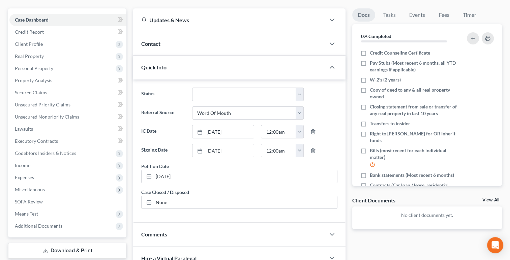
click at [217, 66] on div "Quick Info" at bounding box center [229, 67] width 192 height 23
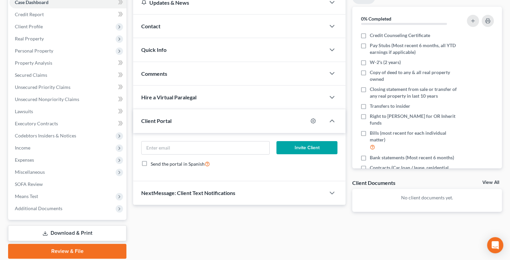
scroll to position [75, 0]
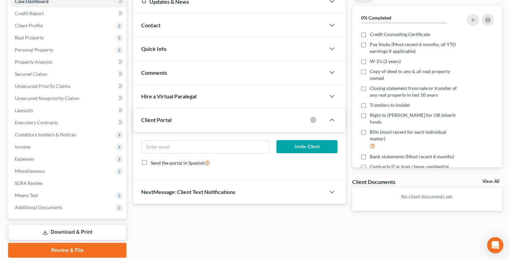
click at [174, 50] on div "Quick Info" at bounding box center [229, 48] width 192 height 23
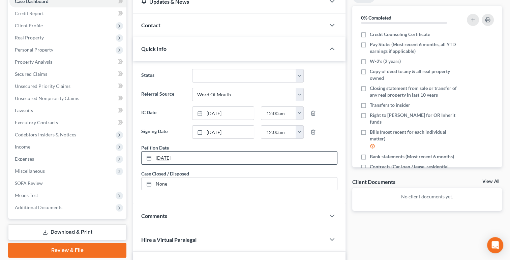
click at [179, 157] on link "8/14/2025" at bounding box center [240, 158] width 196 height 13
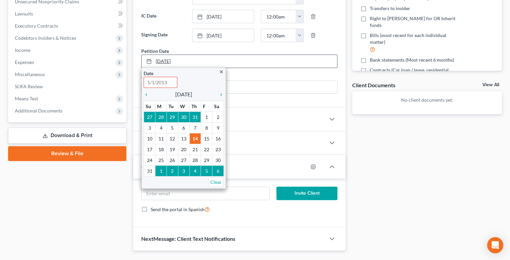
scroll to position [169, 0]
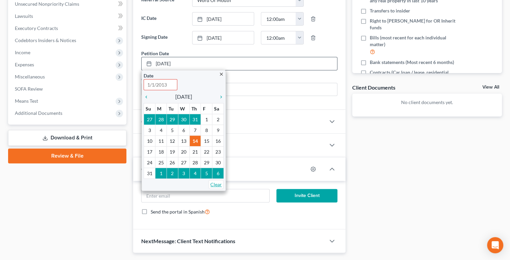
click at [218, 184] on link "Clear" at bounding box center [216, 184] width 15 height 9
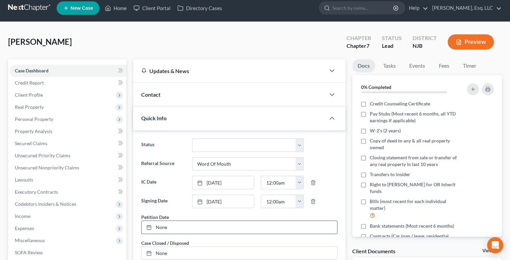
scroll to position [0, 0]
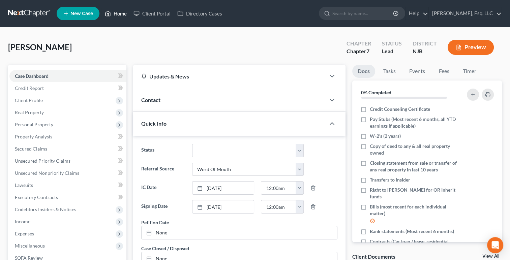
click at [117, 16] on link "Home" at bounding box center [115, 13] width 29 height 12
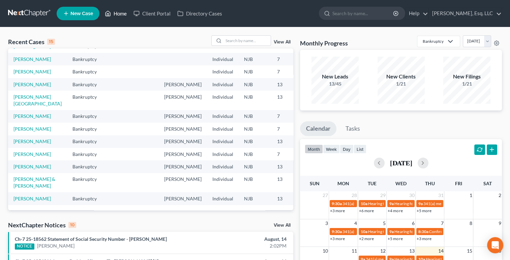
scroll to position [112, 0]
click at [19, 119] on link "Graneau, Levar" at bounding box center [31, 116] width 37 height 6
select select "3"
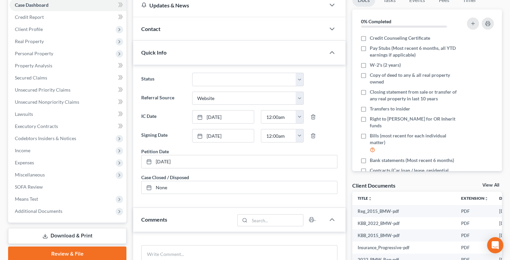
scroll to position [74, 0]
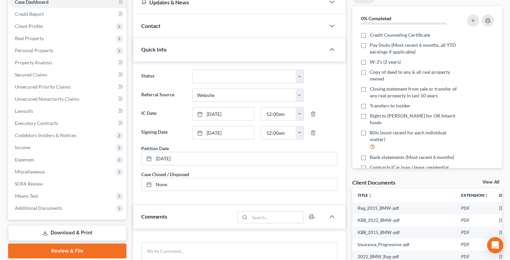
click at [51, 231] on link "Download & Print" at bounding box center [67, 233] width 118 height 16
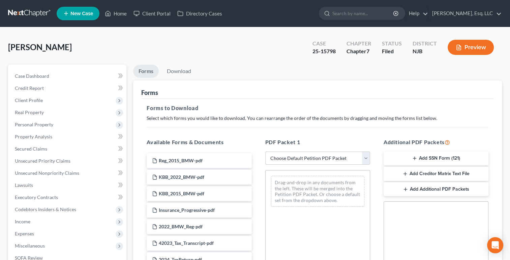
click at [279, 157] on select "Choose Default Petition PDF Packet Complete Bankruptcy Petition (all forms and …" at bounding box center [317, 158] width 105 height 13
select select "2"
click at [265, 152] on select "Choose Default Petition PDF Packet Complete Bankruptcy Petition (all forms and …" at bounding box center [317, 158] width 105 height 13
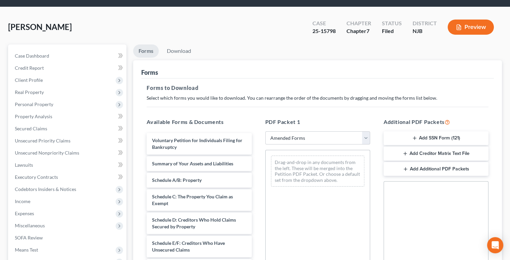
scroll to position [30, 0]
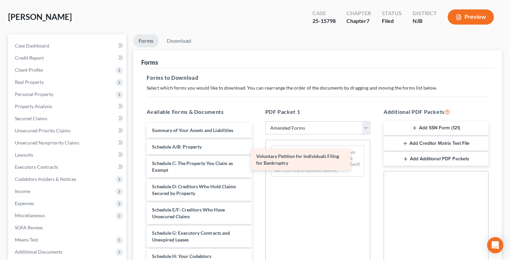
drag, startPoint x: 170, startPoint y: 135, endPoint x: 280, endPoint y: 158, distance: 112.3
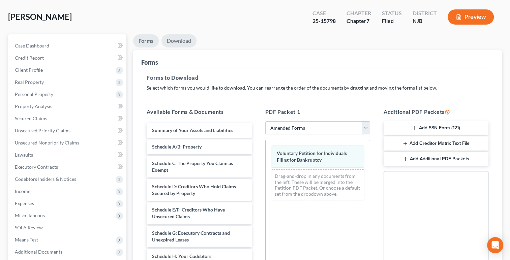
click at [183, 38] on link "Download" at bounding box center [179, 40] width 35 height 13
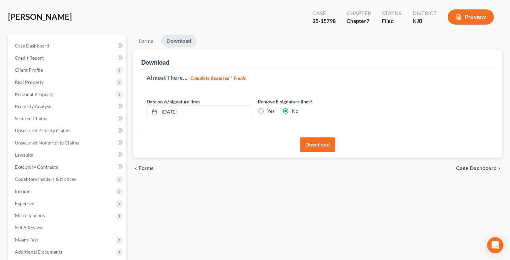
click at [317, 148] on button "Download" at bounding box center [317, 145] width 35 height 15
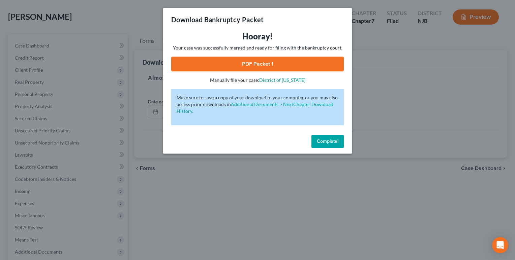
click at [261, 65] on link "PDF Packet 1" at bounding box center [257, 64] width 173 height 15
click at [324, 139] on span "Complete!" at bounding box center [328, 142] width 22 height 6
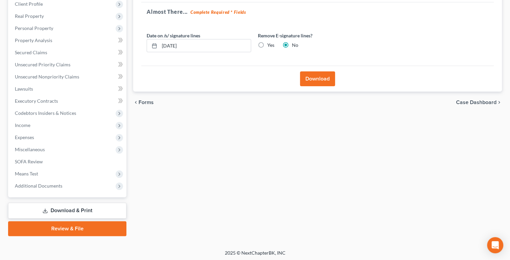
scroll to position [97, 0]
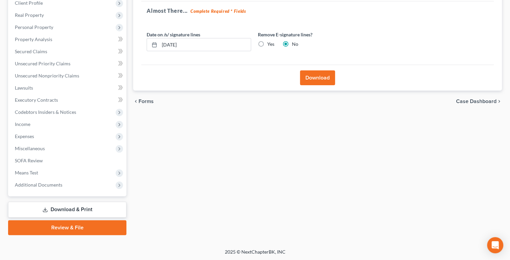
click at [59, 227] on link "Review & File" at bounding box center [67, 228] width 118 height 15
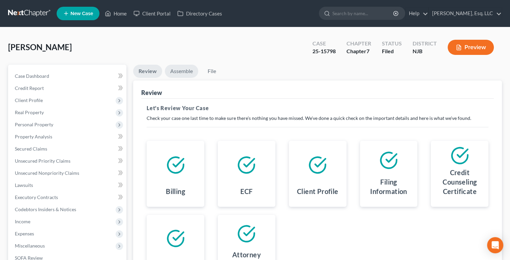
click at [178, 75] on link "Assemble" at bounding box center [181, 71] width 33 height 13
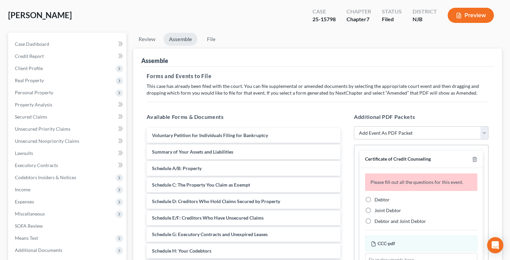
scroll to position [32, 0]
click at [364, 133] on select "Add Event As PDF Packet Amended Attorney Compensation Statement Amended List of…" at bounding box center [421, 132] width 135 height 13
click at [354, 126] on select "Add Event As PDF Packet Amended Attorney Compensation Statement Amended List of…" at bounding box center [421, 132] width 135 height 13
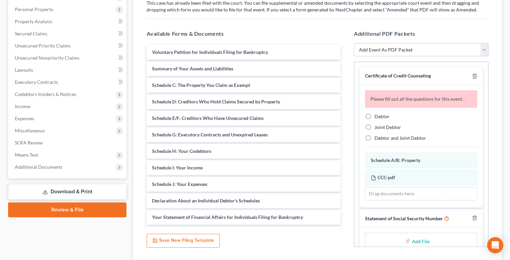
scroll to position [116, 0]
click at [473, 75] on icon "button" at bounding box center [474, 76] width 3 height 4
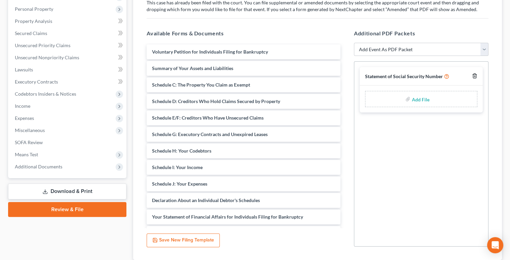
click at [476, 75] on icon "button" at bounding box center [474, 76] width 3 height 4
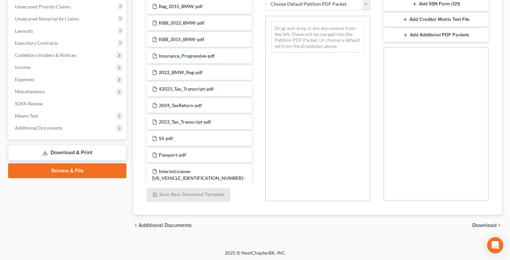
scroll to position [155, 0]
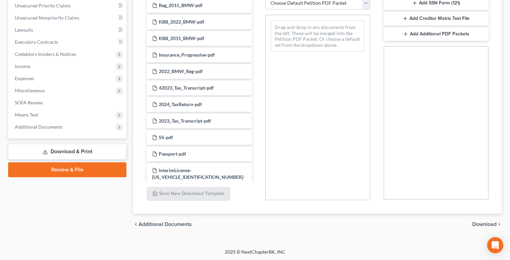
click at [57, 150] on link "Download & Print" at bounding box center [67, 152] width 118 height 16
click at [69, 155] on link "Download & Print" at bounding box center [67, 152] width 118 height 16
